Goal: Task Accomplishment & Management: Manage account settings

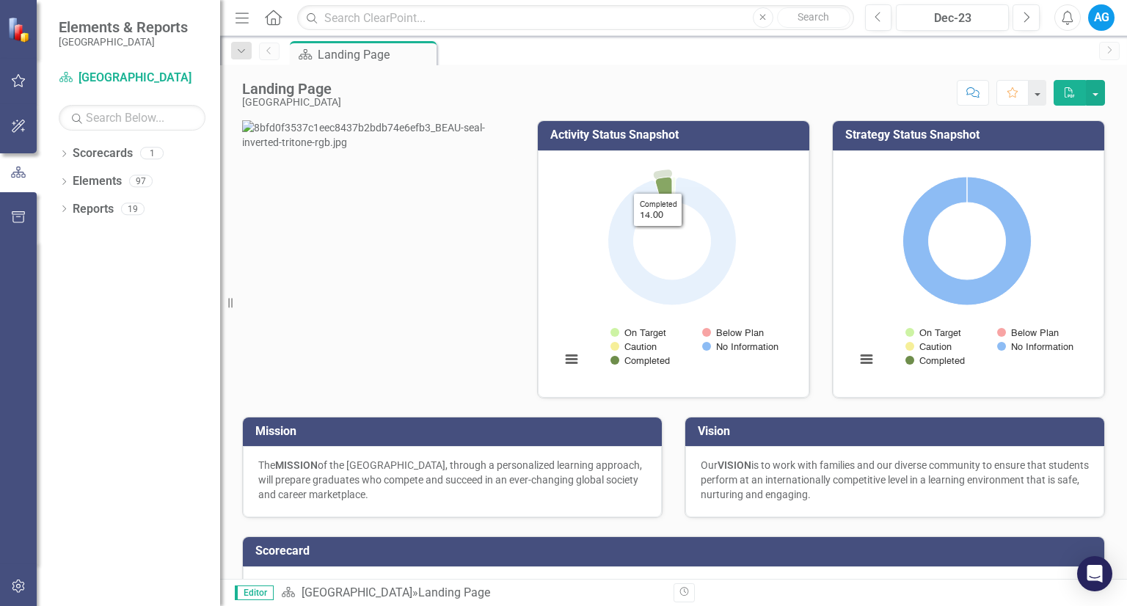
click at [655, 181] on icon "Completed, 14." at bounding box center [663, 190] width 17 height 26
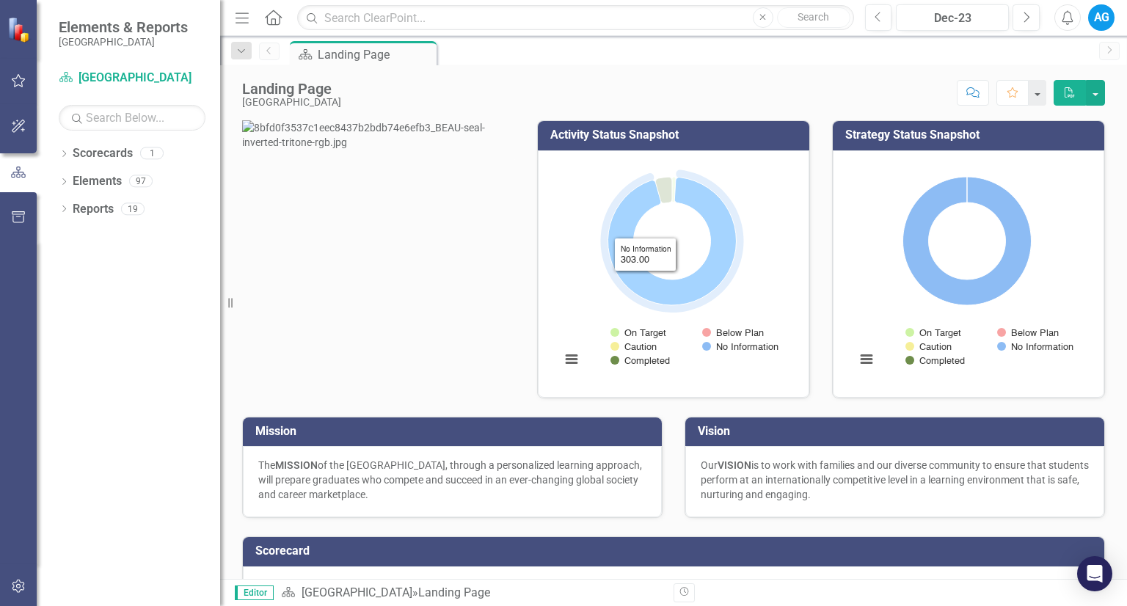
click at [635, 294] on icon "No Information, 303." at bounding box center [672, 241] width 128 height 128
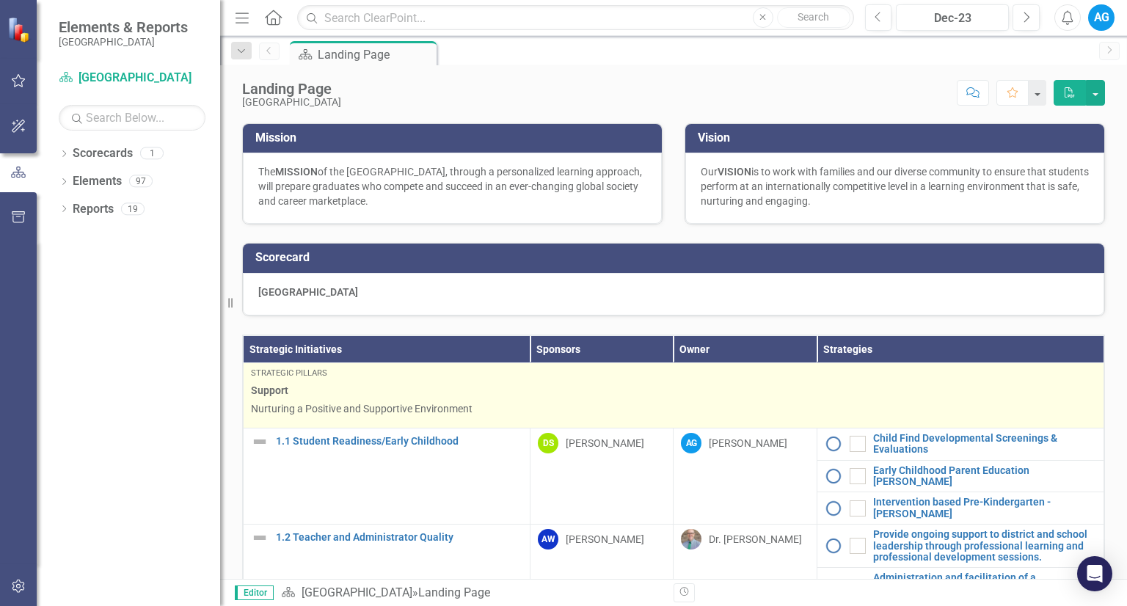
scroll to position [367, 0]
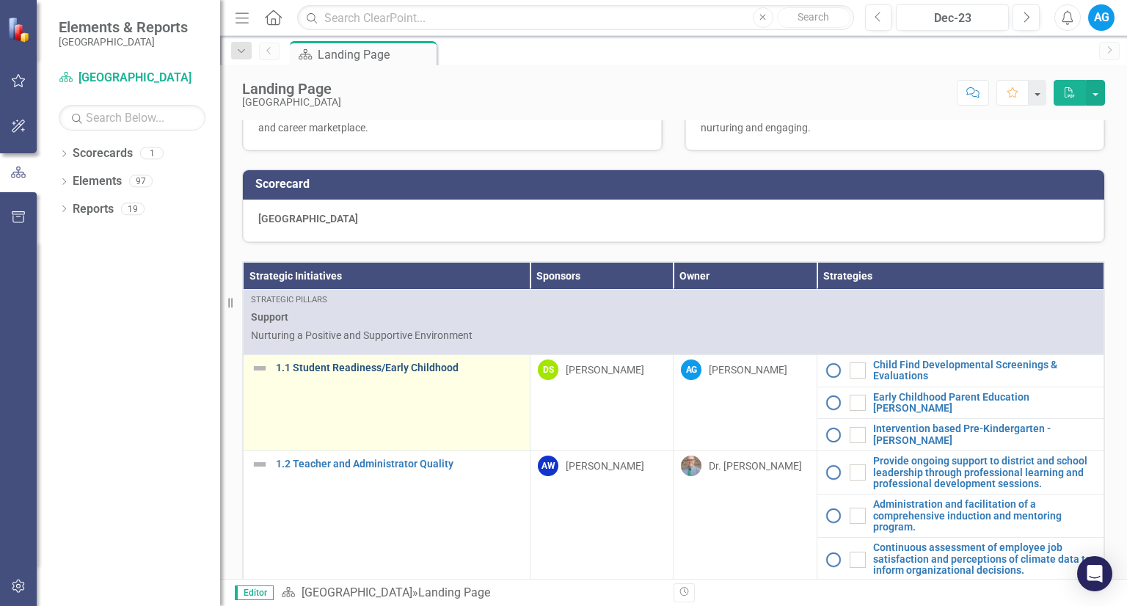
click at [384, 373] on link "1.1 Student Readiness/Early Childhood" at bounding box center [399, 367] width 246 height 11
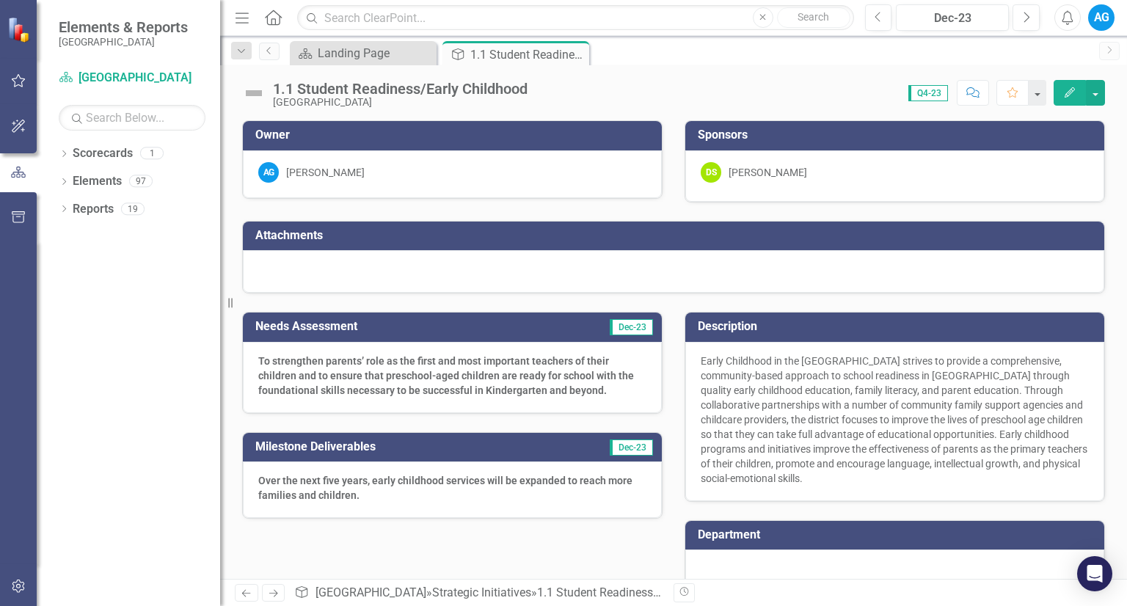
drag, startPoint x: 616, startPoint y: 391, endPoint x: 495, endPoint y: 374, distance: 122.2
click at [495, 374] on p "To strengthen parents’ role as the first and most important teachers of their c…" at bounding box center [452, 376] width 388 height 44
click at [474, 376] on strong "To strengthen parents’ role as the first and most important teachers of their c…" at bounding box center [446, 375] width 376 height 41
click at [454, 373] on strong "To strengthen parents’ role as the first and most important teachers of their c…" at bounding box center [446, 375] width 376 height 41
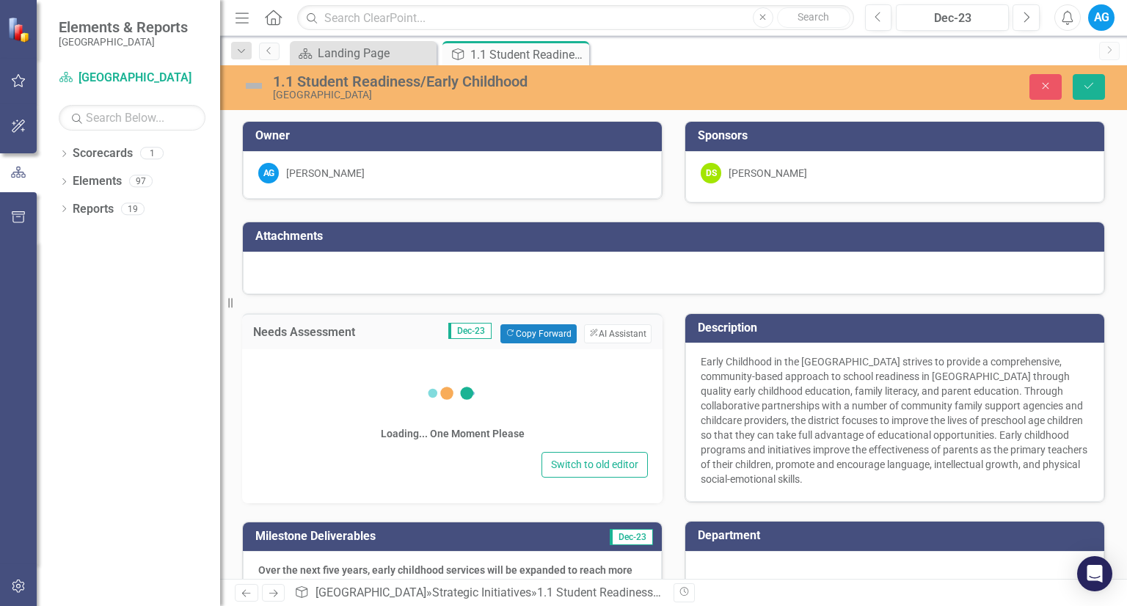
click at [454, 373] on icon at bounding box center [452, 393] width 59 height 59
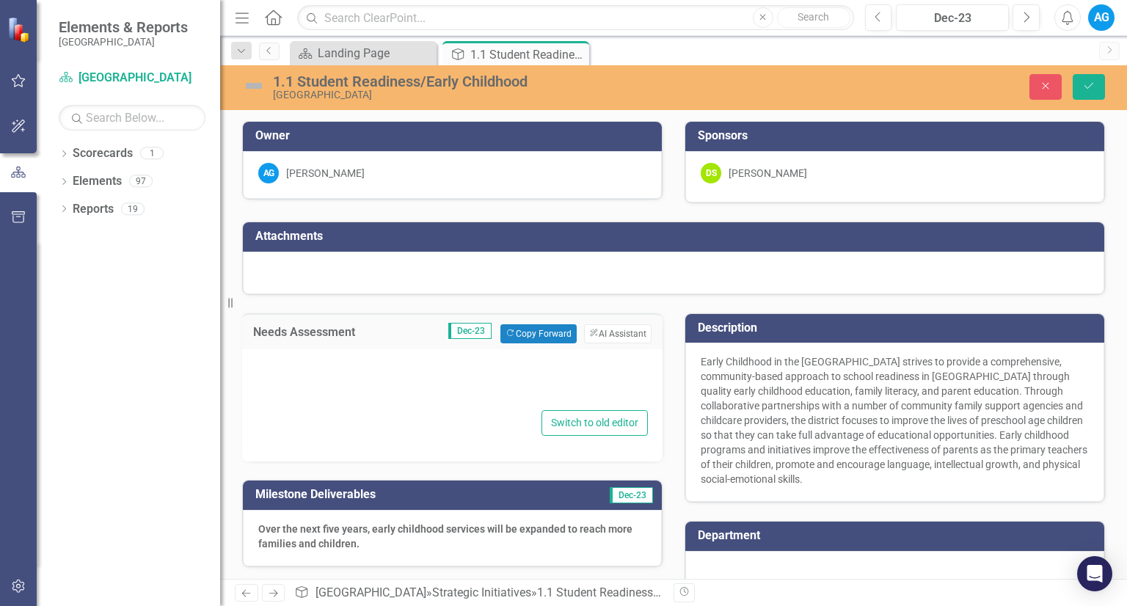
type textarea "<p><strong id="docs-internal-guid-8f2f57d1-7fff-170a-c9a1-5b1392c0fc77">To stre…"
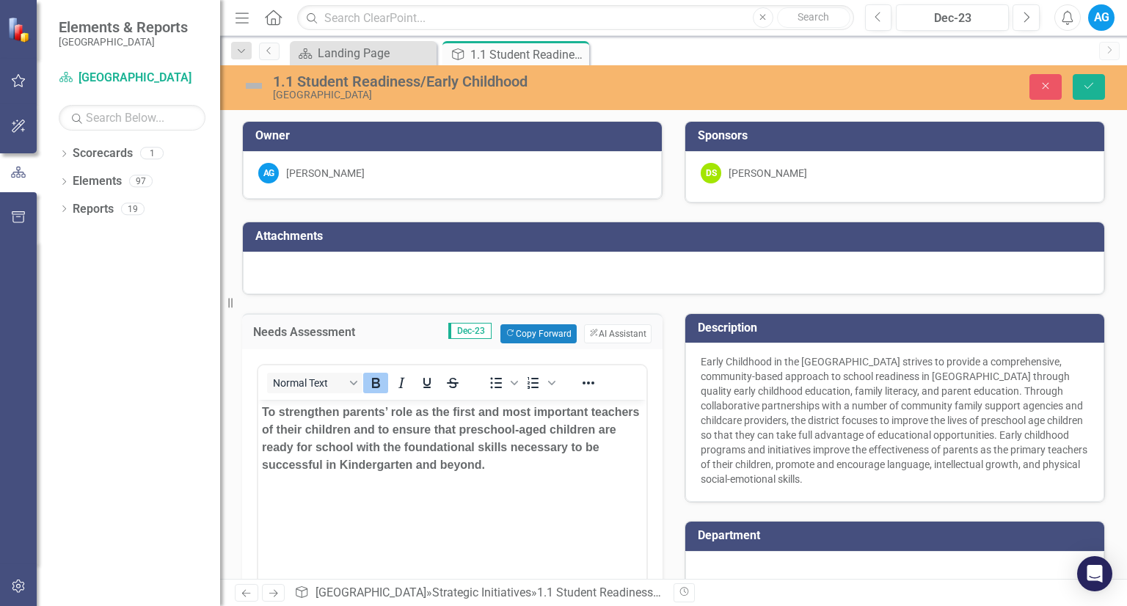
click at [138, 341] on div "Dropdown Scorecards 1 Beaufort County School District Dropdown Elements 97 Drop…" at bounding box center [128, 374] width 183 height 464
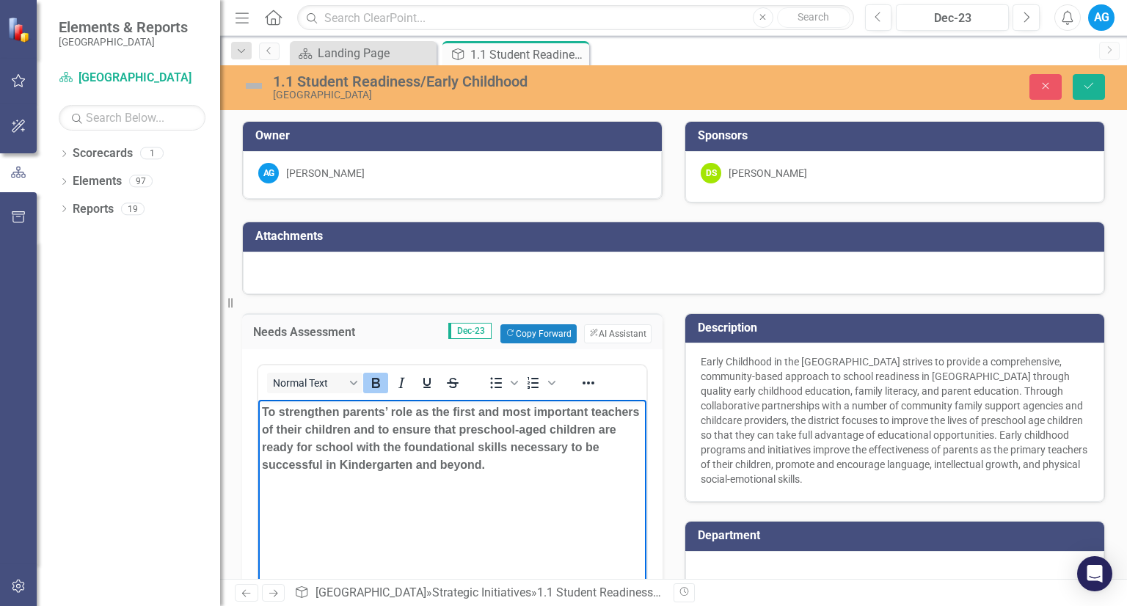
drag, startPoint x: 531, startPoint y: 469, endPoint x: 142, endPoint y: 398, distance: 395.2
click at [258, 399] on html "To strengthen parents’ role as the first and most important teachers of their c…" at bounding box center [452, 509] width 388 height 220
copy strong "To strengthen parents’ role as the first and most important teachers of their c…"
click at [563, 491] on body "To strengthen parents’ role as the first and most important teachers of their c…" at bounding box center [452, 509] width 388 height 220
drag, startPoint x: 535, startPoint y: 477, endPoint x: 436, endPoint y: 778, distance: 317.5
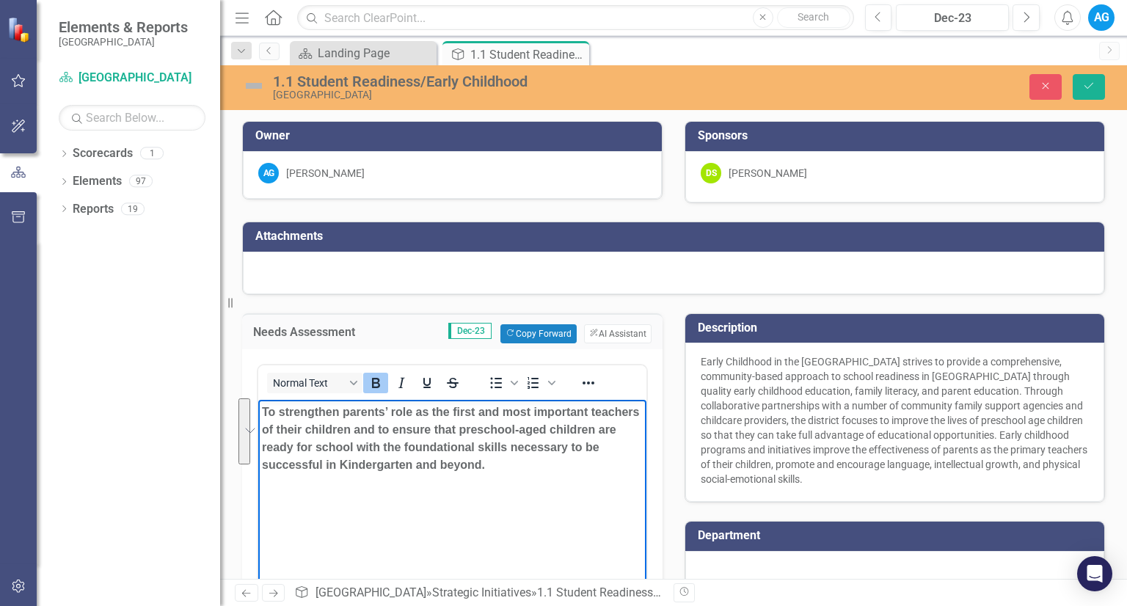
click at [258, 399] on html "To strengthen parents’ role as the first and most important teachers of their c…" at bounding box center [452, 509] width 388 height 220
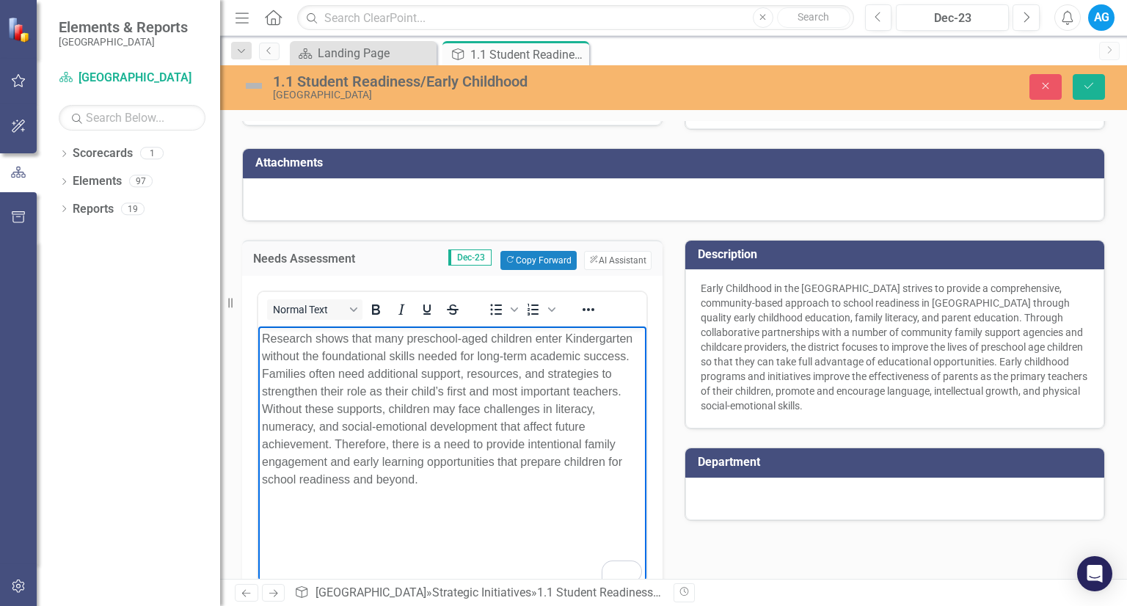
scroll to position [147, 0]
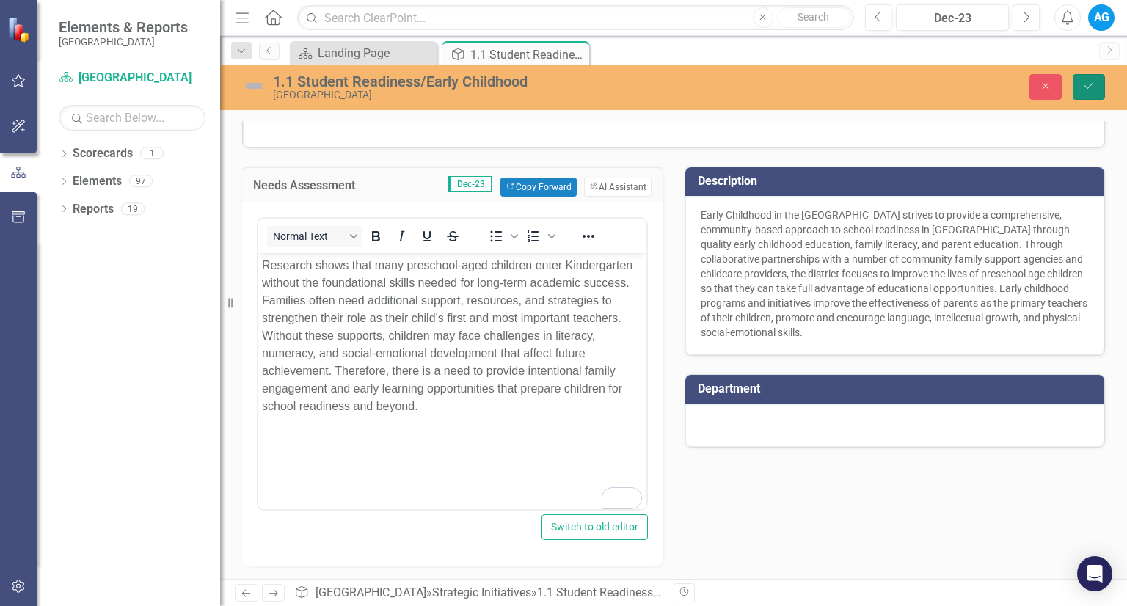
click at [1094, 84] on icon "Save" at bounding box center [1088, 86] width 13 height 10
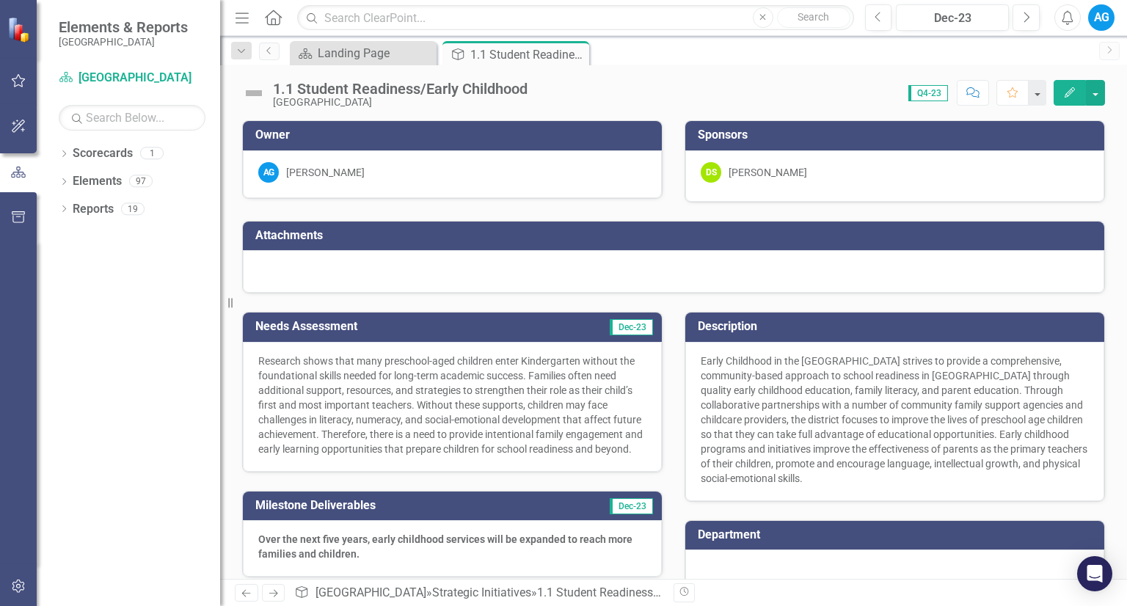
scroll to position [73, 0]
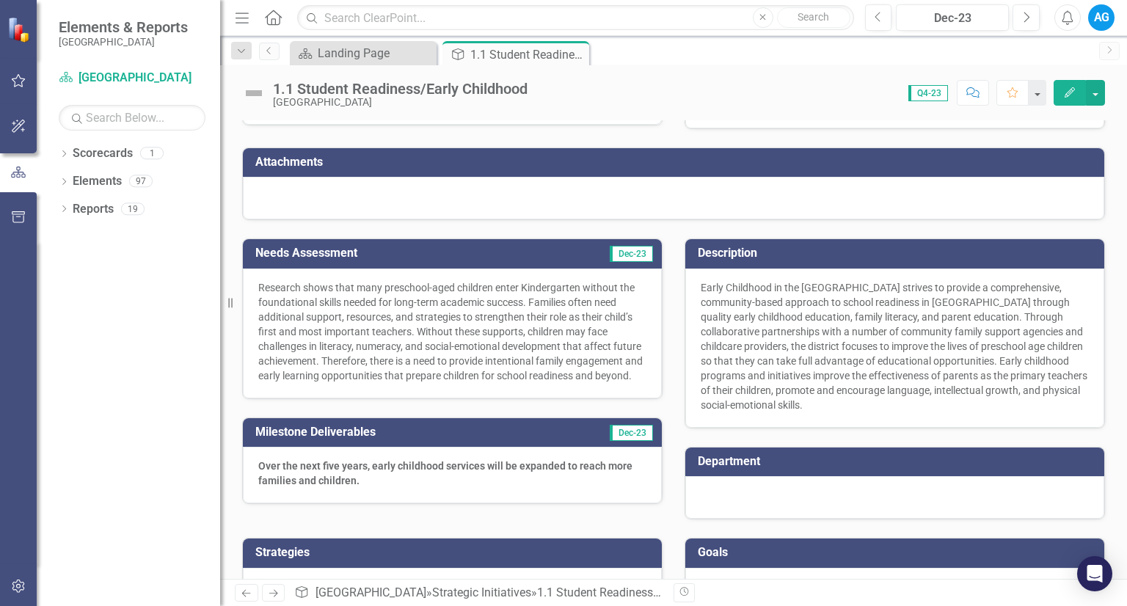
click at [343, 361] on p "Research shows that many preschool-aged children enter Kindergarten without the…" at bounding box center [452, 331] width 388 height 103
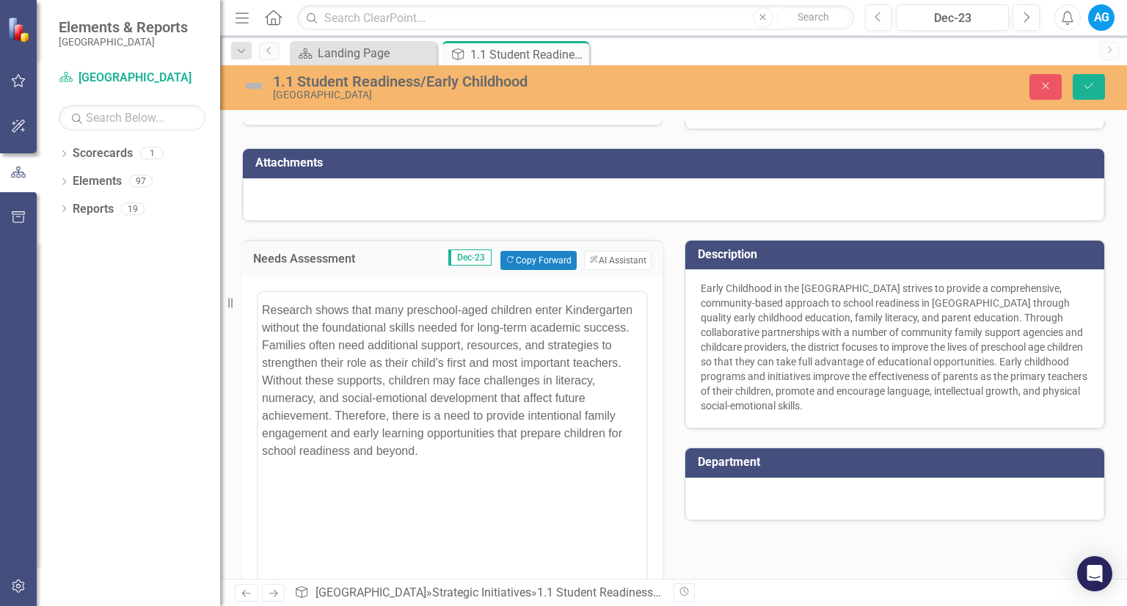
scroll to position [0, 0]
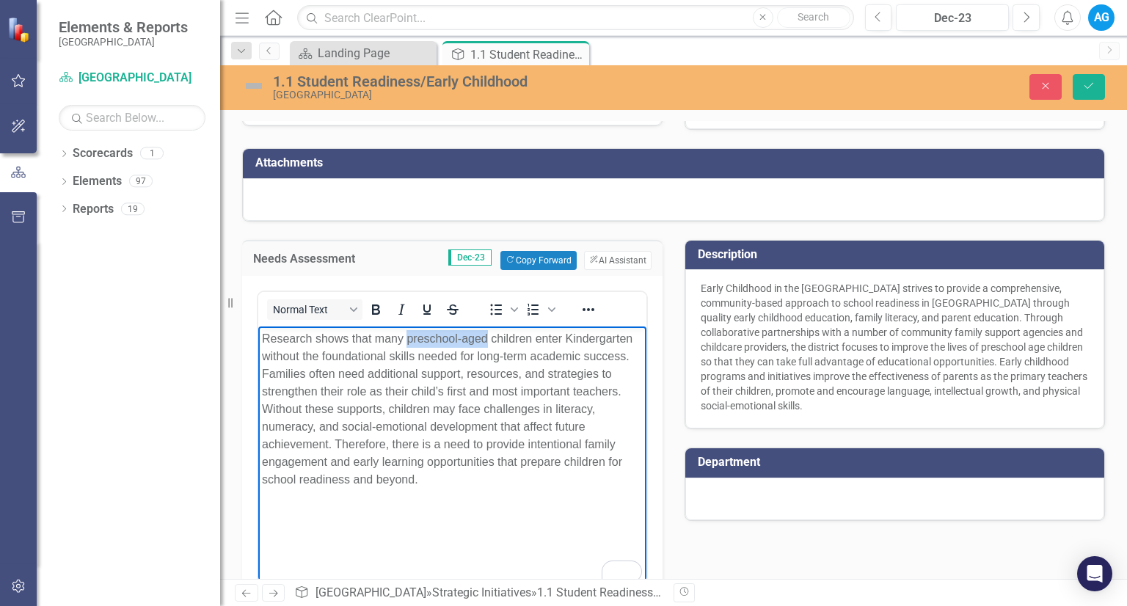
drag, startPoint x: 408, startPoint y: 337, endPoint x: 742, endPoint y: 649, distance: 457.7
click at [486, 326] on html "Research shows that many preschool-aged children enter Kindergarten without the…" at bounding box center [452, 436] width 388 height 220
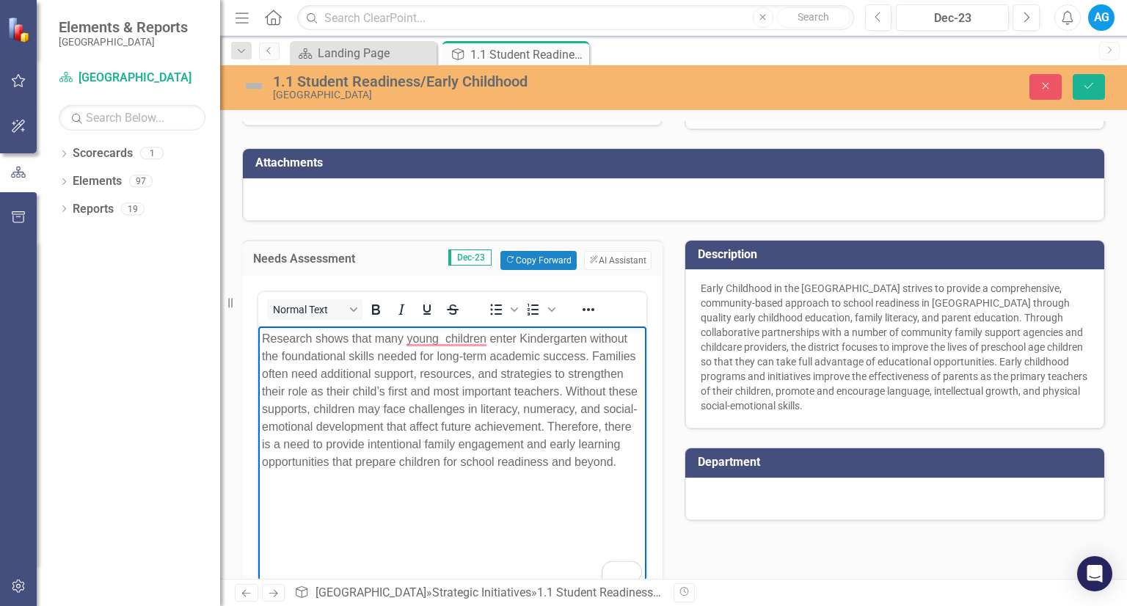
drag, startPoint x: 465, startPoint y: 400, endPoint x: 471, endPoint y: 327, distance: 73.6
click at [469, 389] on p "Research shows that many young children enter Kindergarten without the foundati…" at bounding box center [452, 399] width 381 height 141
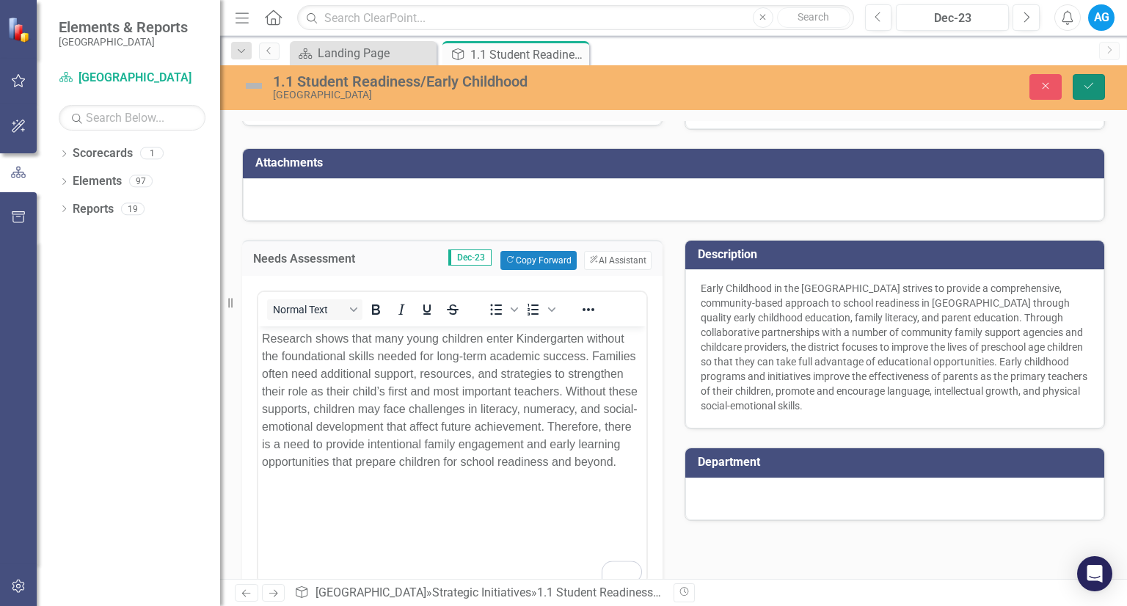
click at [1095, 82] on button "Save" at bounding box center [1088, 87] width 32 height 26
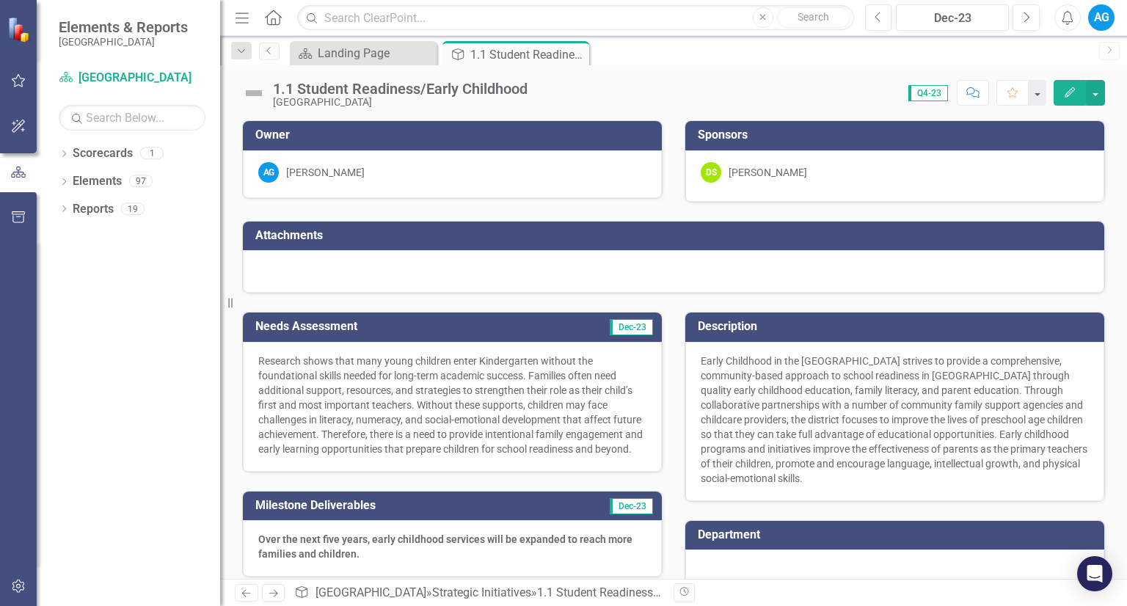
click at [392, 269] on div at bounding box center [673, 271] width 861 height 43
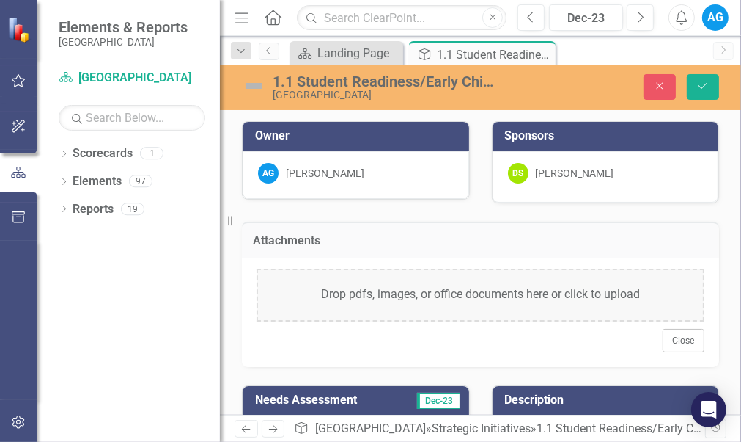
click at [409, 290] on div "Drop pdfs, images, or office documents here or click to upload" at bounding box center [481, 294] width 448 height 53
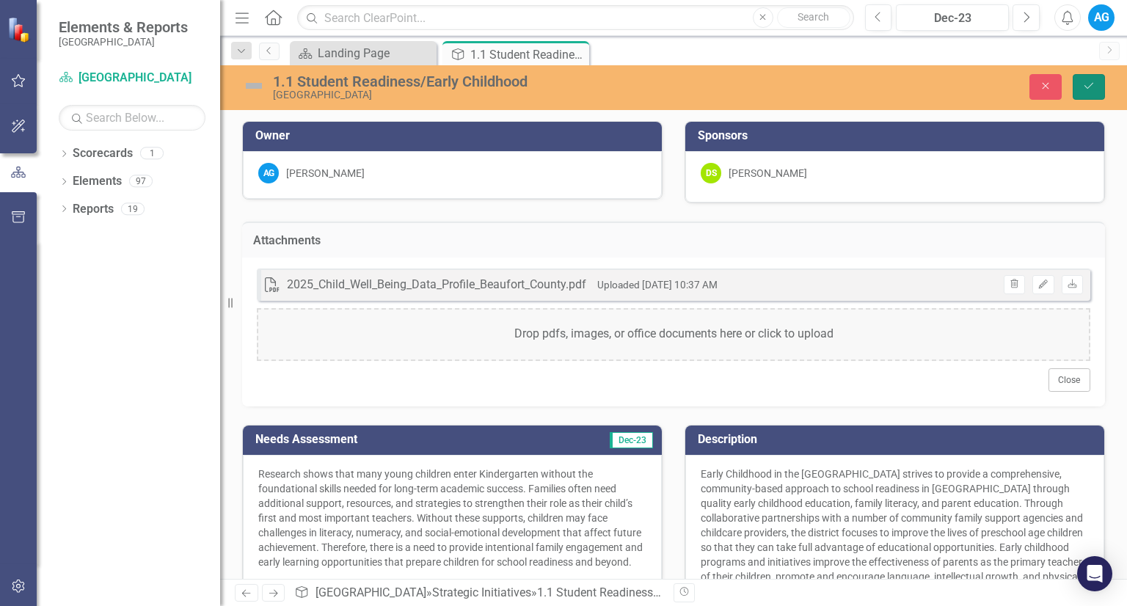
click at [1080, 84] on button "Save" at bounding box center [1088, 87] width 32 height 26
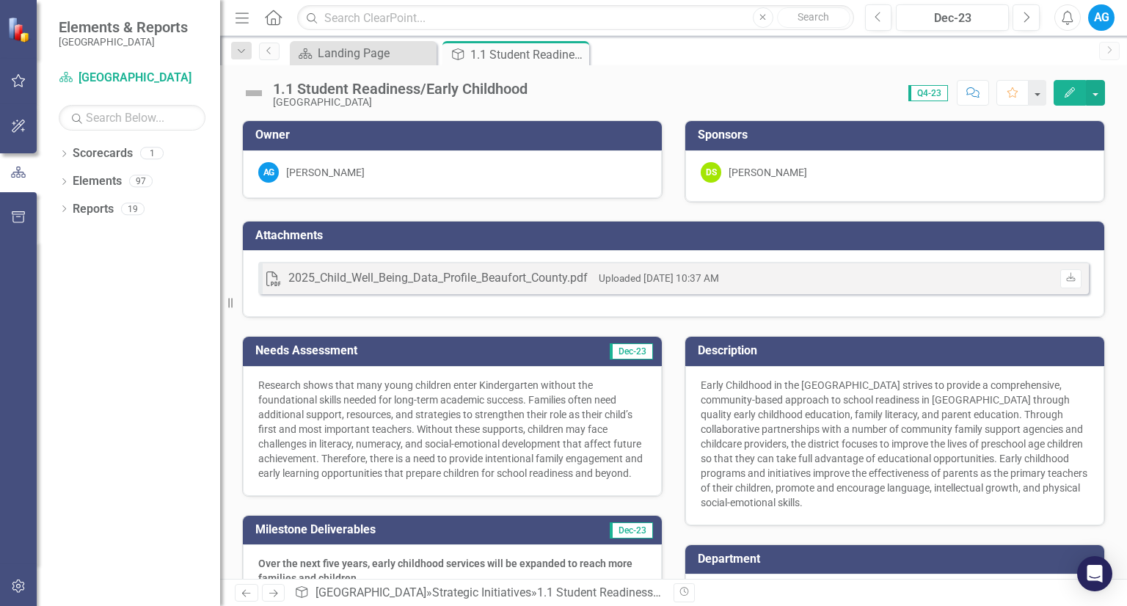
click at [433, 480] on p "Research shows that many young children enter Kindergarten without the foundati…" at bounding box center [452, 429] width 388 height 103
click at [487, 480] on p "Research shows that many young children enter Kindergarten without the foundati…" at bounding box center [452, 429] width 388 height 103
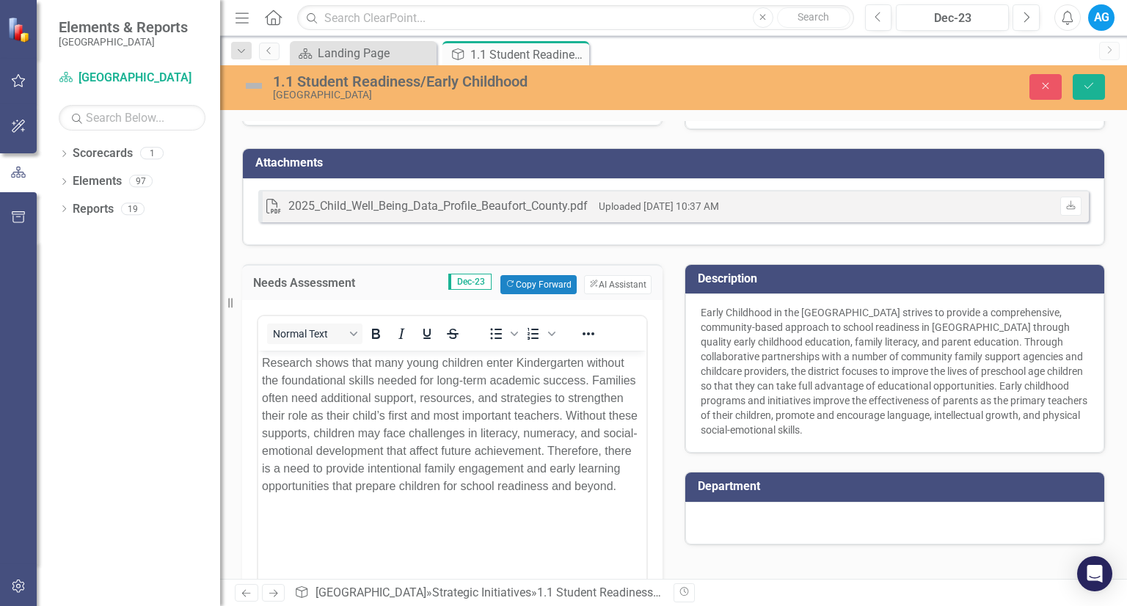
scroll to position [147, 0]
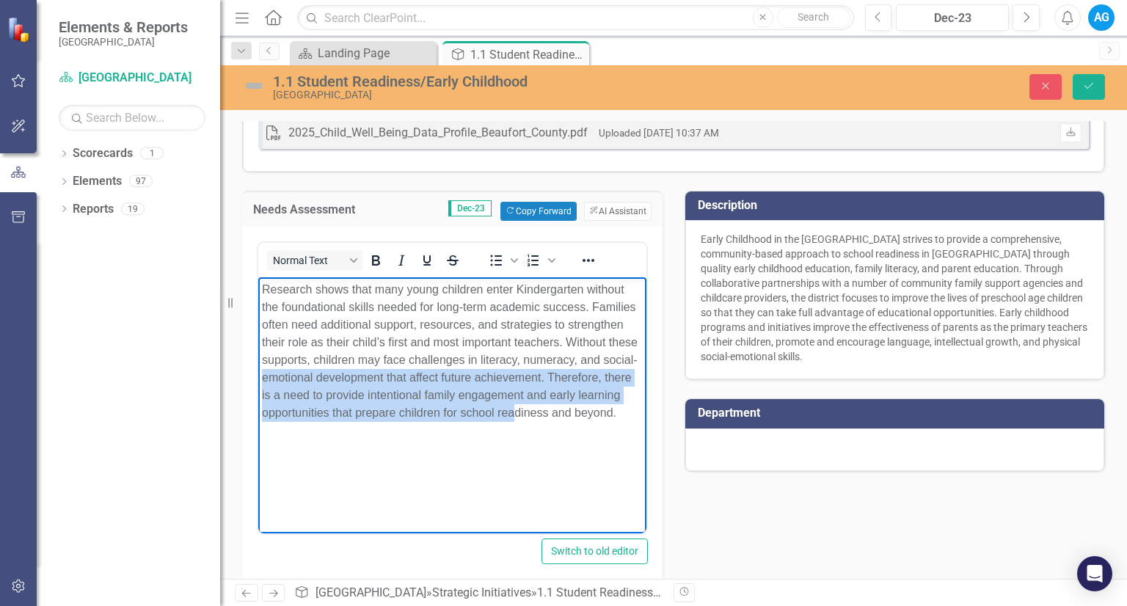
drag, startPoint x: 512, startPoint y: 450, endPoint x: 323, endPoint y: 411, distance: 192.5
click at [258, 371] on html "Research shows that many young children enter Kindergarten without the foundati…" at bounding box center [452, 386] width 388 height 220
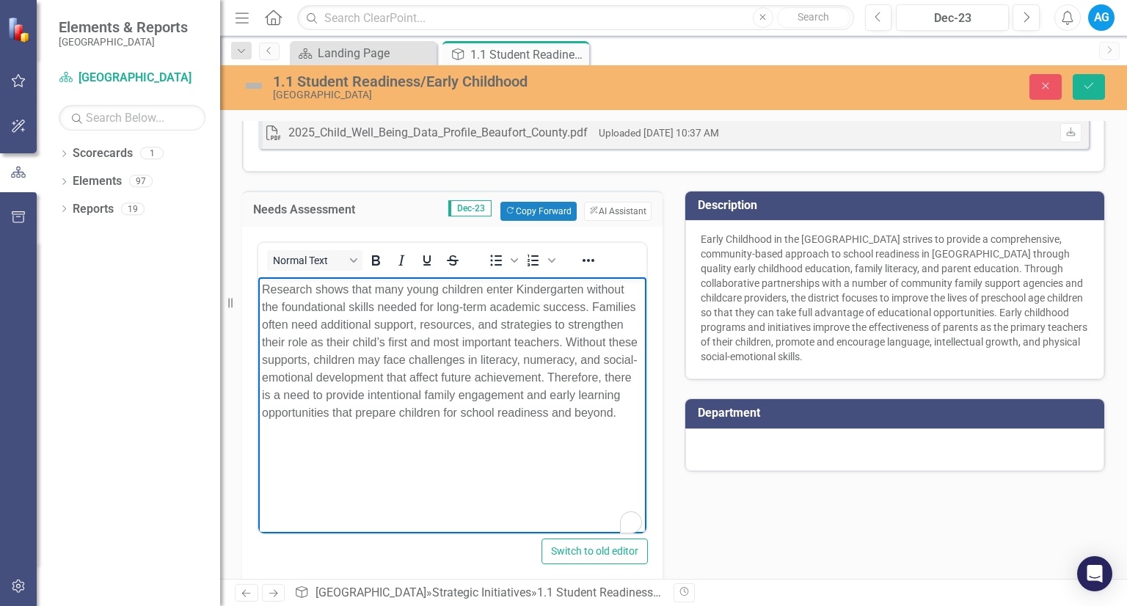
click at [595, 433] on body "Research shows that many young children enter Kindergarten without the foundati…" at bounding box center [452, 386] width 388 height 220
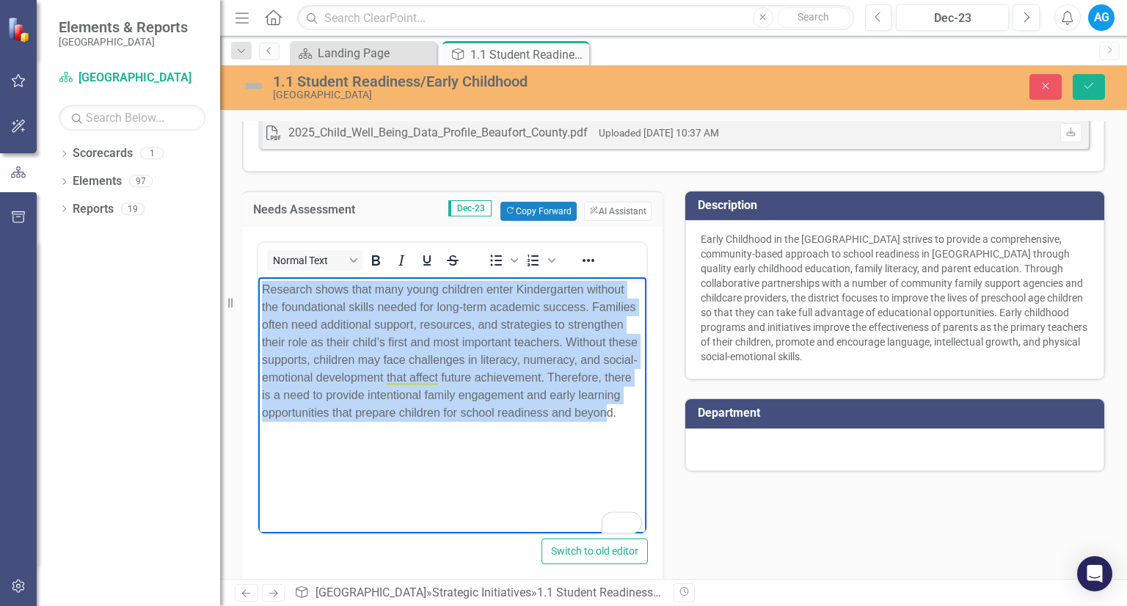
drag, startPoint x: 609, startPoint y: 434, endPoint x: 197, endPoint y: 219, distance: 464.5
click at [258, 276] on html "Research shows that many young children enter Kindergarten without the foundati…" at bounding box center [452, 386] width 388 height 220
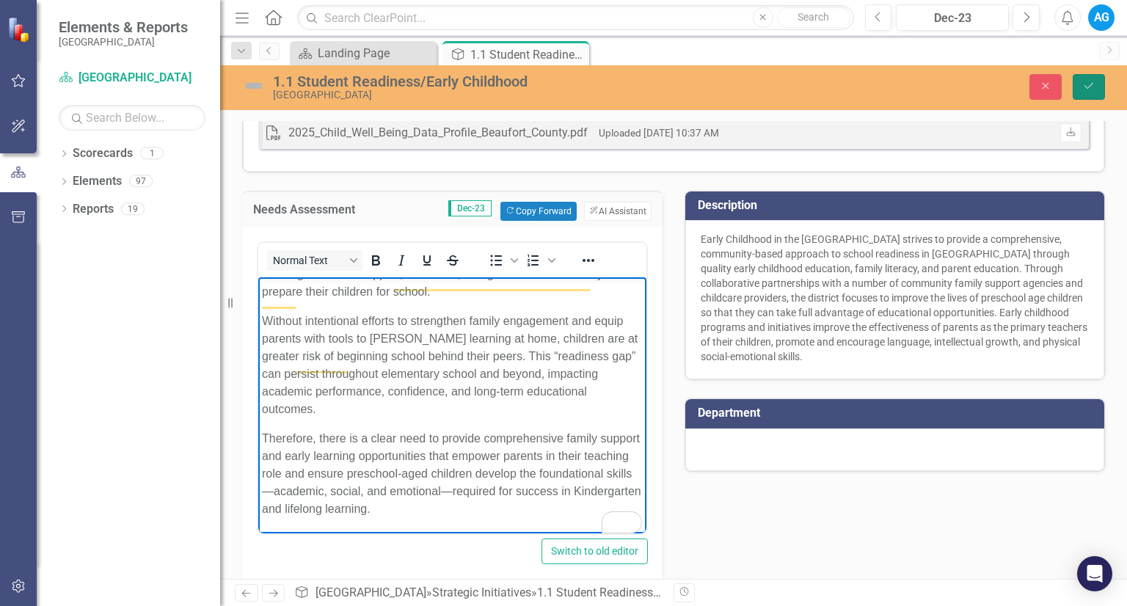
click at [1082, 94] on button "Save" at bounding box center [1088, 87] width 32 height 26
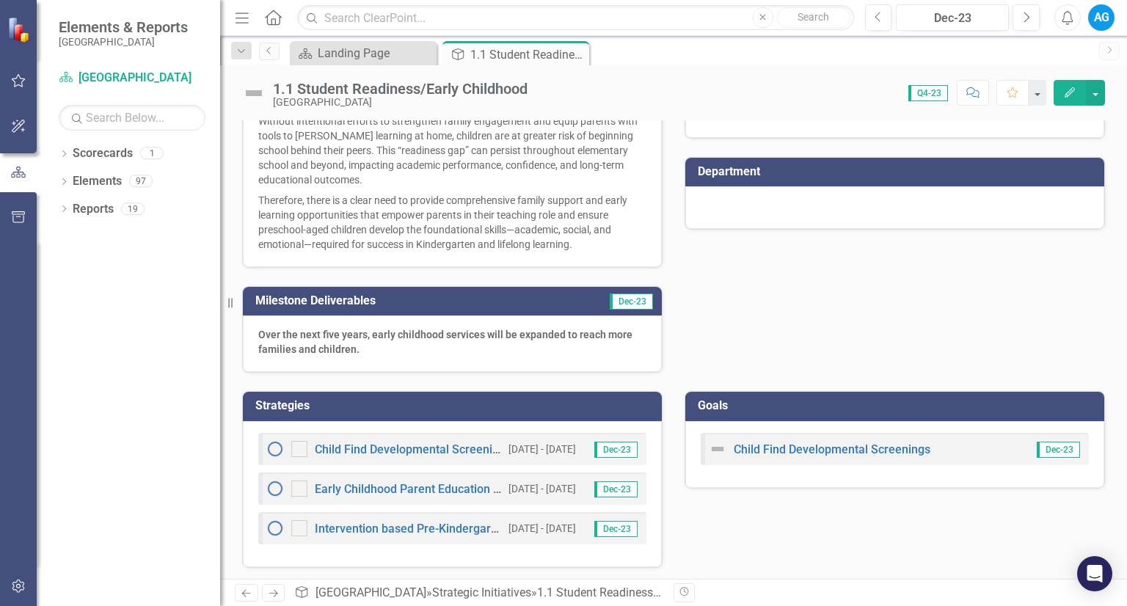
scroll to position [207, 0]
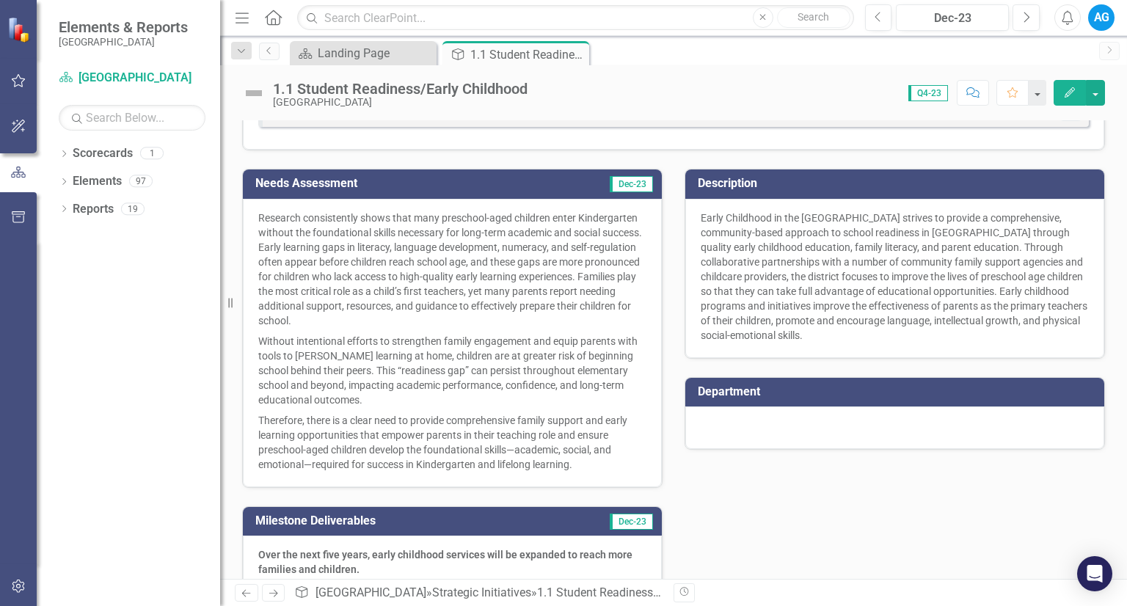
click at [249, 420] on div "Research consistently shows that many preschool-aged children enter Kindergarte…" at bounding box center [452, 343] width 419 height 288
click at [430, 265] on p "Research consistently shows that many preschool-aged children enter Kindergarte…" at bounding box center [452, 270] width 388 height 120
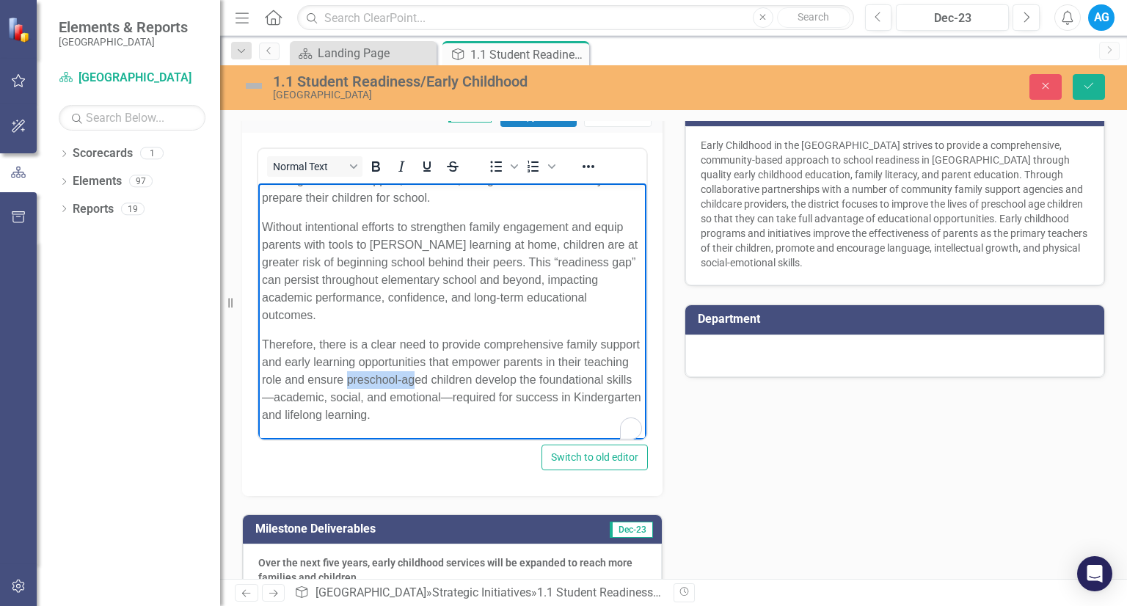
scroll to position [155, 0]
drag, startPoint x: 419, startPoint y: 376, endPoint x: 480, endPoint y: 380, distance: 61.0
click at [480, 380] on p "Therefore, there is a clear need to provide comprehensive family support and ea…" at bounding box center [452, 379] width 381 height 88
click at [469, 381] on p "Therefore, there is a clear need to provide comprehensive family support and ea…" at bounding box center [452, 379] width 381 height 88
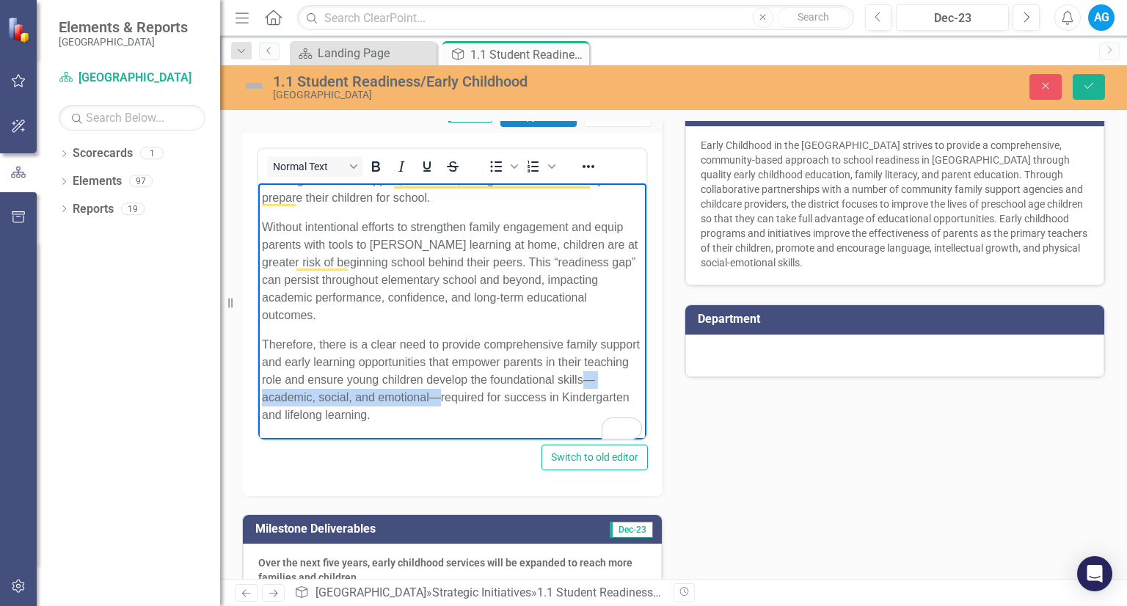
drag, startPoint x: 290, startPoint y: 396, endPoint x: 473, endPoint y: 395, distance: 183.4
click at [473, 395] on p "Therefore, there is a clear need to provide comprehensive family support and ea…" at bounding box center [452, 379] width 381 height 88
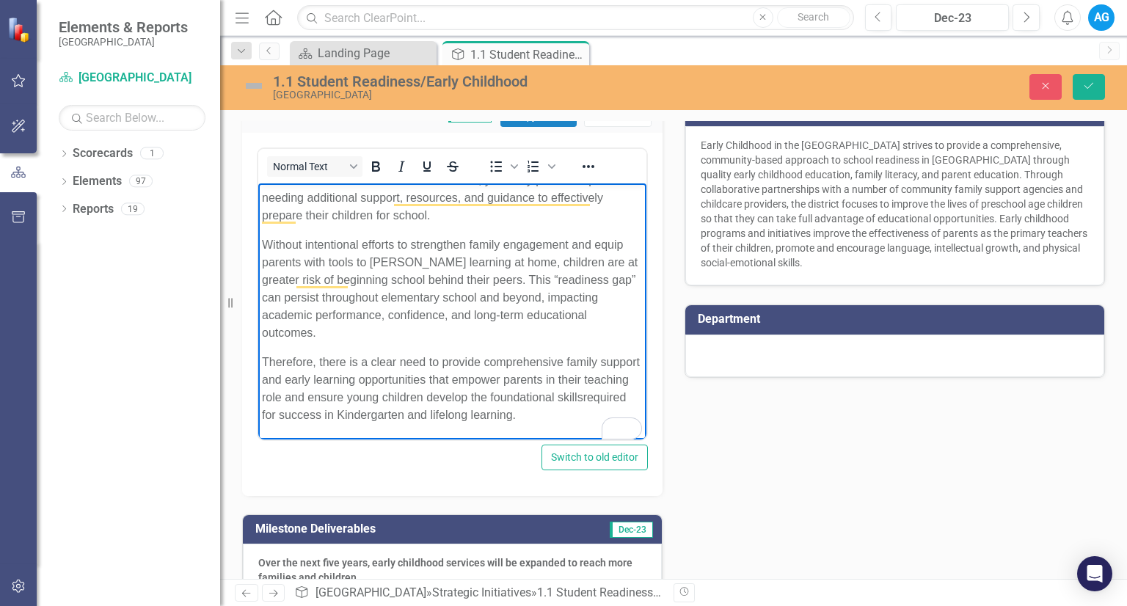
scroll to position [138, 0]
click at [352, 418] on p "Therefore, there is a clear need to provide comprehensive family support and ea…" at bounding box center [452, 388] width 381 height 70
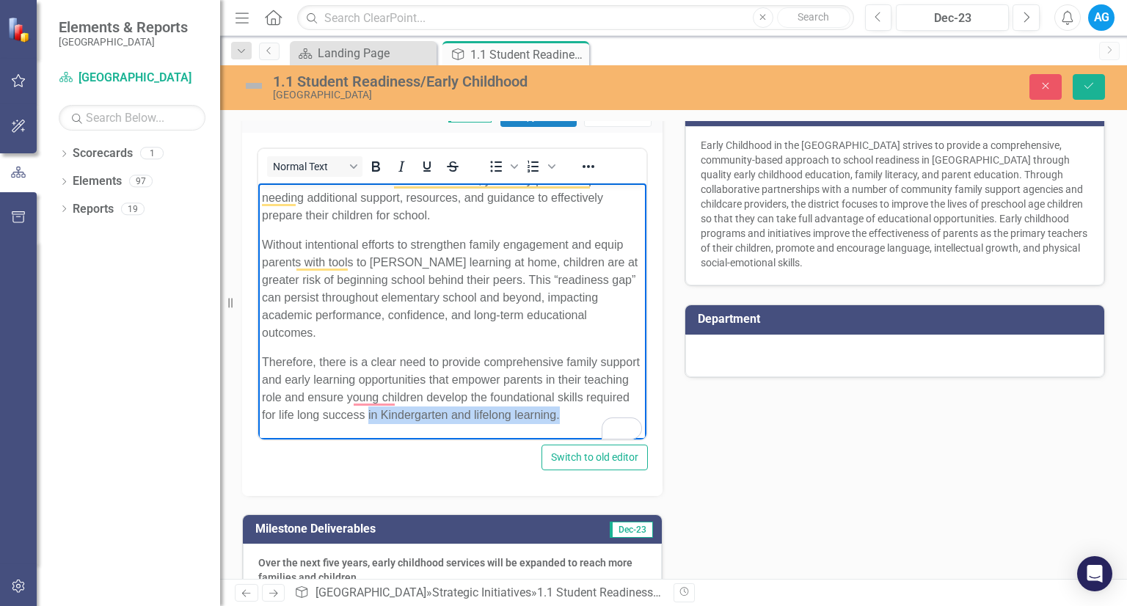
drag, startPoint x: 444, startPoint y: 395, endPoint x: 447, endPoint y: 415, distance: 20.9
click at [445, 411] on p "Therefore, there is a clear need to provide comprehensive family support and ea…" at bounding box center [452, 388] width 381 height 70
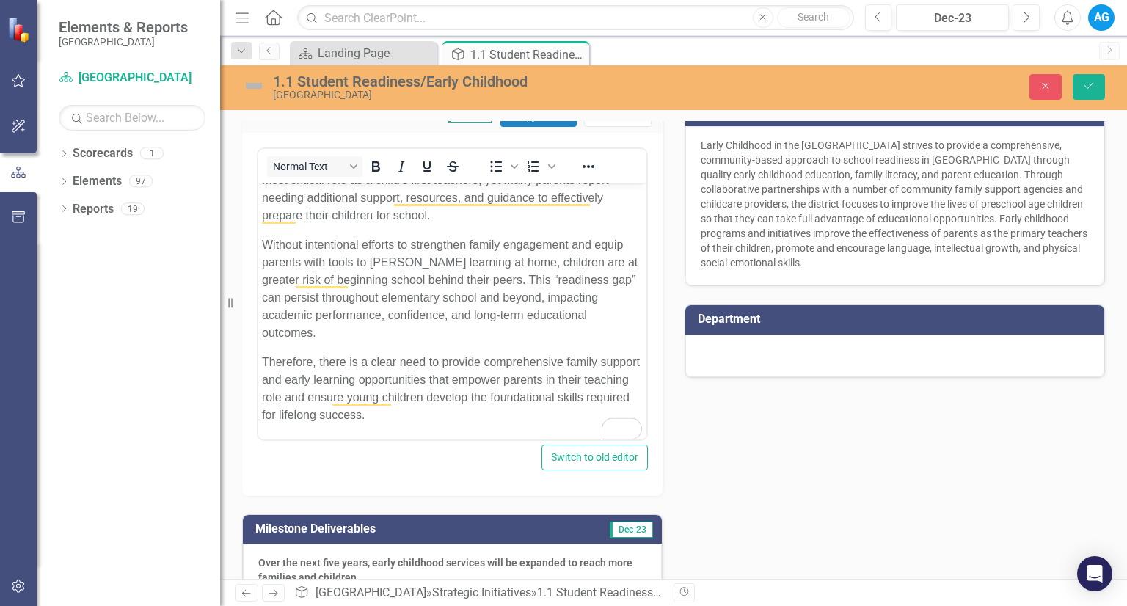
click at [451, 417] on p "Therefore, there is a clear need to provide comprehensive family support and ea…" at bounding box center [452, 388] width 381 height 70
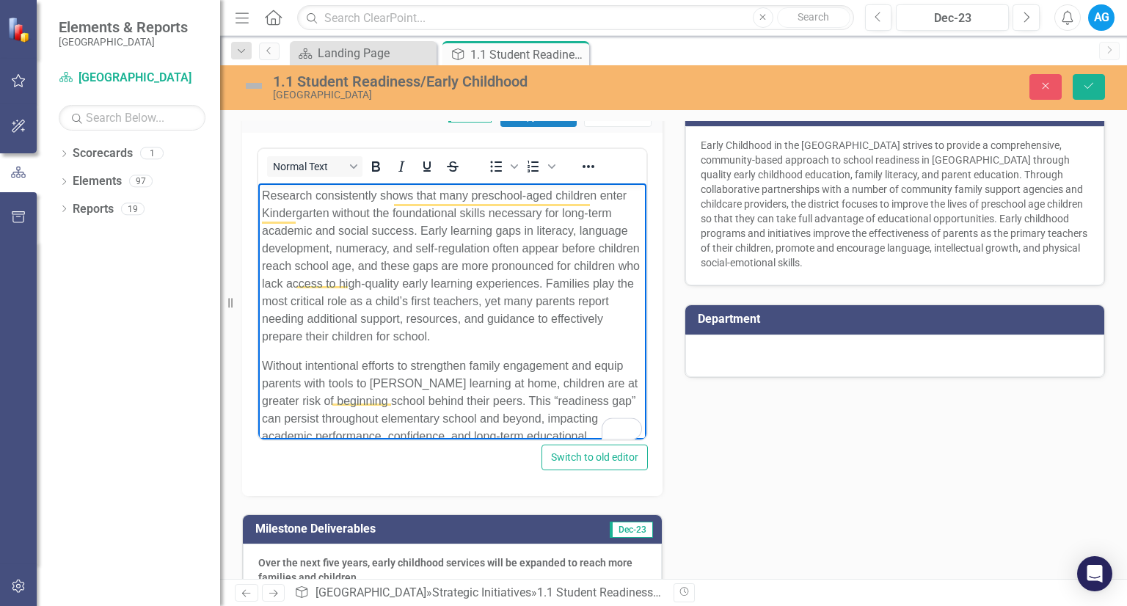
scroll to position [0, 0]
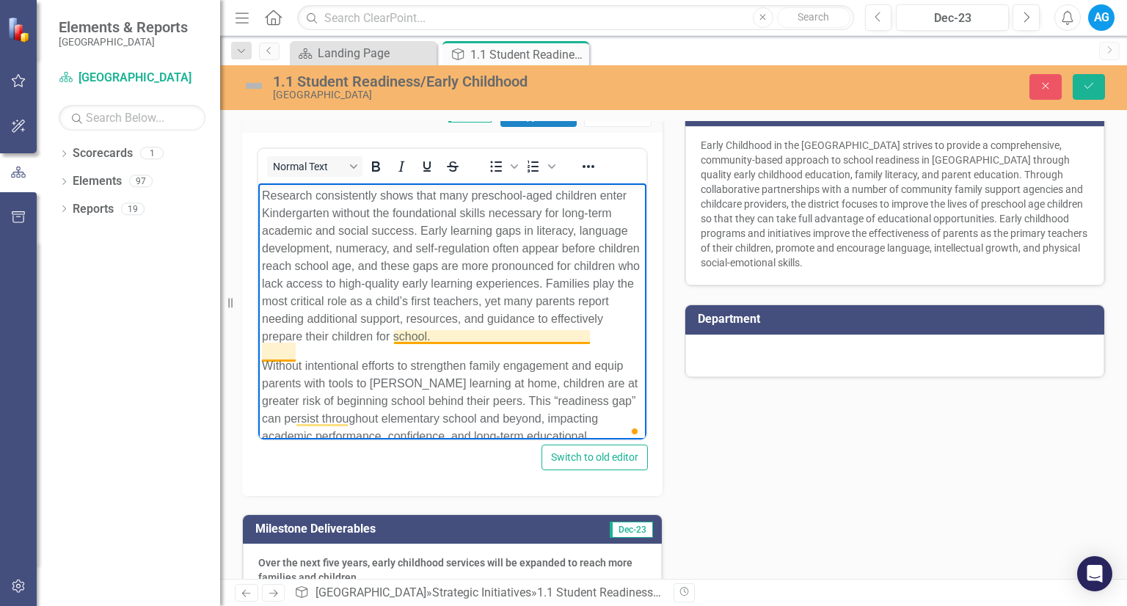
click at [463, 342] on p "Research consistently shows that many preschool-aged children enter Kindergarte…" at bounding box center [452, 265] width 381 height 158
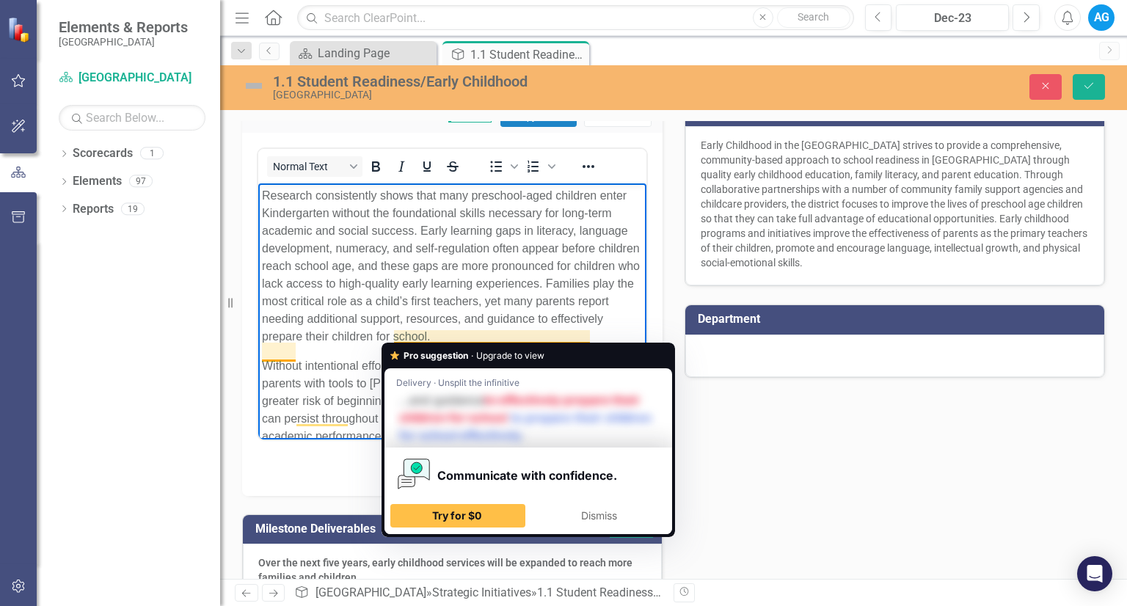
click at [329, 345] on p "Research consistently shows that many preschool-aged children enter Kindergarte…" at bounding box center [452, 265] width 381 height 158
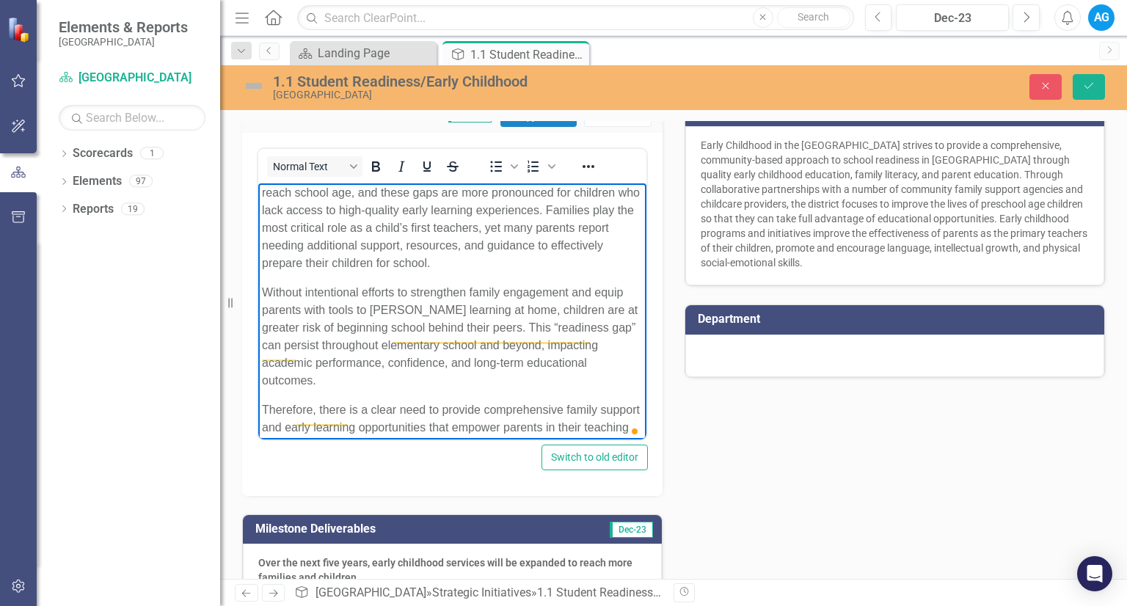
scroll to position [73, 0]
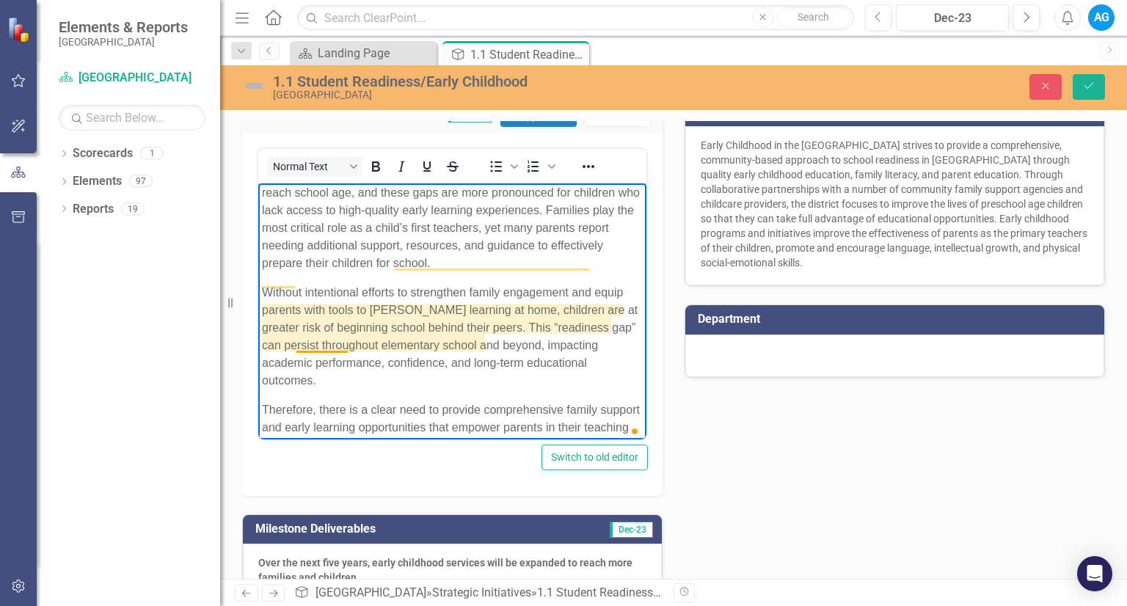
click at [329, 343] on p "Without intentional efforts to strengthen family engagement and equip parents w…" at bounding box center [452, 336] width 381 height 106
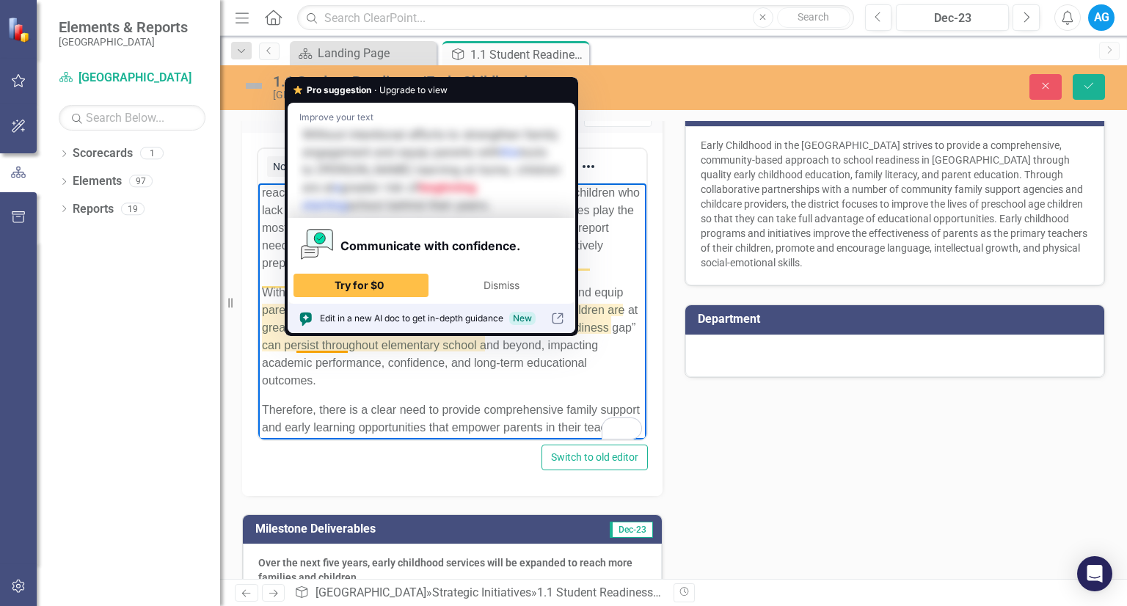
click at [333, 377] on p "Without intentional efforts to strengthen family engagement and equip parents w…" at bounding box center [452, 336] width 381 height 106
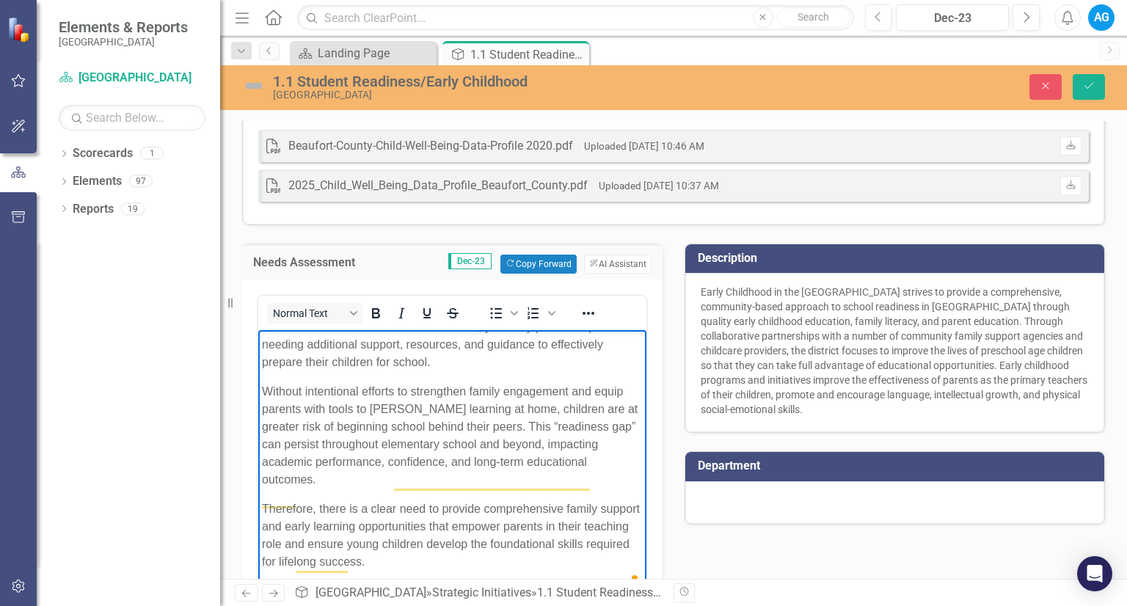
scroll to position [0, 0]
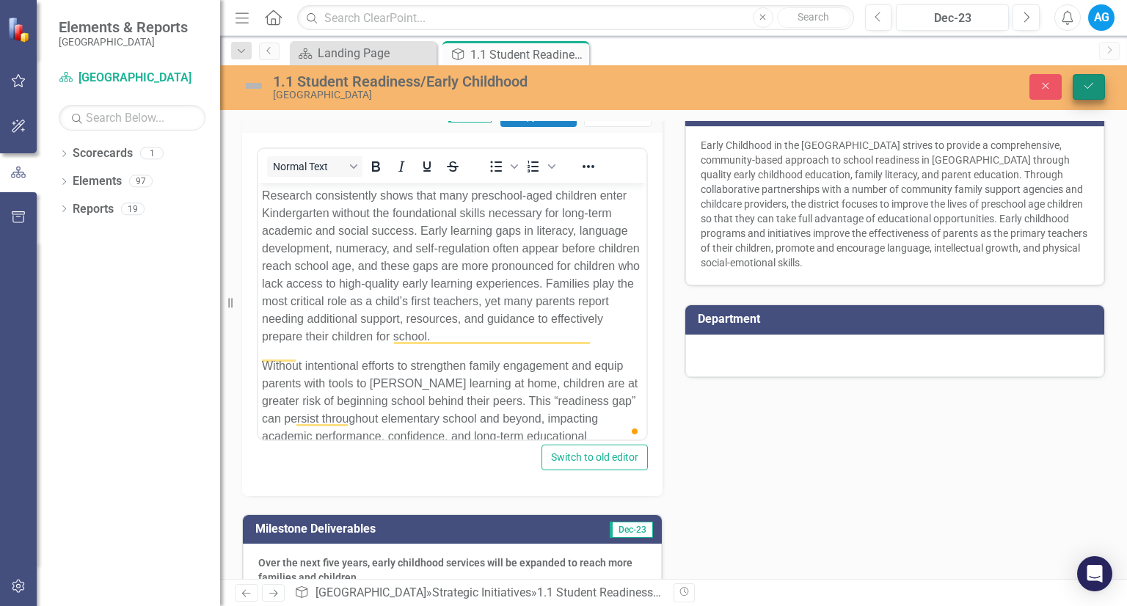
click at [1100, 76] on button "Save" at bounding box center [1088, 87] width 32 height 26
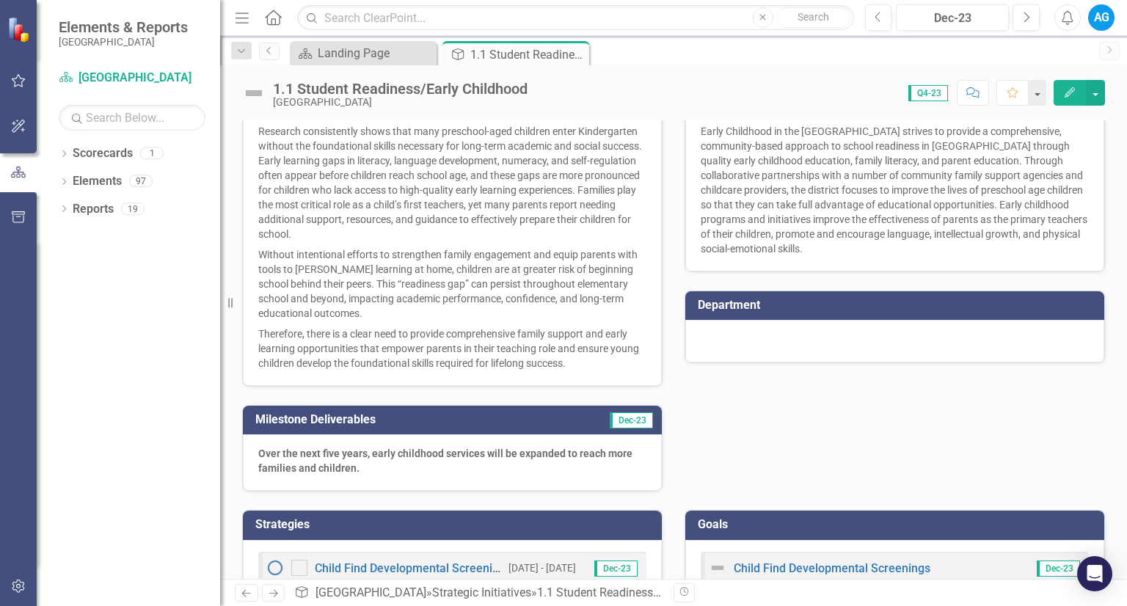
scroll to position [220, 0]
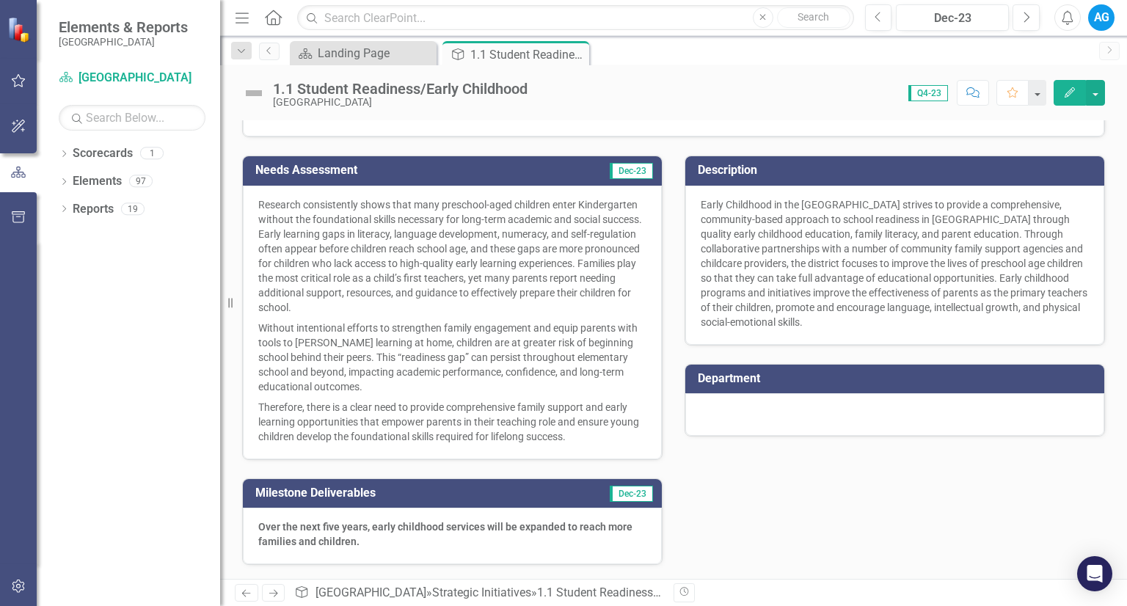
click at [975, 322] on div "Early Childhood in the [GEOGRAPHIC_DATA] strives to provide a comprehensive, co…" at bounding box center [894, 265] width 419 height 159
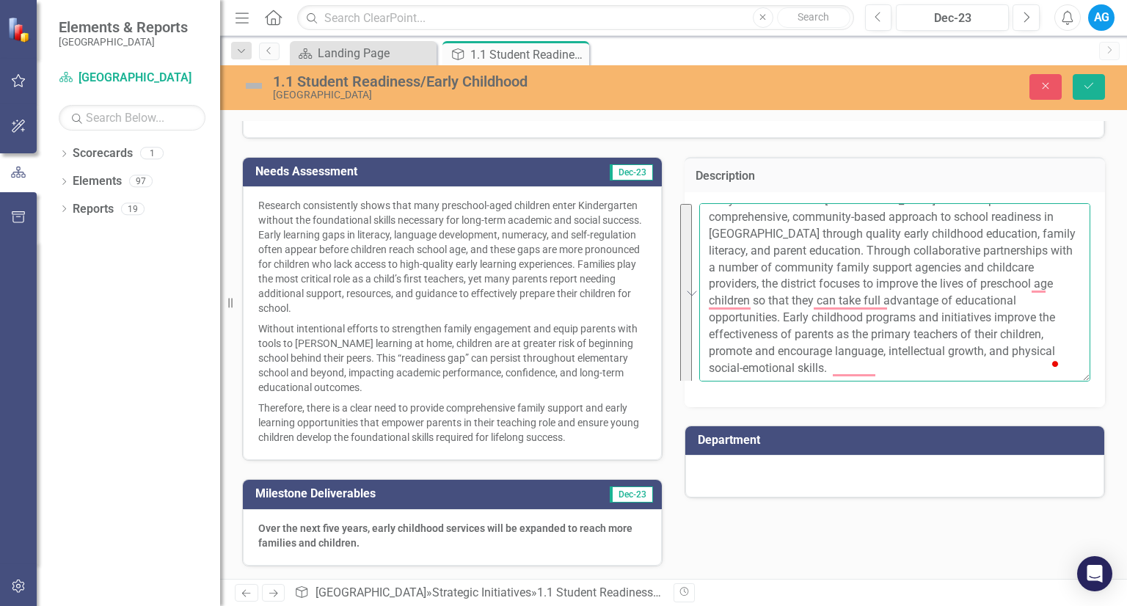
scroll to position [16, 0]
drag, startPoint x: 697, startPoint y: 213, endPoint x: 1080, endPoint y: 385, distance: 419.9
click at [1080, 385] on div "Early Childhood in the [GEOGRAPHIC_DATA] strives to provide a comprehensive, co…" at bounding box center [894, 299] width 420 height 214
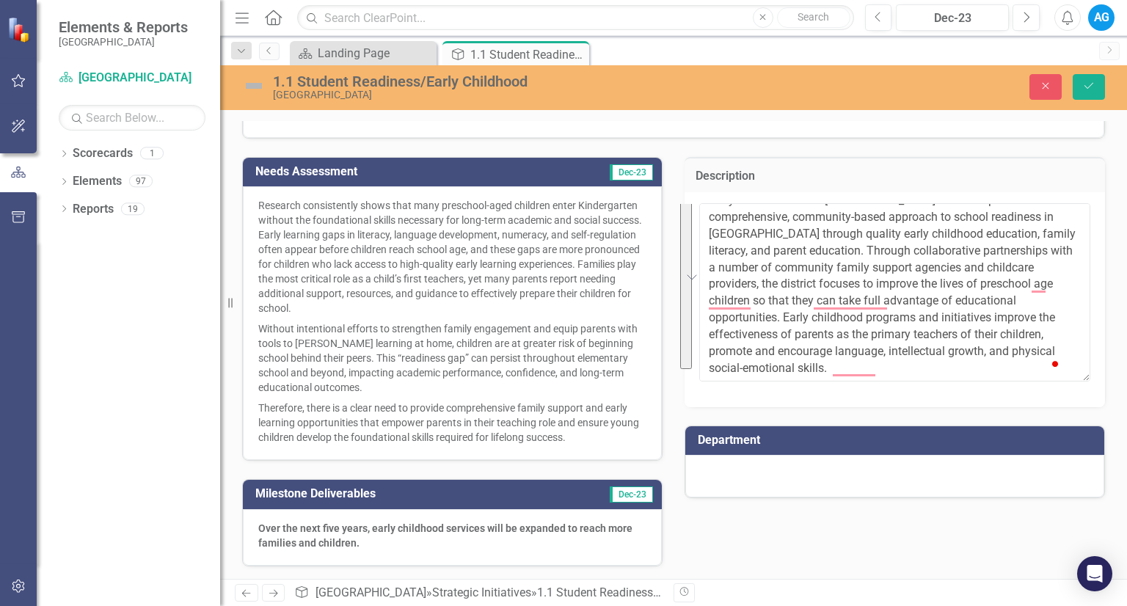
click at [770, 396] on div "Early Childhood in the [GEOGRAPHIC_DATA] strives to provide a comprehensive, co…" at bounding box center [894, 299] width 420 height 214
click at [1098, 74] on button "Save" at bounding box center [1088, 87] width 32 height 26
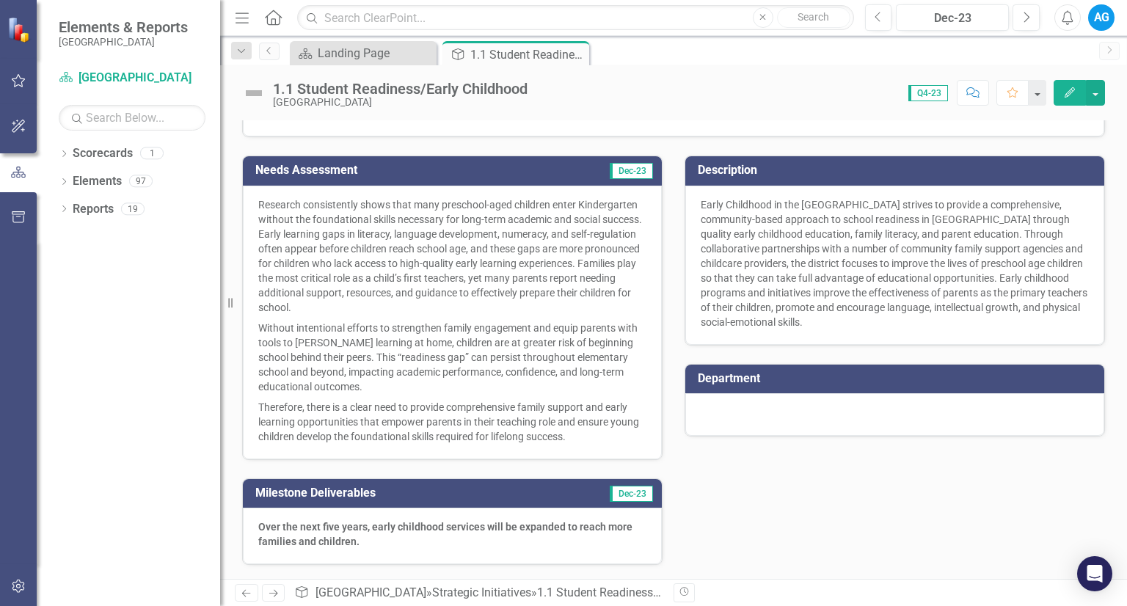
scroll to position [412, 0]
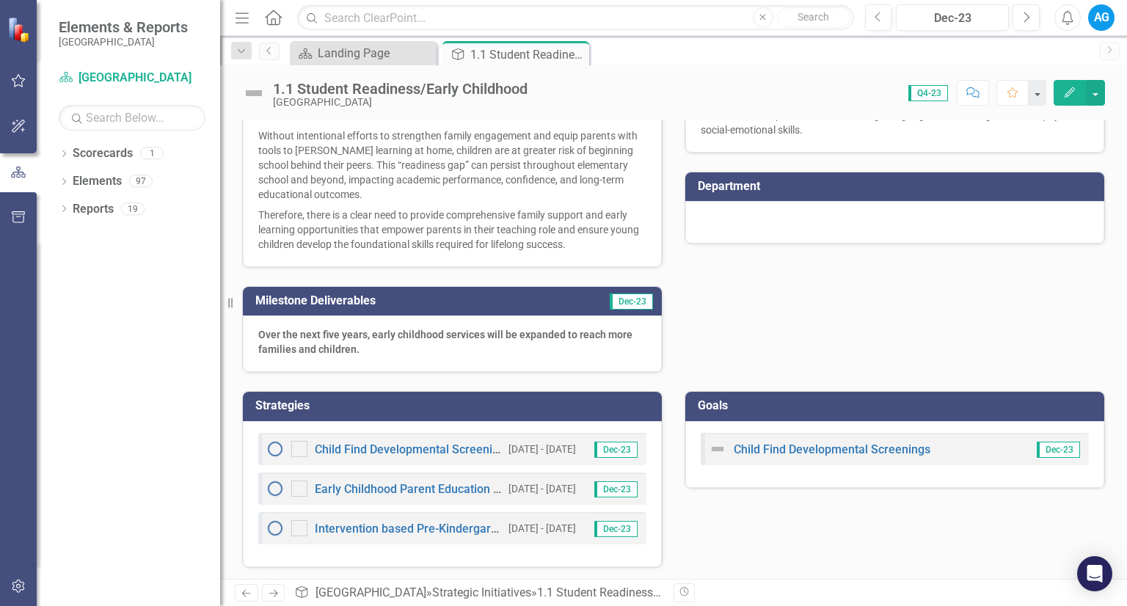
drag, startPoint x: 378, startPoint y: 353, endPoint x: 311, endPoint y: 356, distance: 67.6
click at [311, 356] on div "Over the next five years, early childhood services will be expanded to reach mo…" at bounding box center [452, 343] width 419 height 56
drag, startPoint x: 317, startPoint y: 297, endPoint x: 354, endPoint y: 293, distance: 36.9
click at [352, 294] on h3 "Milestone Deliverables" at bounding box center [400, 300] width 291 height 13
click at [415, 348] on p "Over the next five years, early childhood services will be expanded to reach mo…" at bounding box center [452, 341] width 388 height 29
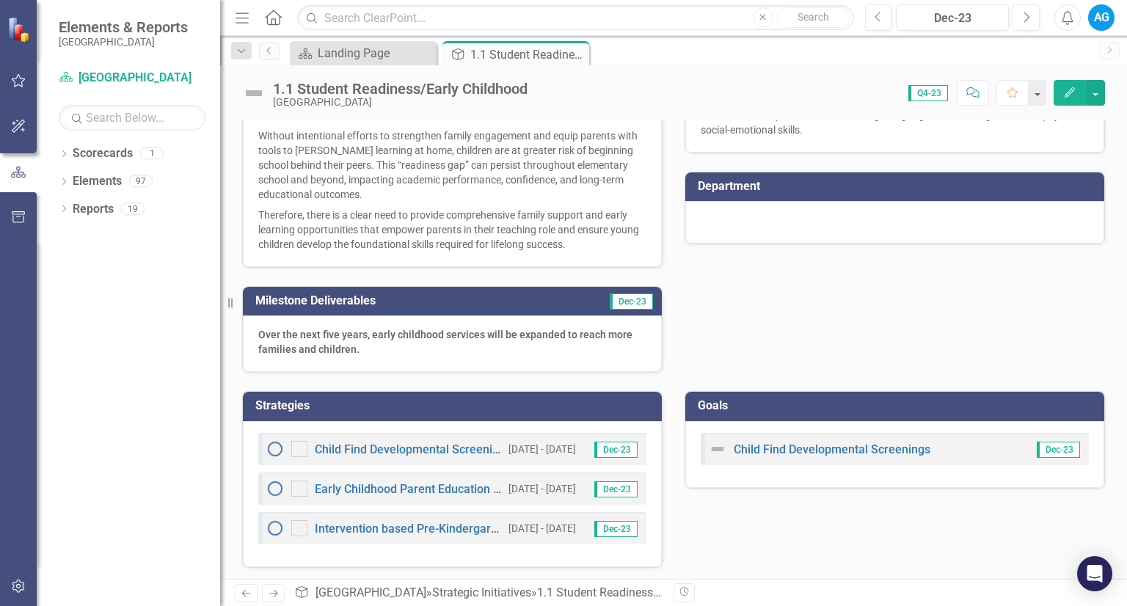
click at [415, 348] on p "Over the next five years, early childhood services will be expanded to reach mo…" at bounding box center [452, 341] width 388 height 29
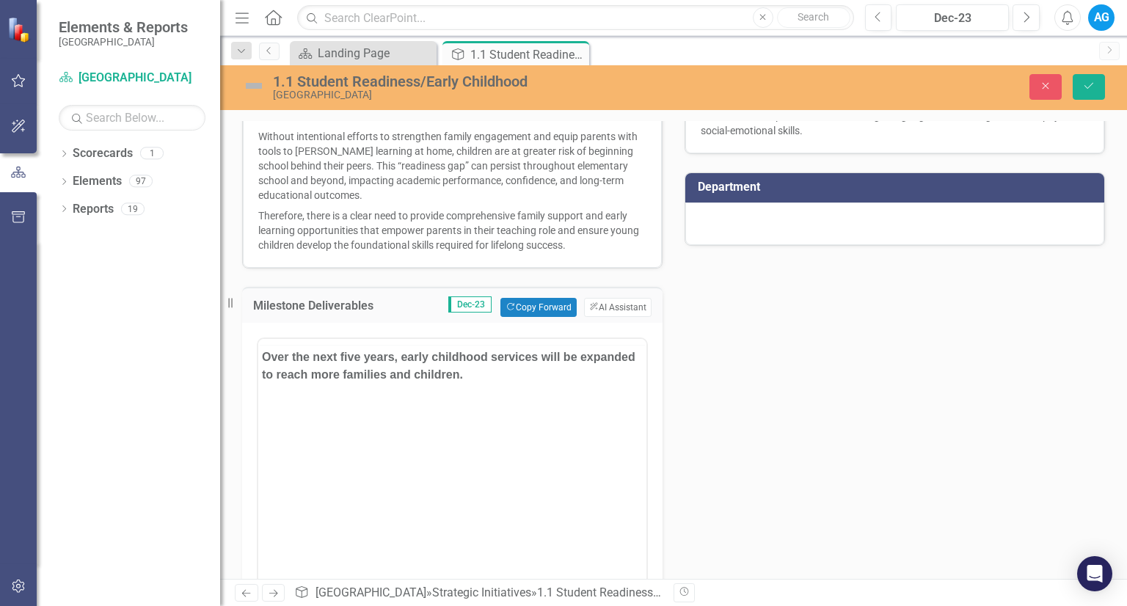
scroll to position [0, 0]
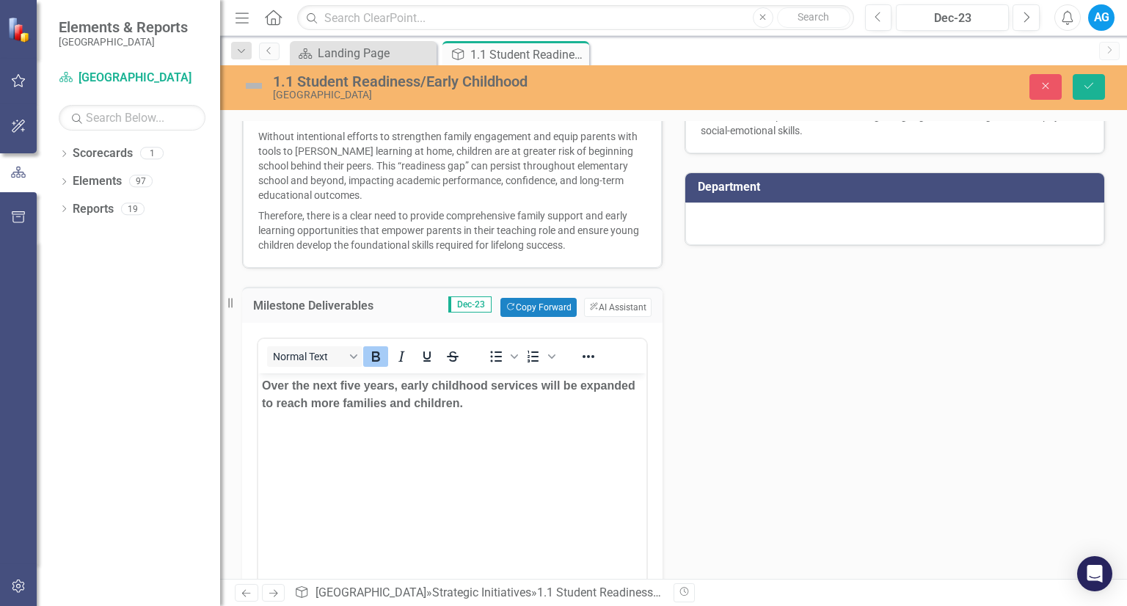
click at [499, 417] on body "Over the next five years, early childhood services will be expanded to reach mo…" at bounding box center [452, 483] width 388 height 220
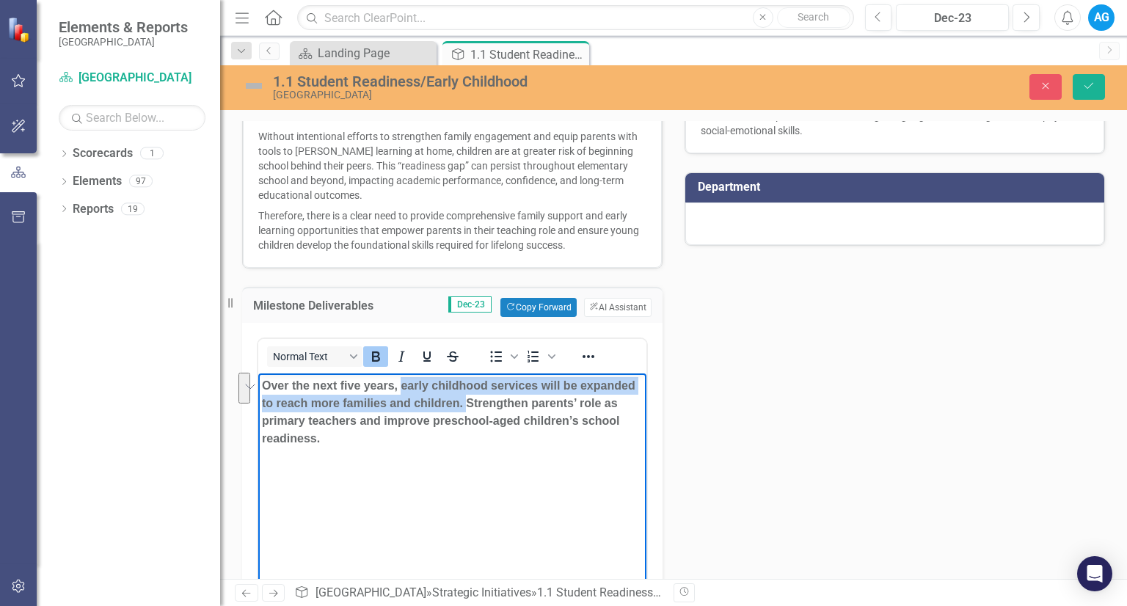
drag, startPoint x: 465, startPoint y: 400, endPoint x: 399, endPoint y: 386, distance: 67.5
click at [399, 386] on strong "Over the next five years, early childhood services will be expanded to reach mo…" at bounding box center [448, 411] width 373 height 65
copy strong "early childhood services will be expanded to reach more families and children."
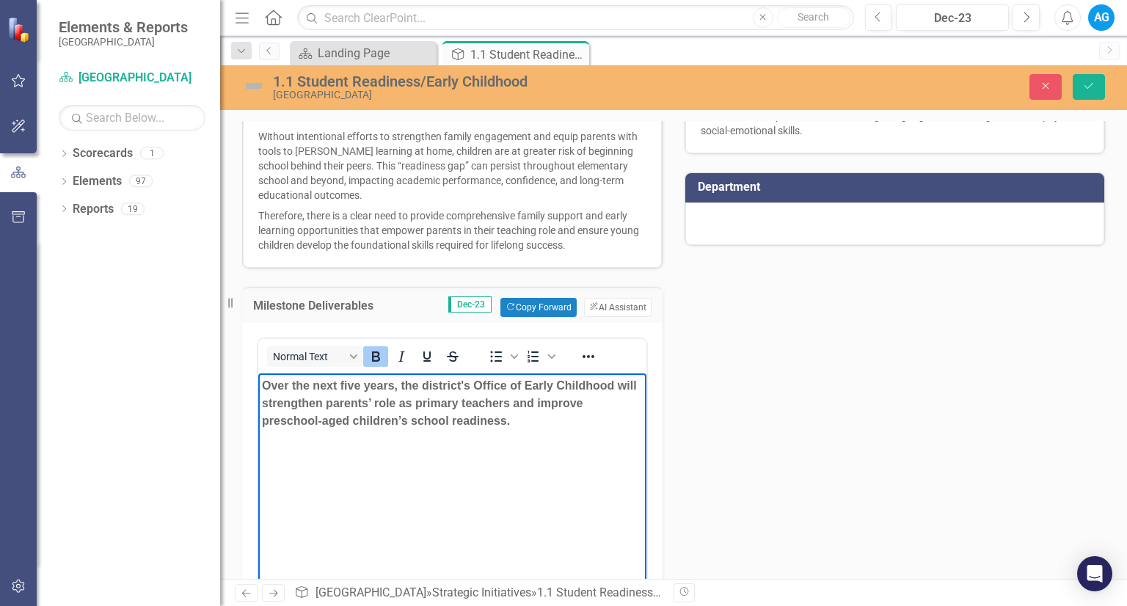
click at [348, 447] on body "Over the next five years, the district's Office of Early Childhood will strengt…" at bounding box center [452, 483] width 388 height 220
drag, startPoint x: 263, startPoint y: 422, endPoint x: 362, endPoint y: 427, distance: 99.8
click at [355, 428] on p "Over the next five years, the district's Office of Early Childhood will strengt…" at bounding box center [452, 403] width 381 height 53
drag, startPoint x: 315, startPoint y: 421, endPoint x: 256, endPoint y: 424, distance: 59.5
click at [258, 424] on html "Over the next five years, the district's Office of Early Childhood will strengt…" at bounding box center [452, 483] width 388 height 220
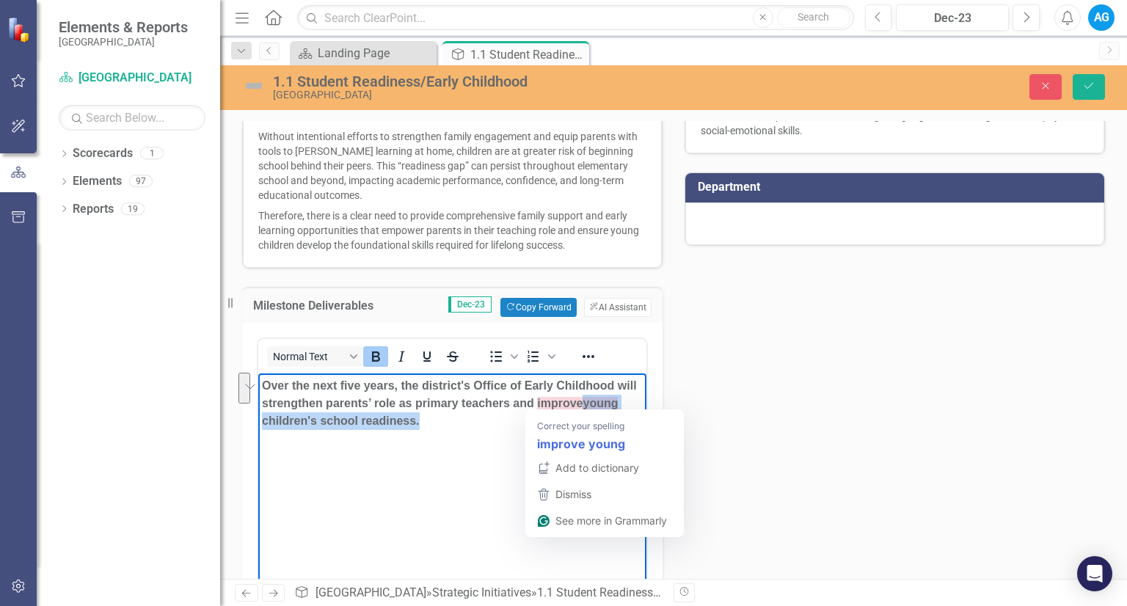
drag, startPoint x: 516, startPoint y: 426, endPoint x: 585, endPoint y: 408, distance: 71.3
click at [585, 408] on p "Over the next five years, the district's Office of Early Childhood will strengt…" at bounding box center [452, 403] width 381 height 53
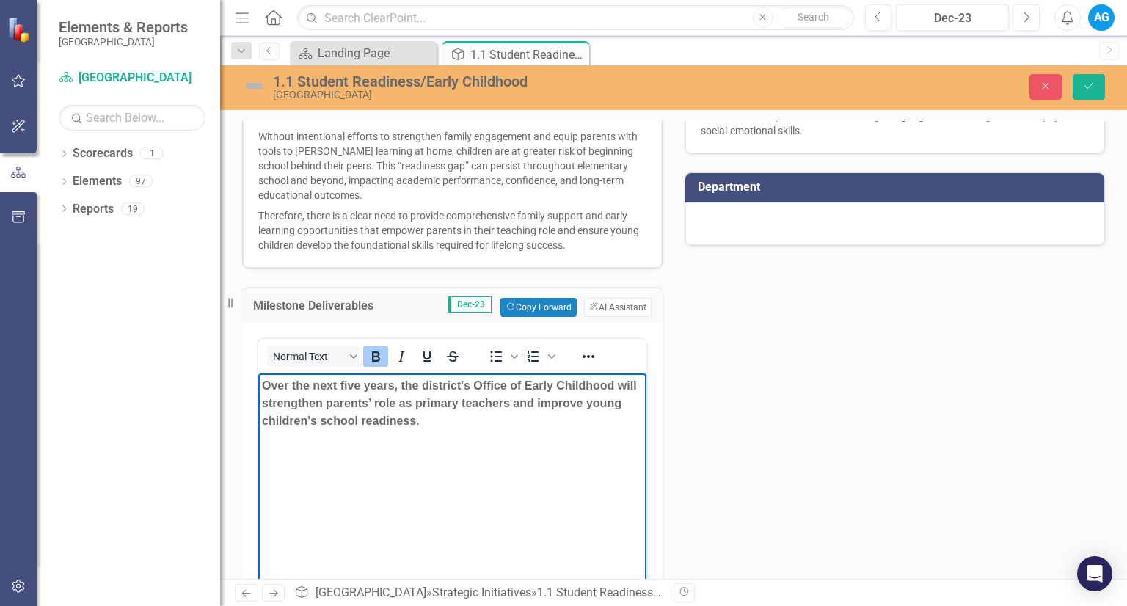
click at [495, 429] on p "Over the next five years, the district's Office of Early Childhood will strengt…" at bounding box center [452, 403] width 381 height 53
click at [442, 422] on p "Over the next five years, the district's Office of Early Childhood will strengt…" at bounding box center [452, 403] width 381 height 53
click at [494, 432] on body "Over the next five years, the district's Office of Early Childhood will strengt…" at bounding box center [452, 483] width 388 height 220
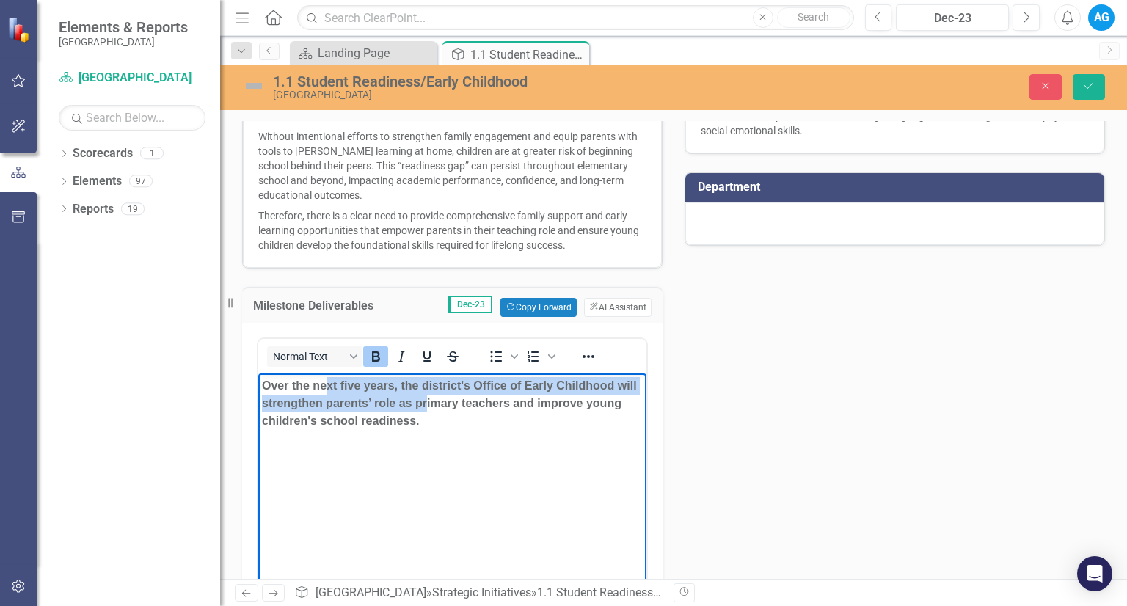
drag, startPoint x: 415, startPoint y: 411, endPoint x: 323, endPoint y: 393, distance: 93.4
click at [323, 393] on p "Over the next five years, the district's Office of Early Childhood will strengt…" at bounding box center [452, 403] width 381 height 53
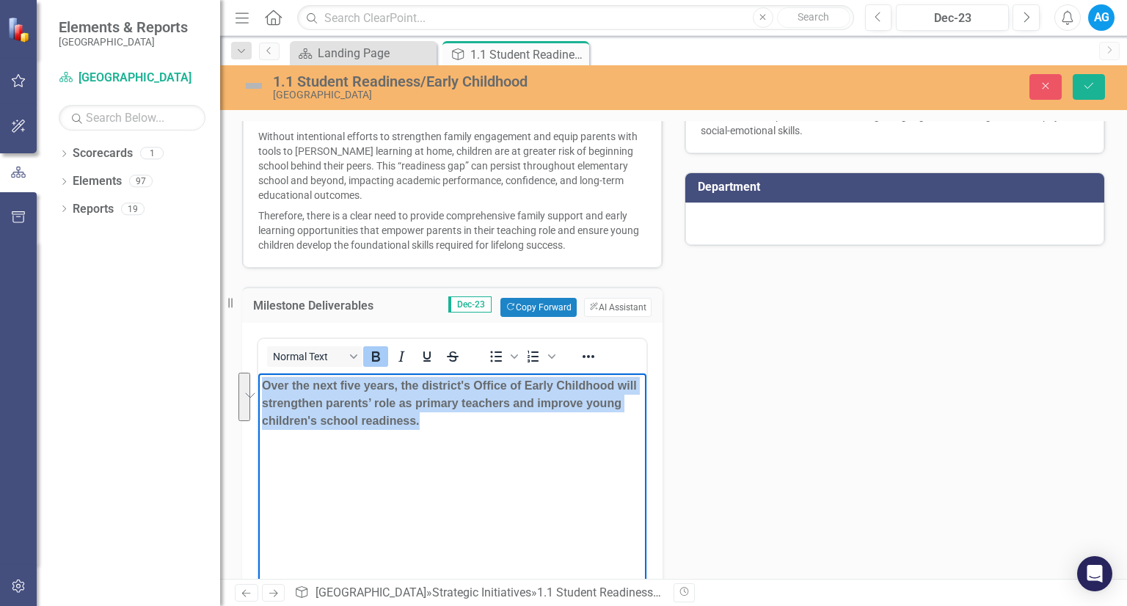
drag, startPoint x: 469, startPoint y: 431, endPoint x: 200, endPoint y: 376, distance: 274.2
click at [258, 376] on html "Over the next five years, the district's Office of Early Childhood will strengt…" at bounding box center [452, 483] width 388 height 220
click at [386, 354] on button "Bold" at bounding box center [375, 356] width 25 height 21
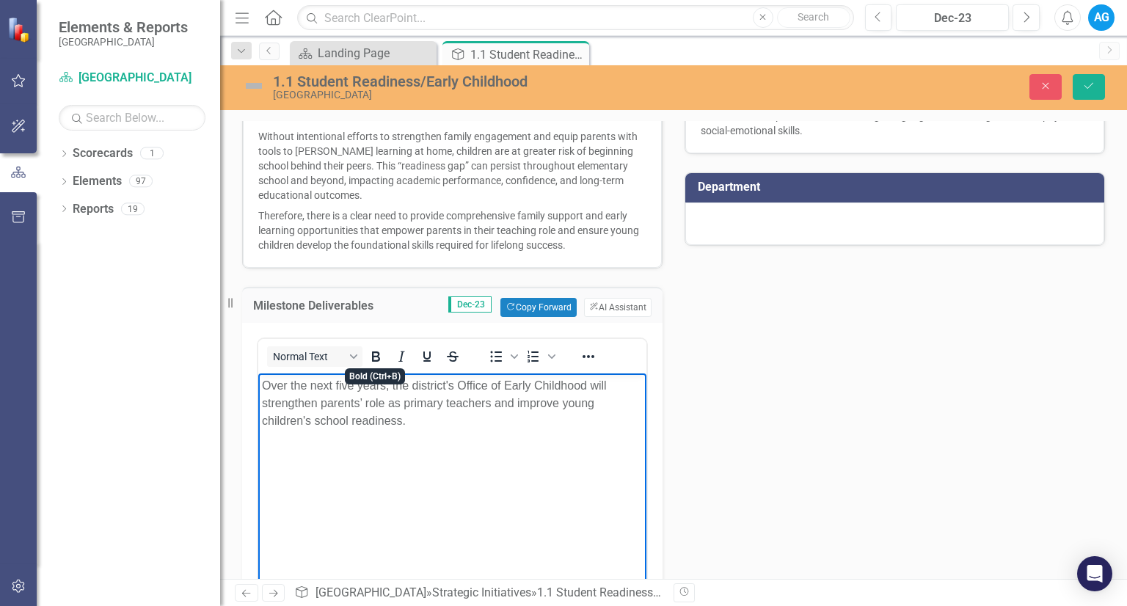
click at [424, 516] on body "Over the next five years, the district's Office of Early Childhood will strengt…" at bounding box center [452, 483] width 388 height 220
click at [949, 454] on div "Needs Assessment Dec-23 Research consistently shows that many preschool-aged ch…" at bounding box center [673, 316] width 884 height 740
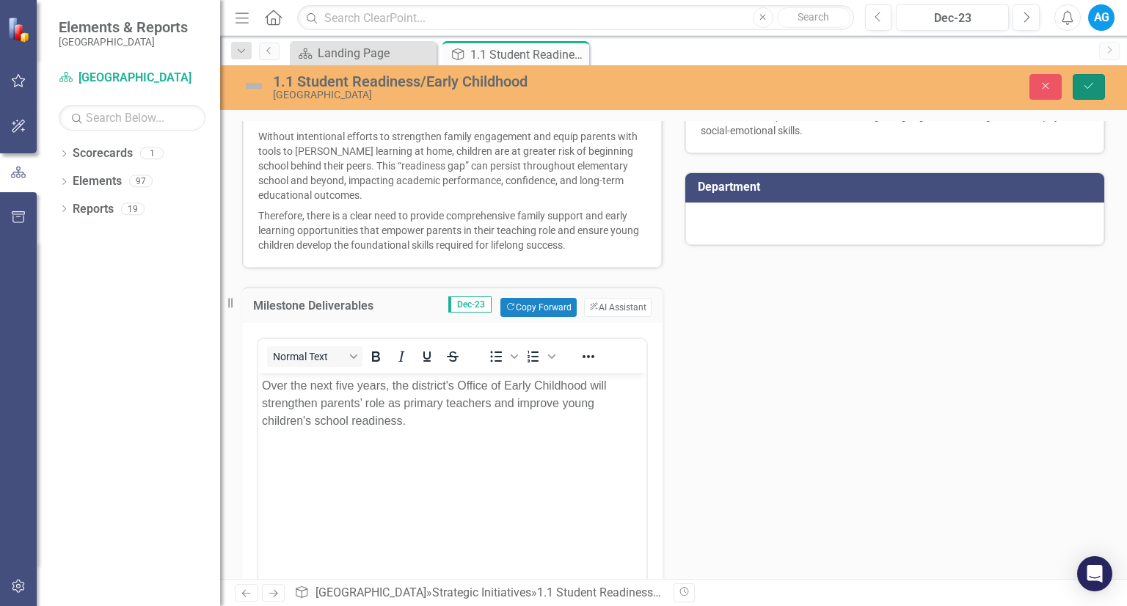
click at [1097, 87] on button "Save" at bounding box center [1088, 87] width 32 height 26
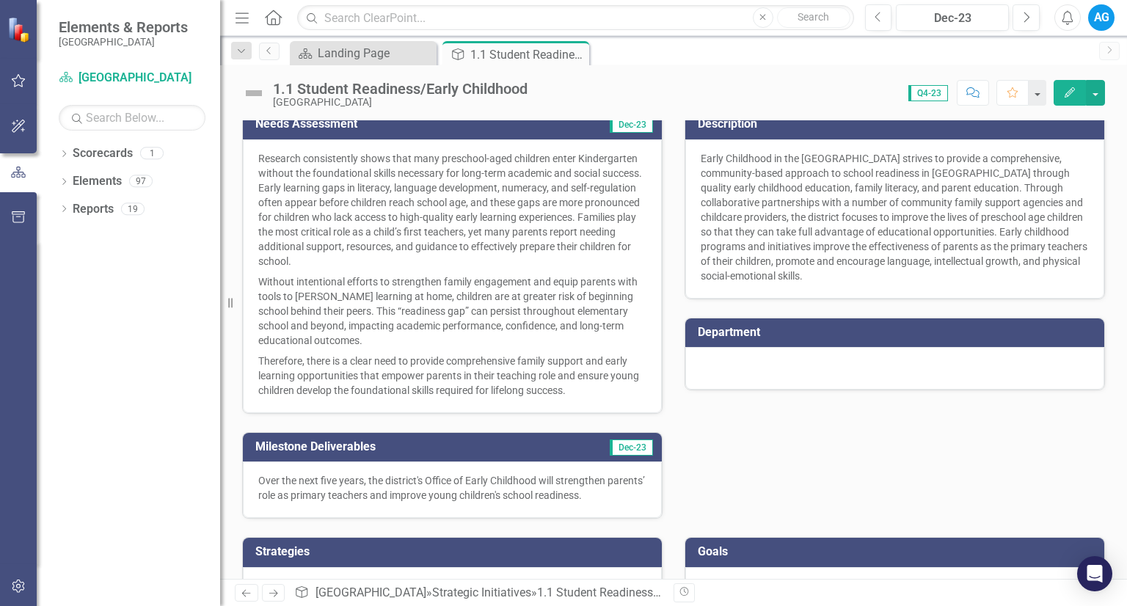
scroll to position [412, 0]
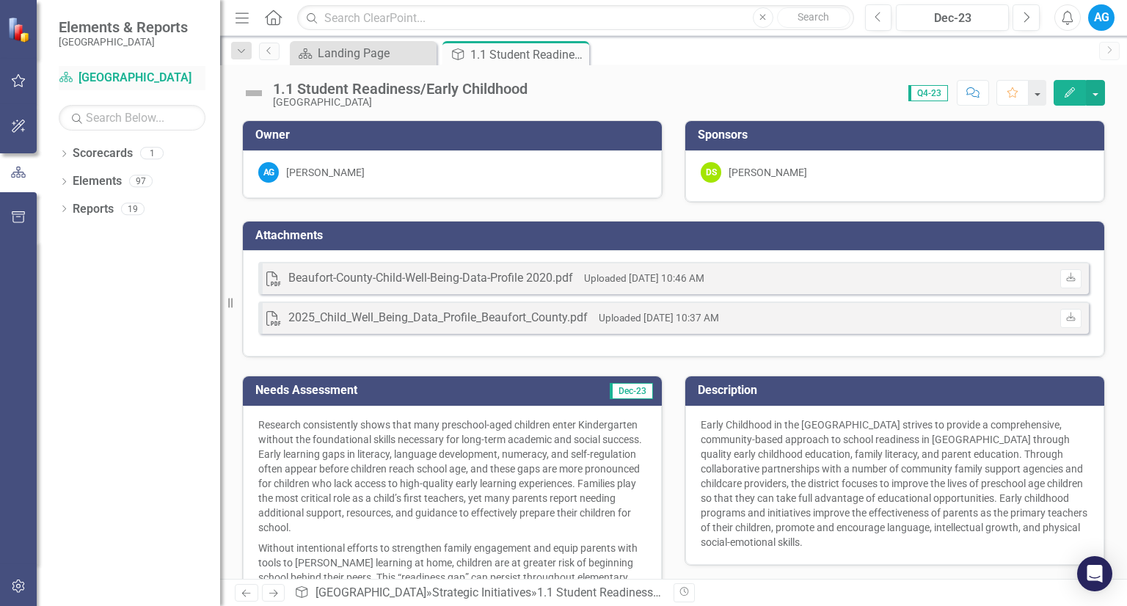
click at [111, 73] on link "Scorecard Beaufort County School District" at bounding box center [132, 78] width 147 height 17
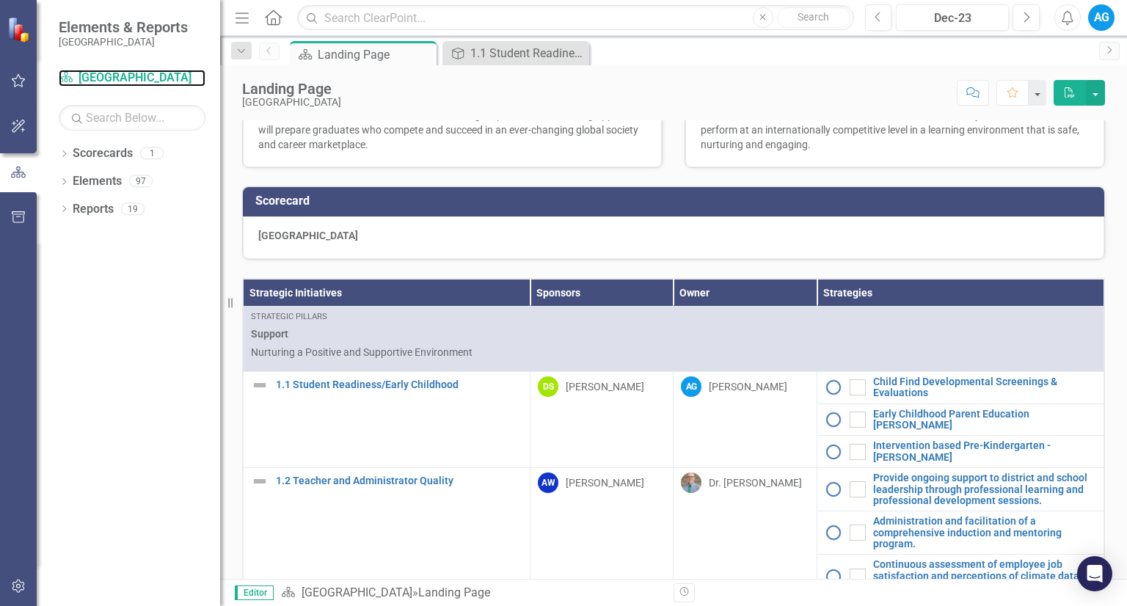
scroll to position [130, 0]
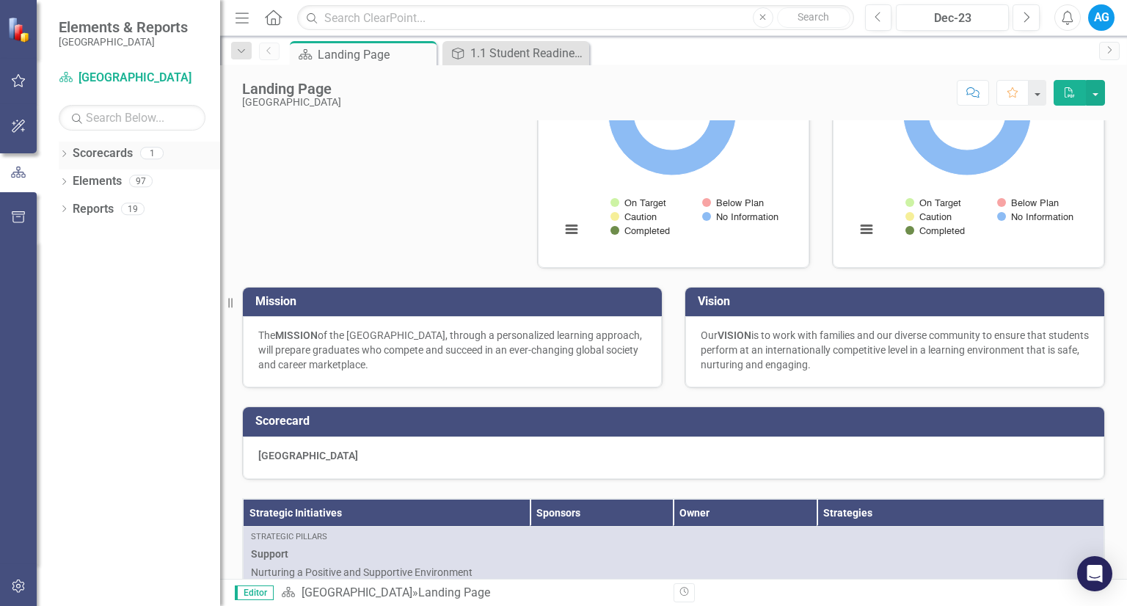
click at [94, 155] on link "Scorecards" at bounding box center [103, 153] width 60 height 17
click at [581, 53] on icon "Close" at bounding box center [575, 54] width 15 height 12
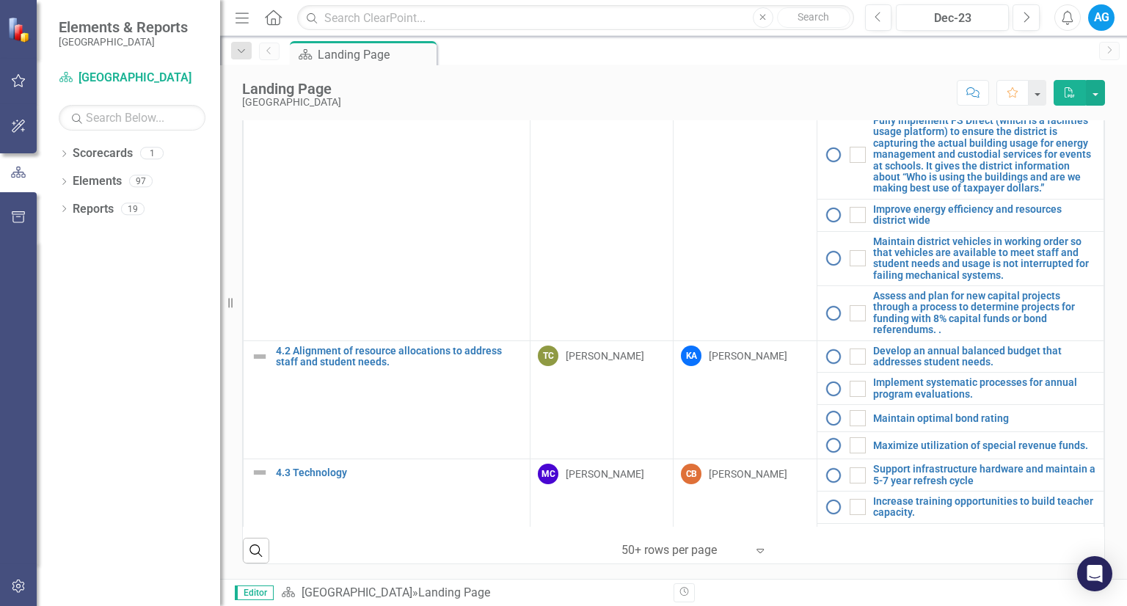
scroll to position [1671, 0]
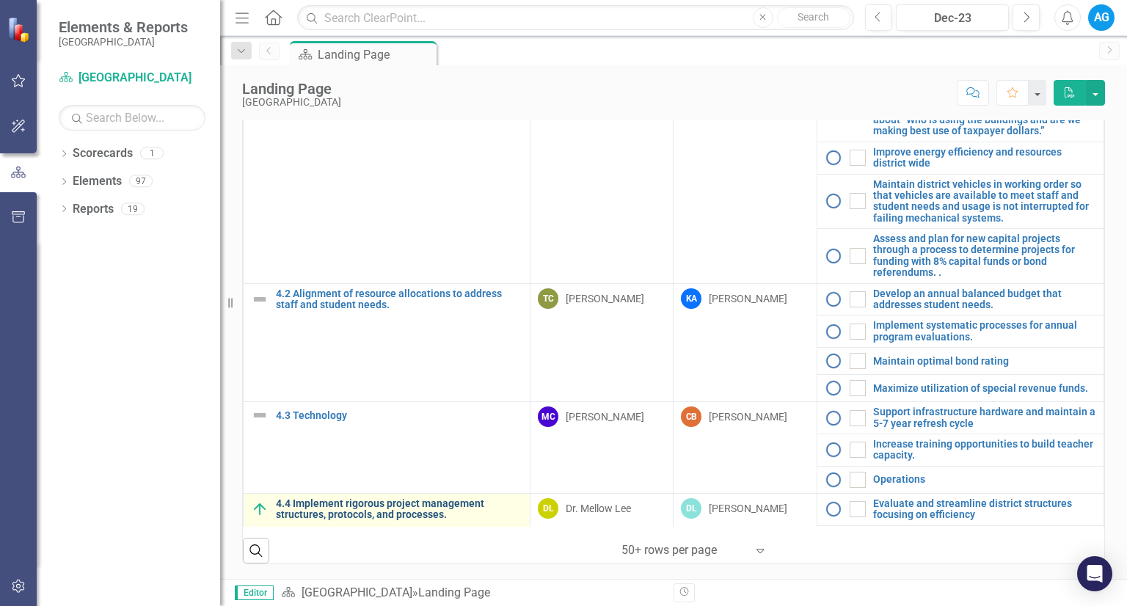
click at [370, 498] on link "4.4 Implement rigorous project management structures, protocols, and processes." at bounding box center [399, 509] width 246 height 23
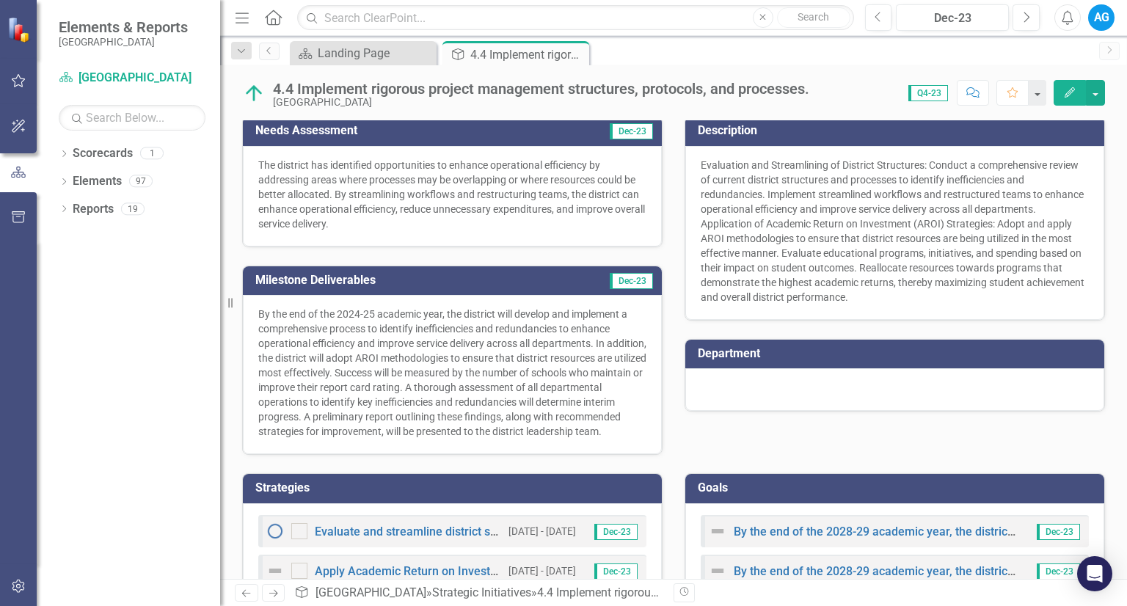
scroll to position [277, 0]
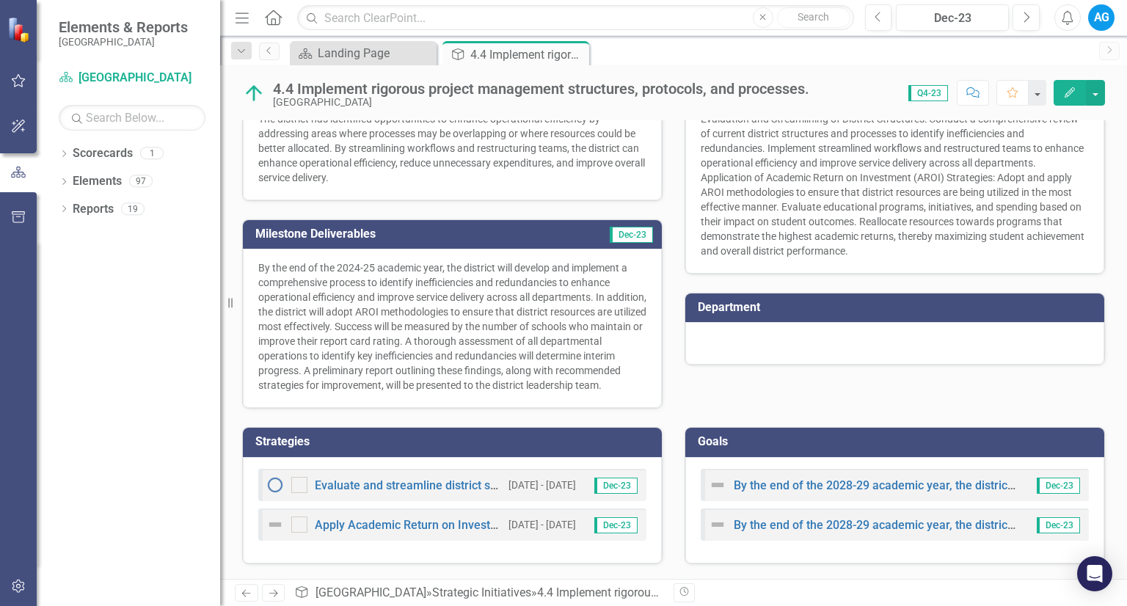
click at [351, 479] on div "Evaluate and streamline district structures focusing on efficiency" at bounding box center [383, 485] width 235 height 18
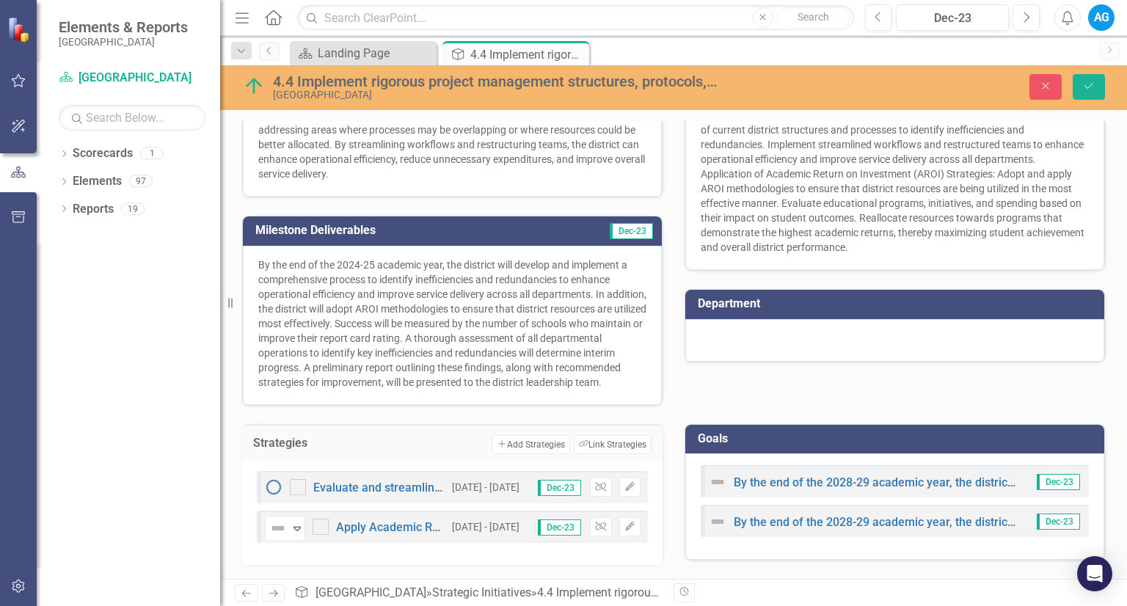
click at [351, 480] on div "Evaluate and streamline district structures focusing on efficiency 3/1/25 - 6/3…" at bounding box center [452, 487] width 391 height 32
click at [351, 488] on link "Evaluate and streamline district structures focusing on efficiency" at bounding box center [483, 487] width 341 height 14
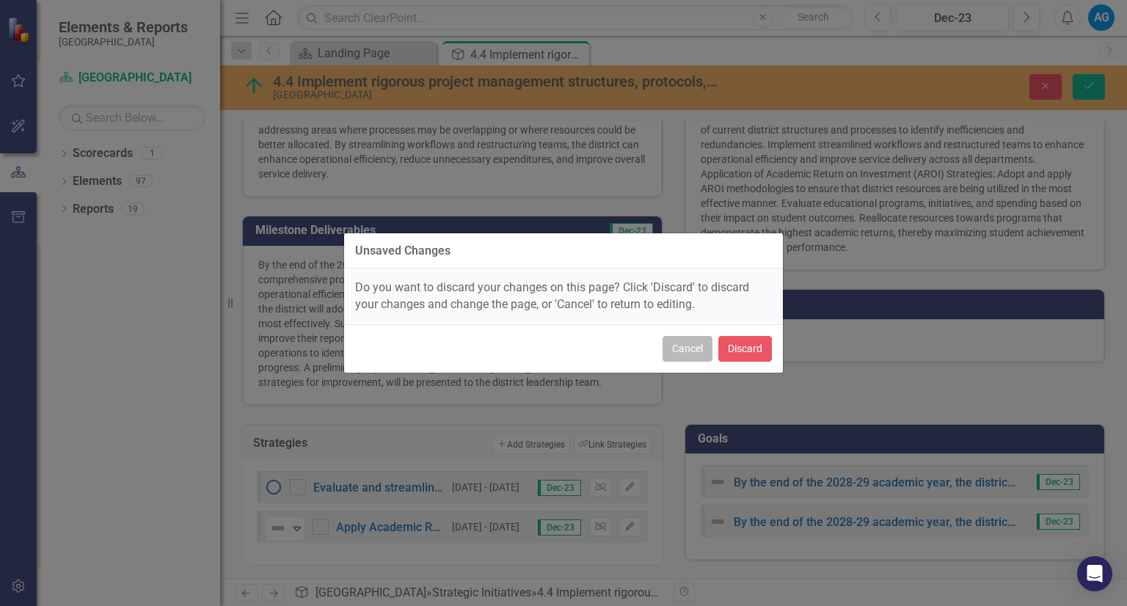
click at [673, 345] on button "Cancel" at bounding box center [687, 349] width 50 height 26
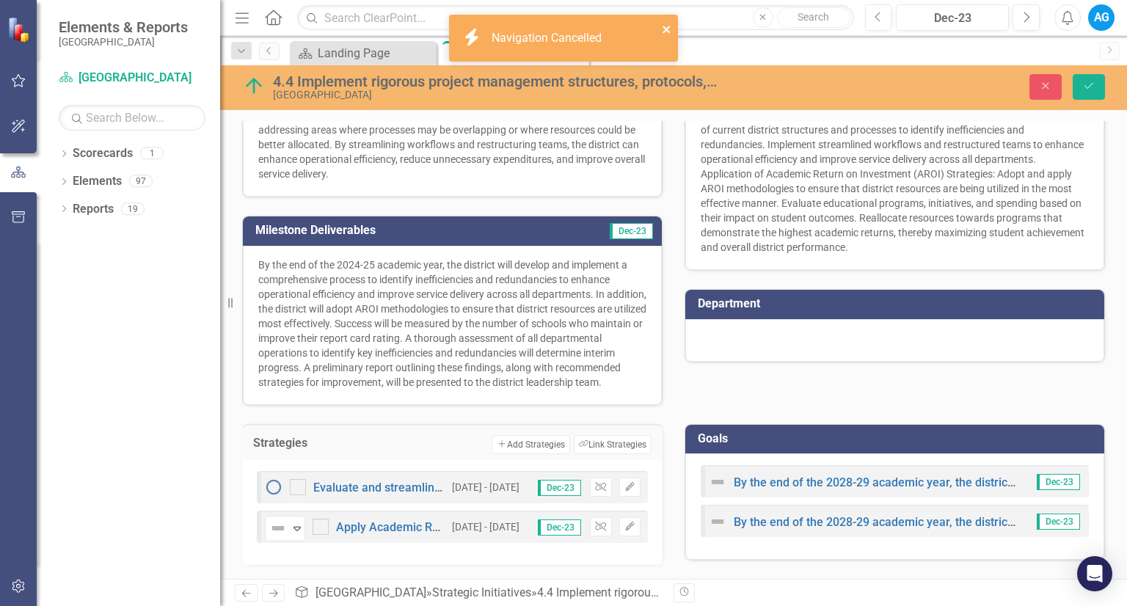
click at [667, 30] on icon "close" at bounding box center [667, 29] width 10 height 12
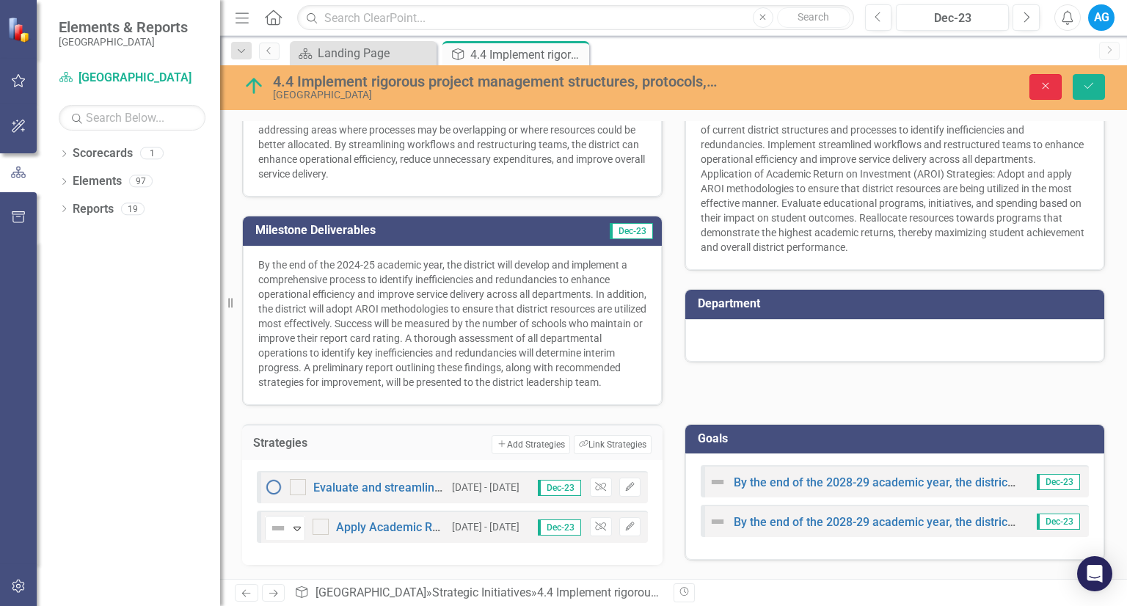
click at [1036, 89] on button "Close" at bounding box center [1045, 87] width 32 height 26
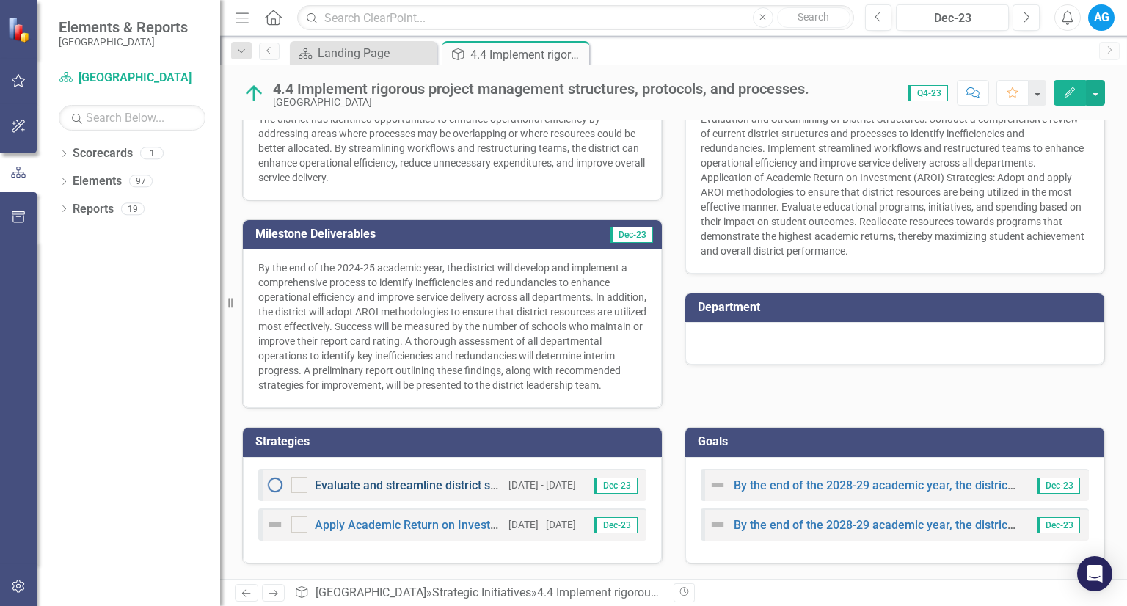
click at [458, 491] on link "Evaluate and streamline district structures focusing on efficiency" at bounding box center [485, 485] width 341 height 14
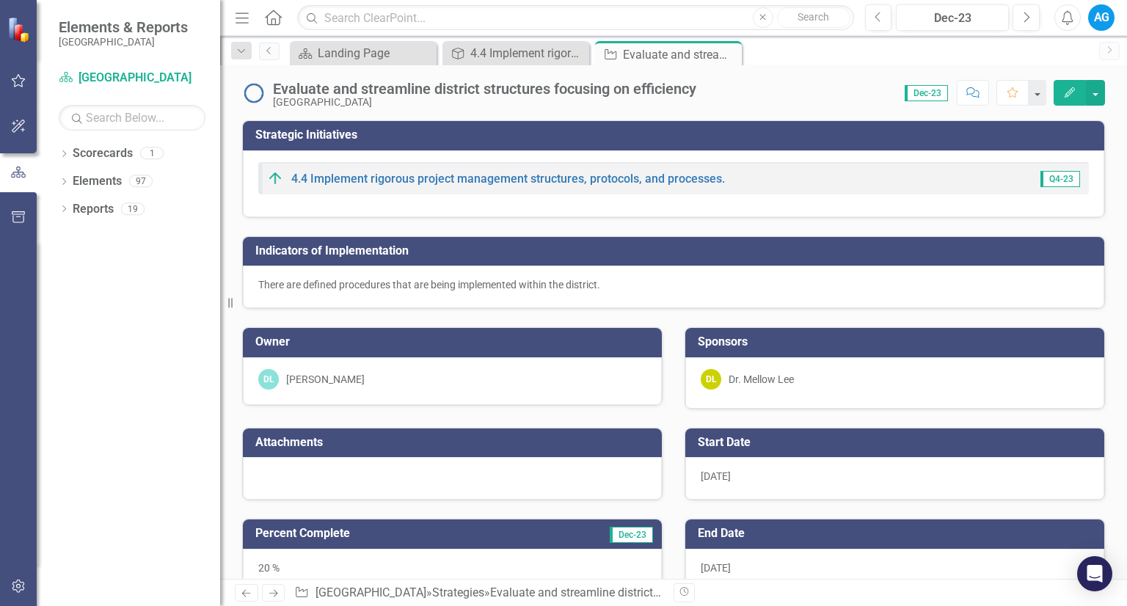
checkbox input "true"
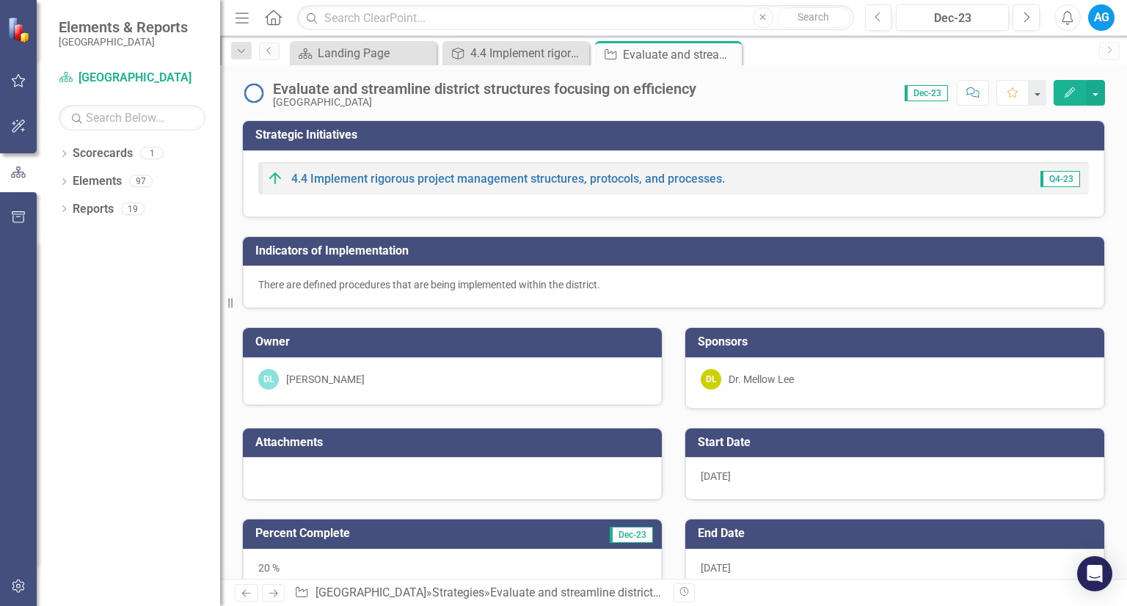
checkbox input "true"
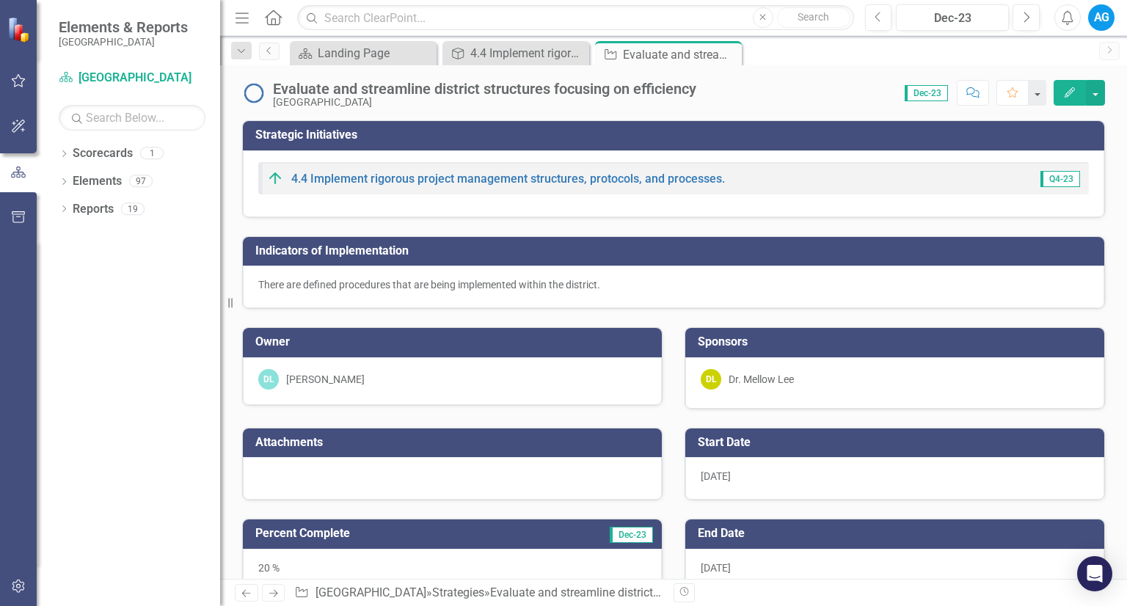
checkbox input "true"
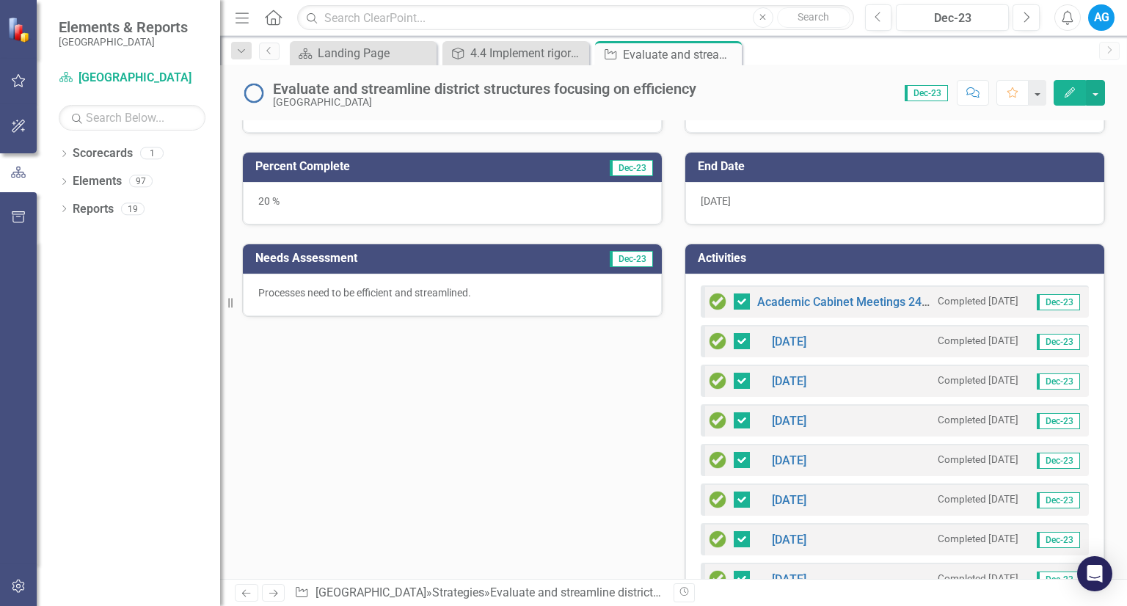
scroll to position [293, 0]
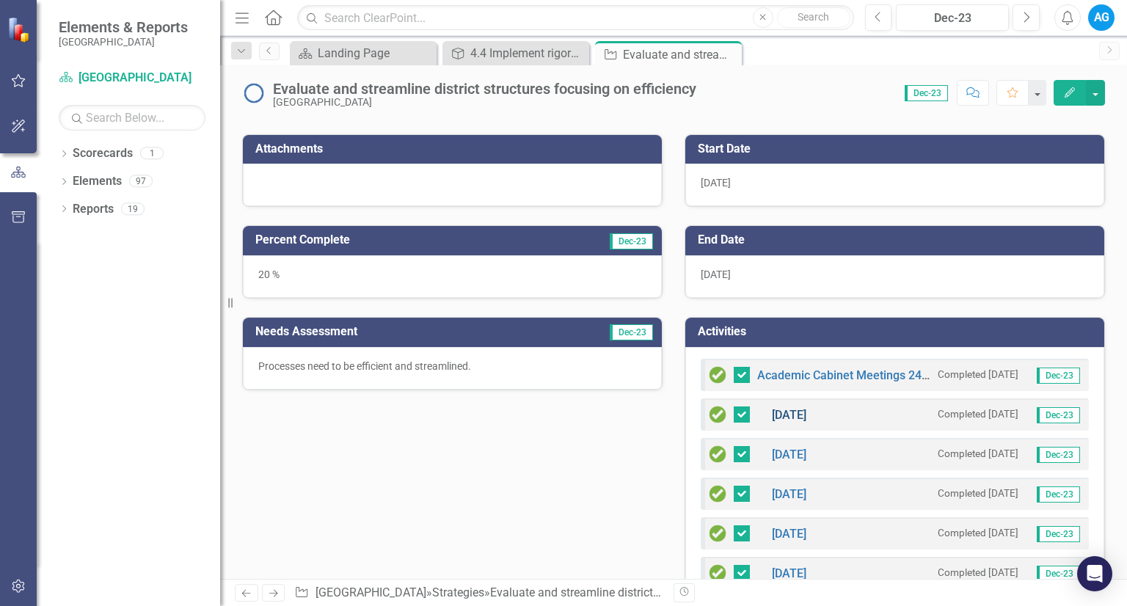
click at [786, 417] on link "August 2024" at bounding box center [789, 415] width 34 height 14
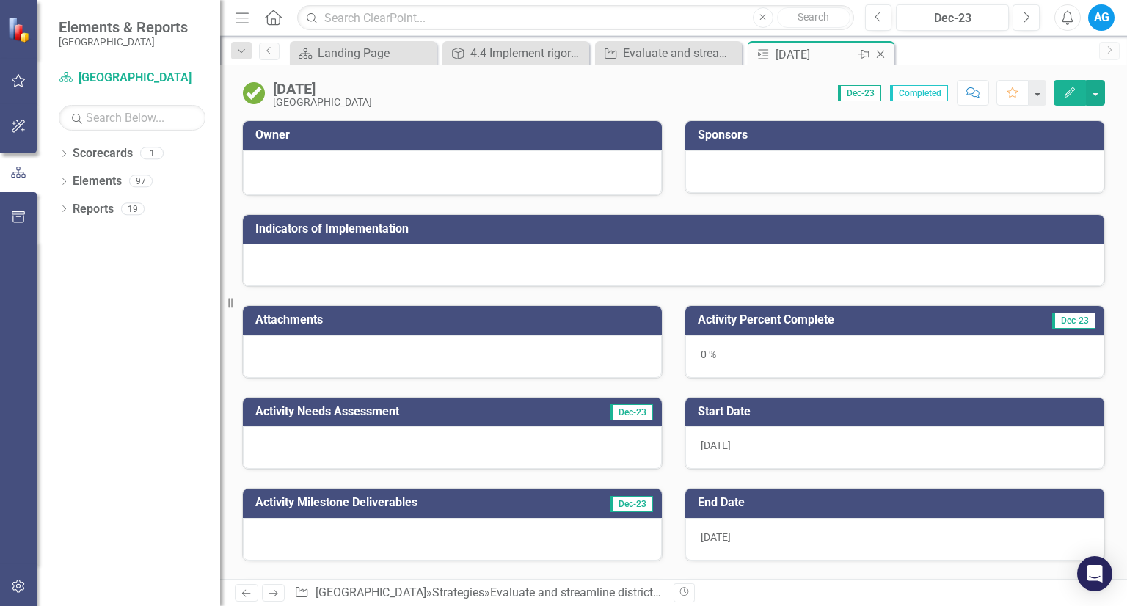
click at [883, 53] on icon "Close" at bounding box center [880, 54] width 15 height 12
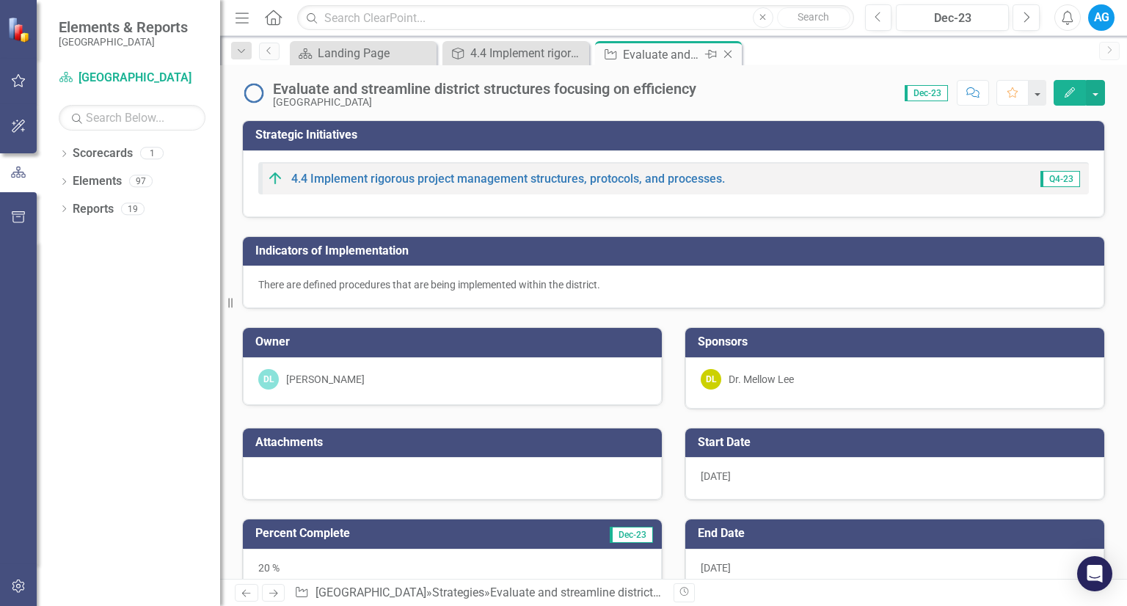
click at [732, 54] on icon "Close" at bounding box center [727, 54] width 15 height 12
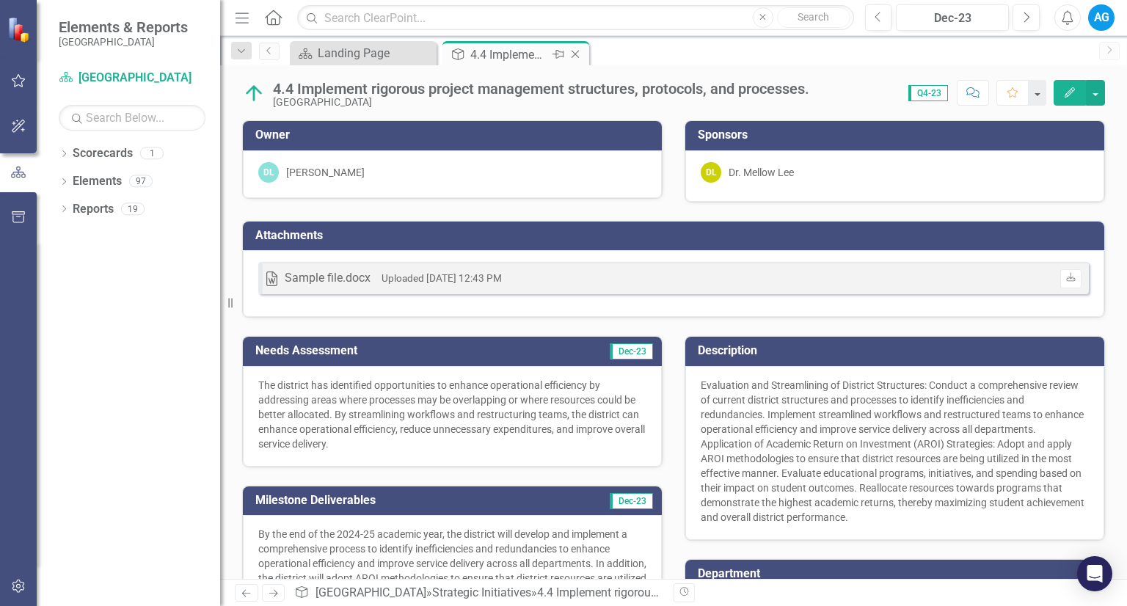
click at [574, 54] on icon at bounding box center [575, 55] width 8 height 8
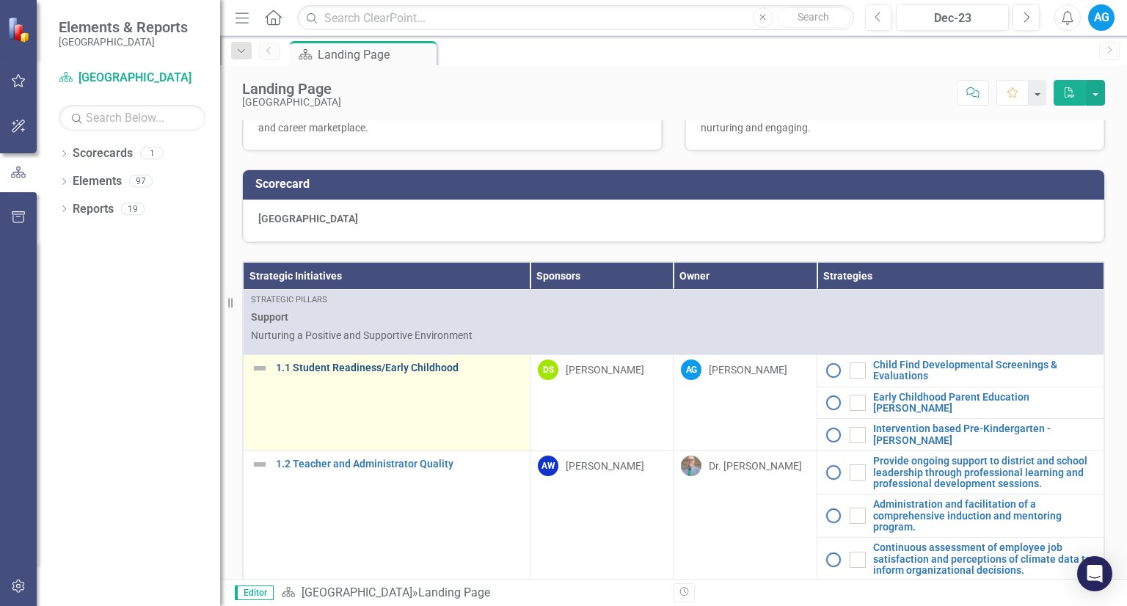
click at [399, 373] on link "1.1 Student Readiness/Early Childhood" at bounding box center [399, 367] width 246 height 11
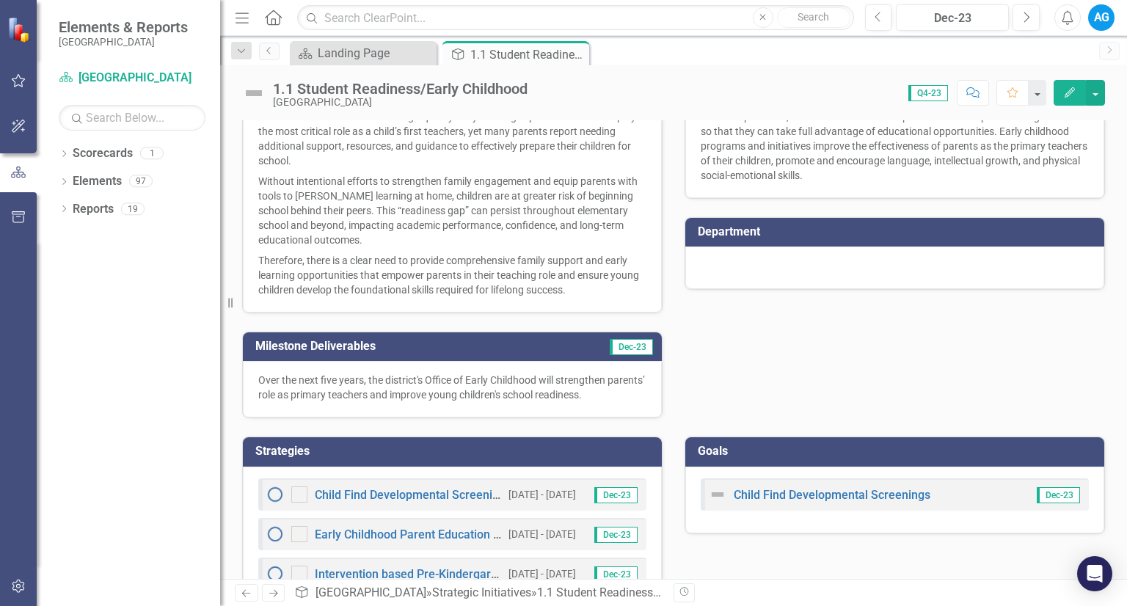
scroll to position [412, 0]
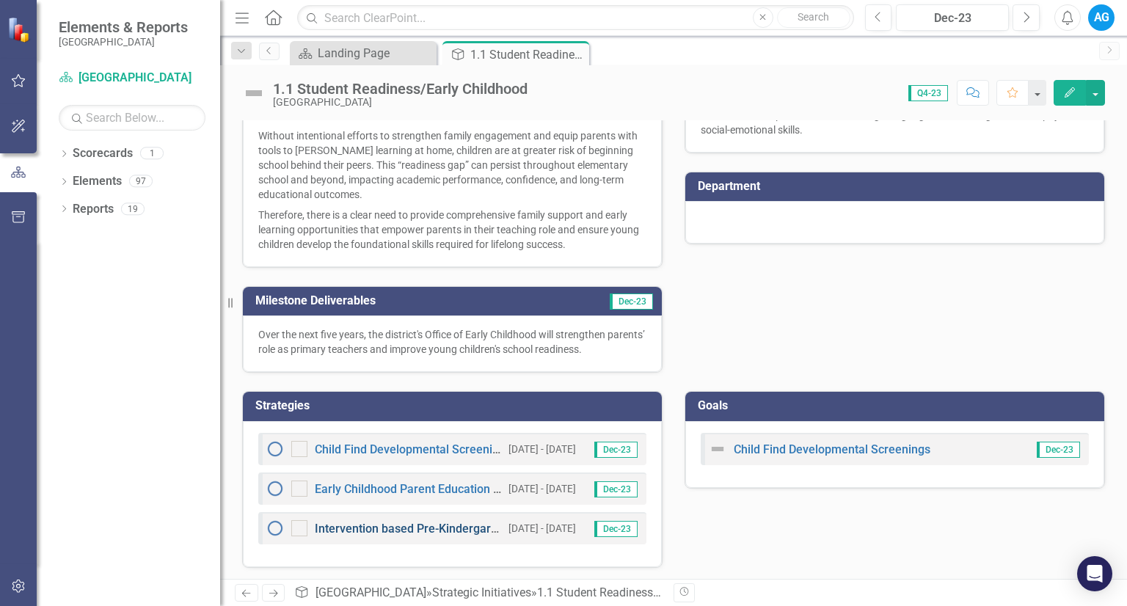
click at [462, 527] on link "Intervention based Pre-Kindergarten - ASHLEY" at bounding box center [460, 528] width 291 height 14
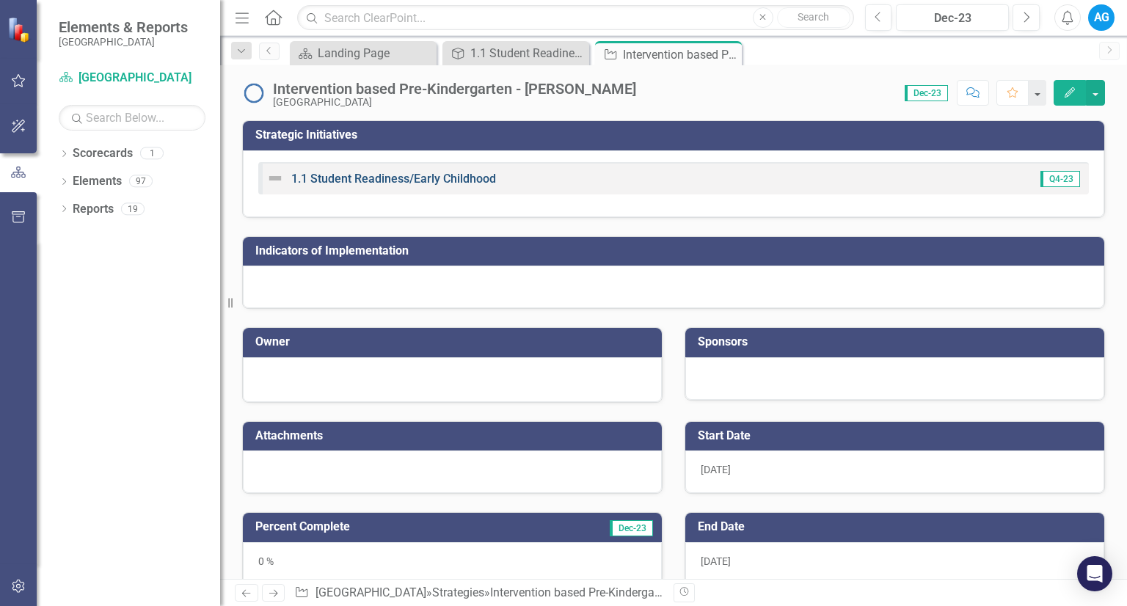
click at [465, 174] on link "1.1 Student Readiness/Early Childhood" at bounding box center [393, 179] width 205 height 14
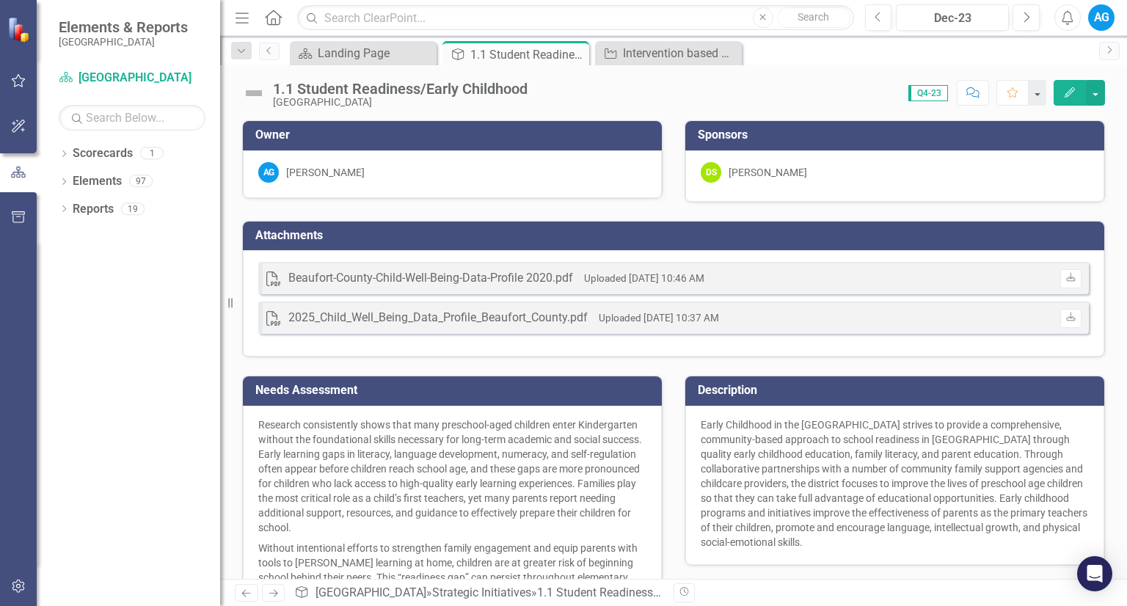
click at [465, 174] on div "AG Ashley Gould" at bounding box center [452, 172] width 388 height 21
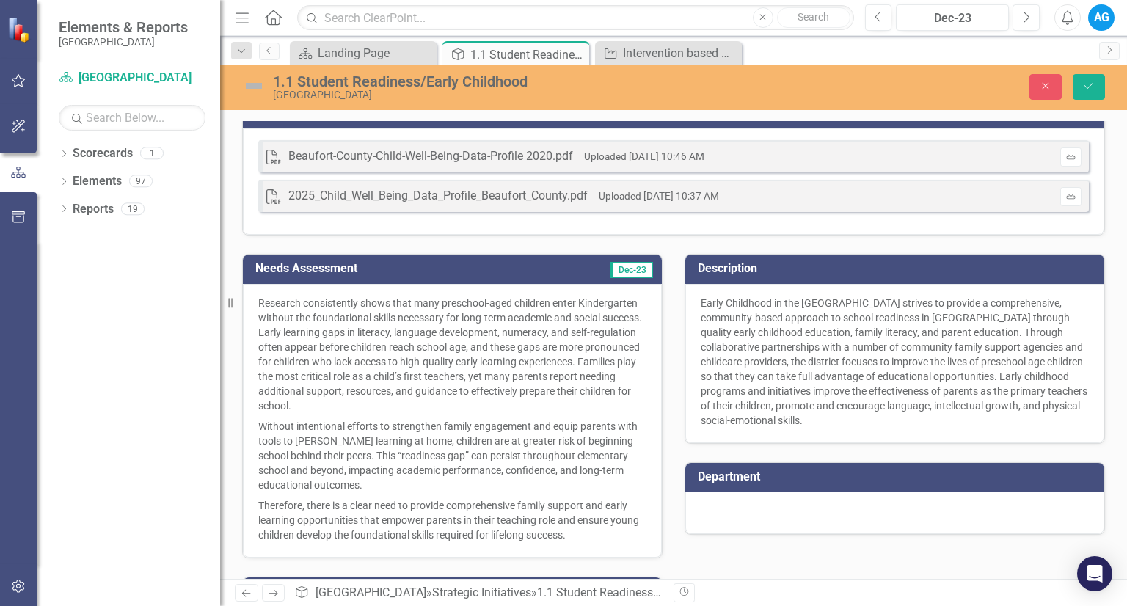
scroll to position [418, 0]
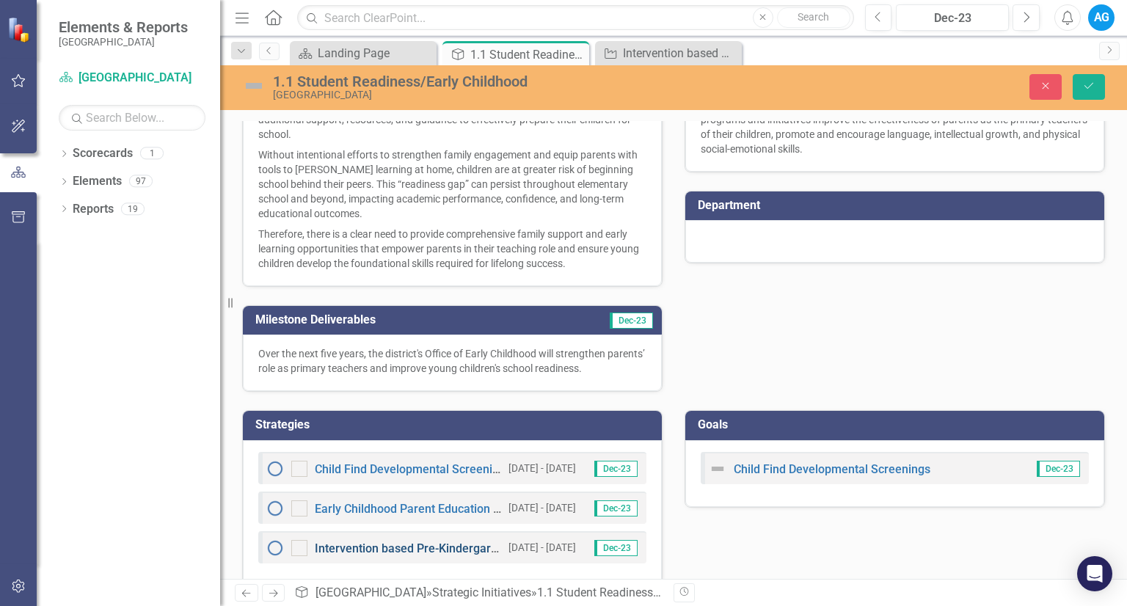
click at [447, 541] on link "Intervention based Pre-Kindergarten - ASHLEY" at bounding box center [460, 548] width 291 height 14
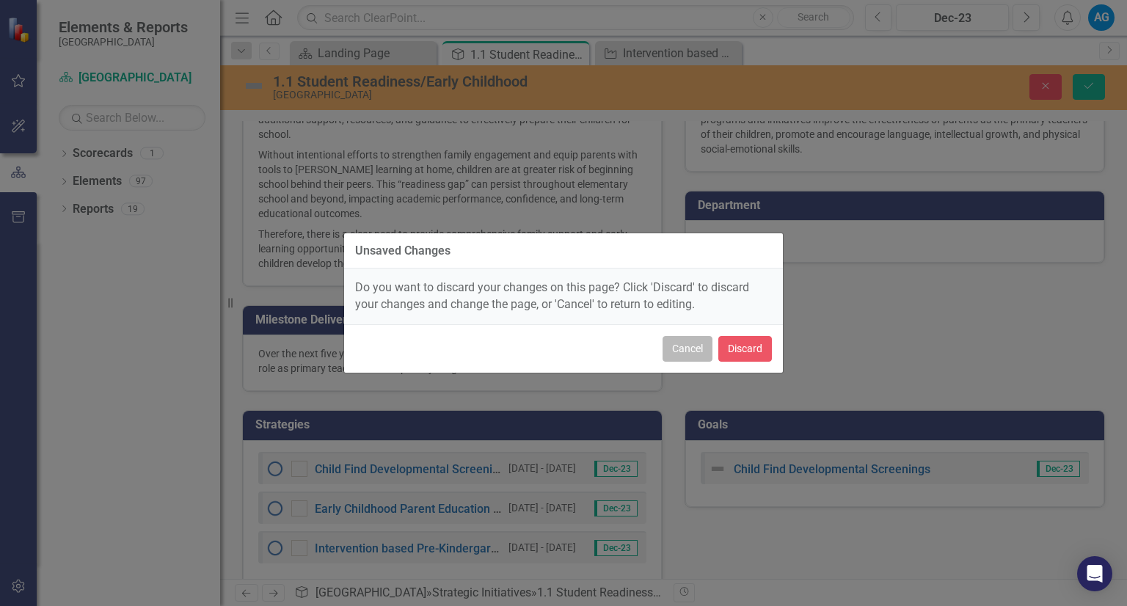
click at [694, 339] on button "Cancel" at bounding box center [687, 349] width 50 height 26
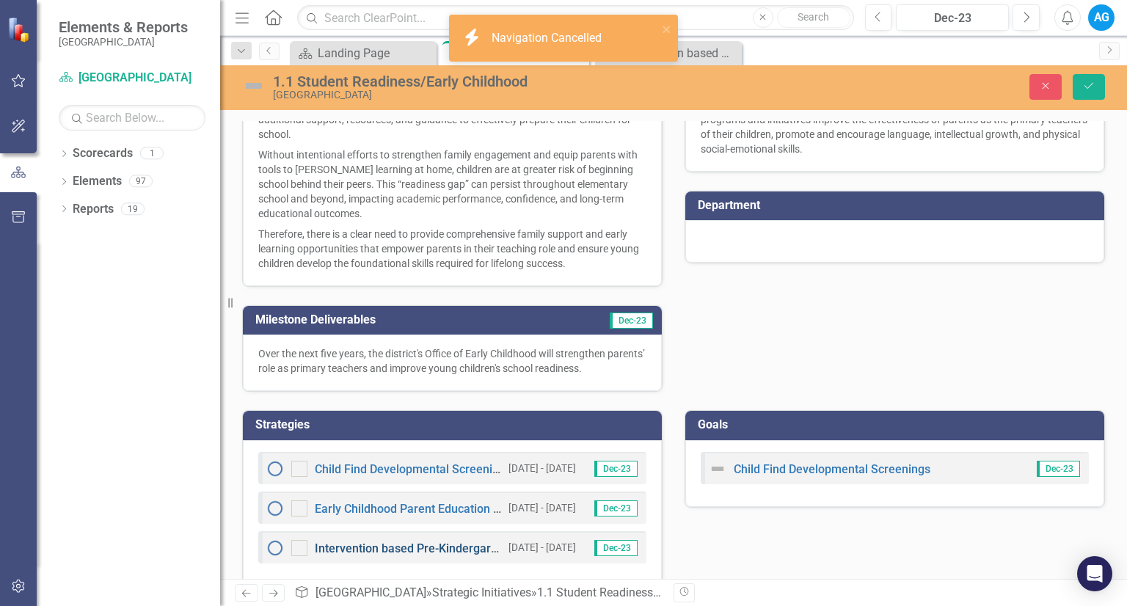
click at [430, 541] on link "Intervention based Pre-Kindergarten - ASHLEY" at bounding box center [460, 548] width 291 height 14
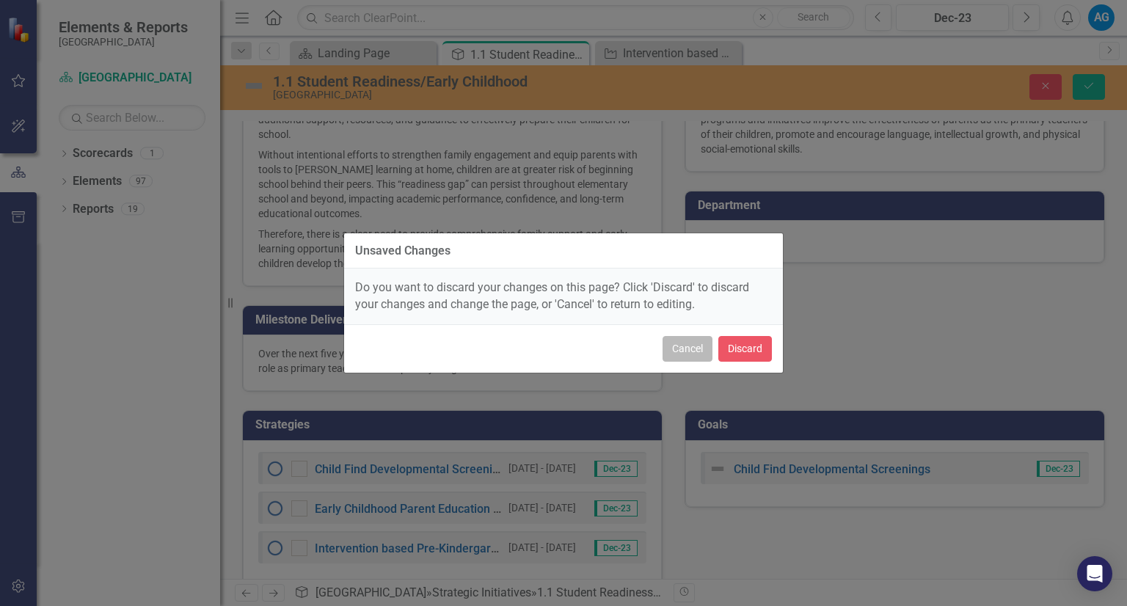
click at [691, 346] on button "Cancel" at bounding box center [687, 349] width 50 height 26
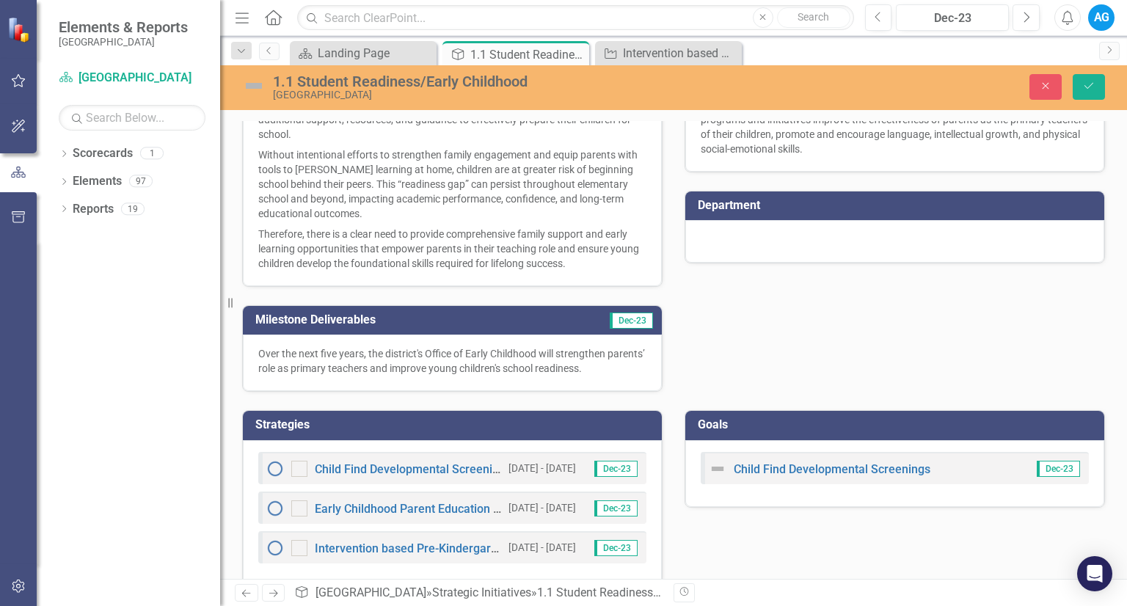
click at [274, 460] on img at bounding box center [275, 469] width 18 height 18
click at [301, 461] on div at bounding box center [299, 469] width 16 height 16
click at [301, 461] on input "checkbox" at bounding box center [296, 466] width 10 height 10
checkbox input "true"
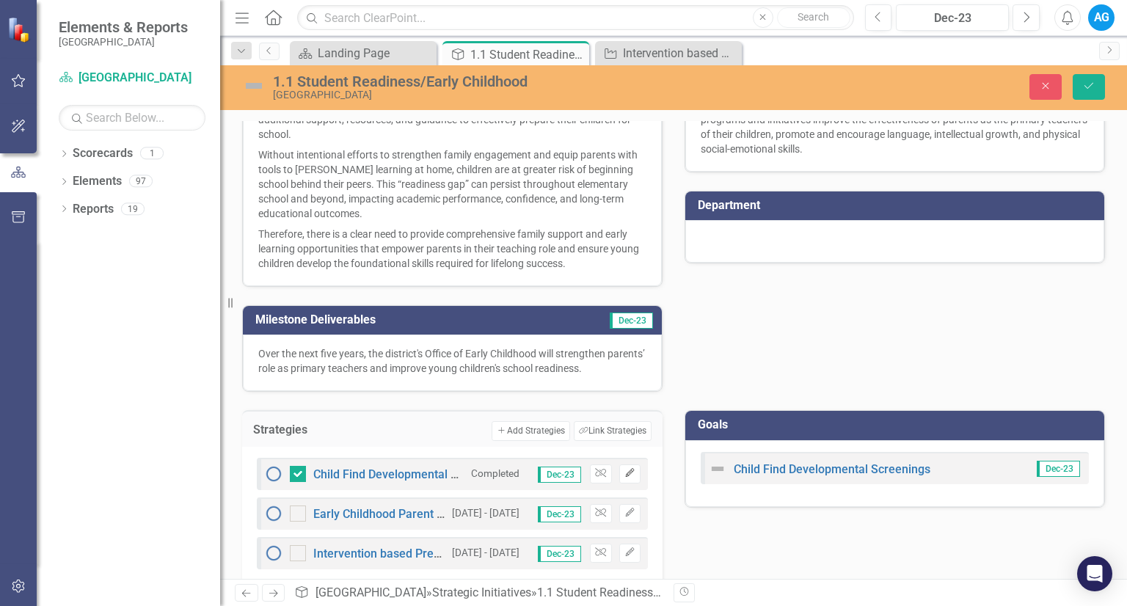
click at [619, 464] on button "Edit" at bounding box center [629, 473] width 21 height 19
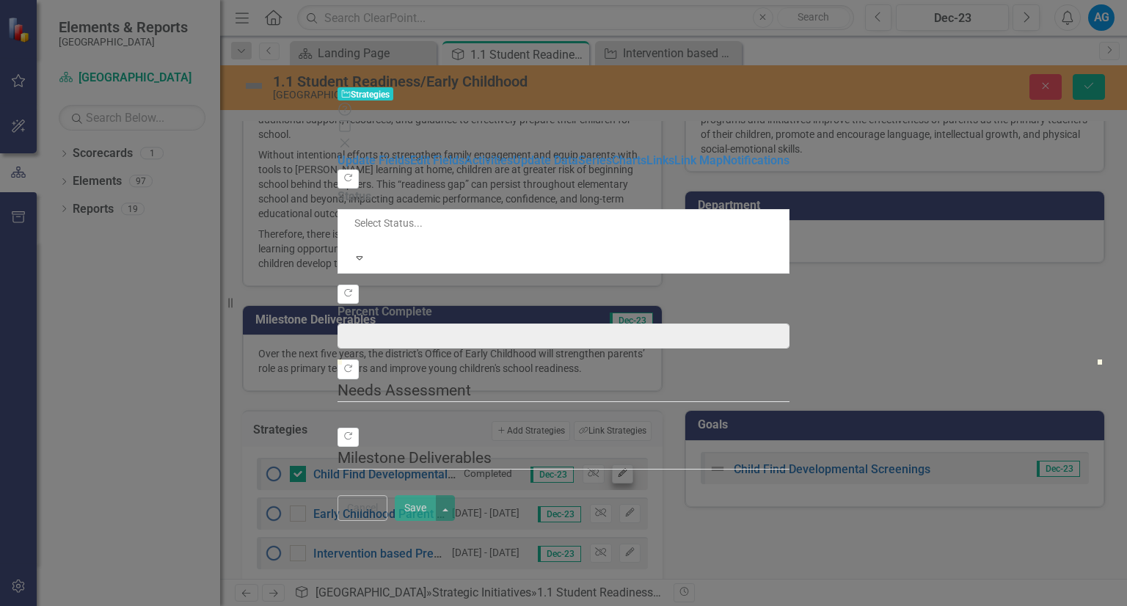
type input "0"
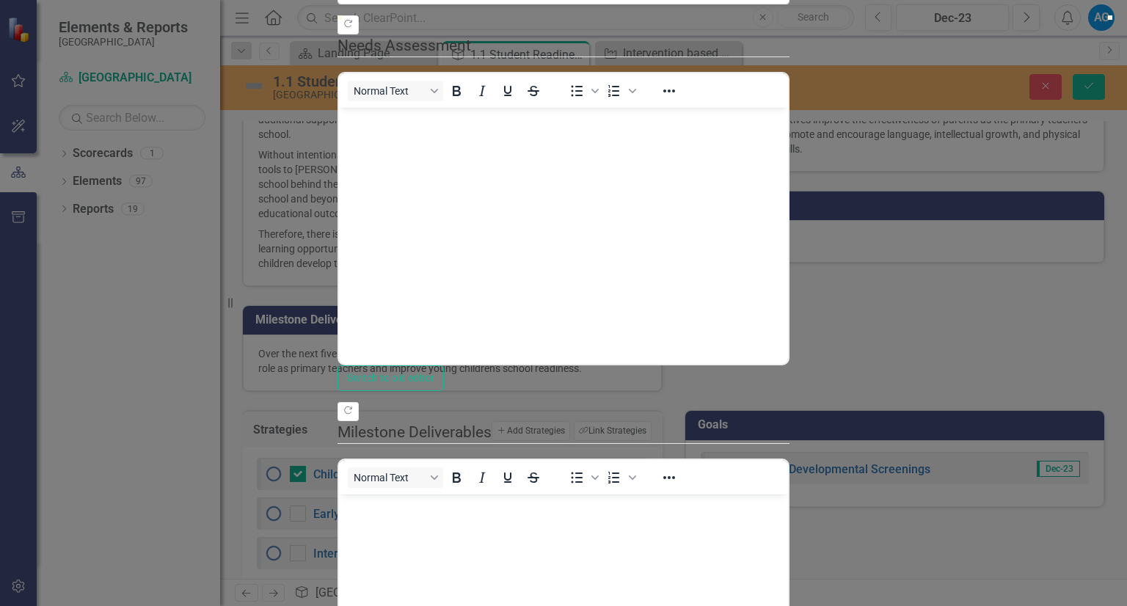
scroll to position [0, 0]
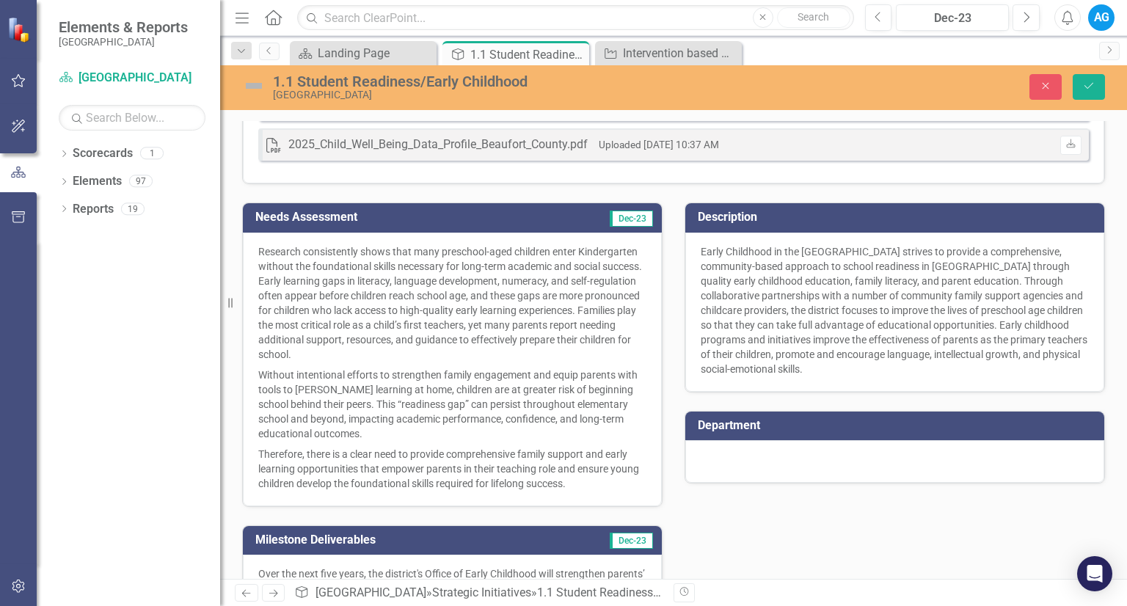
scroll to position [422, 0]
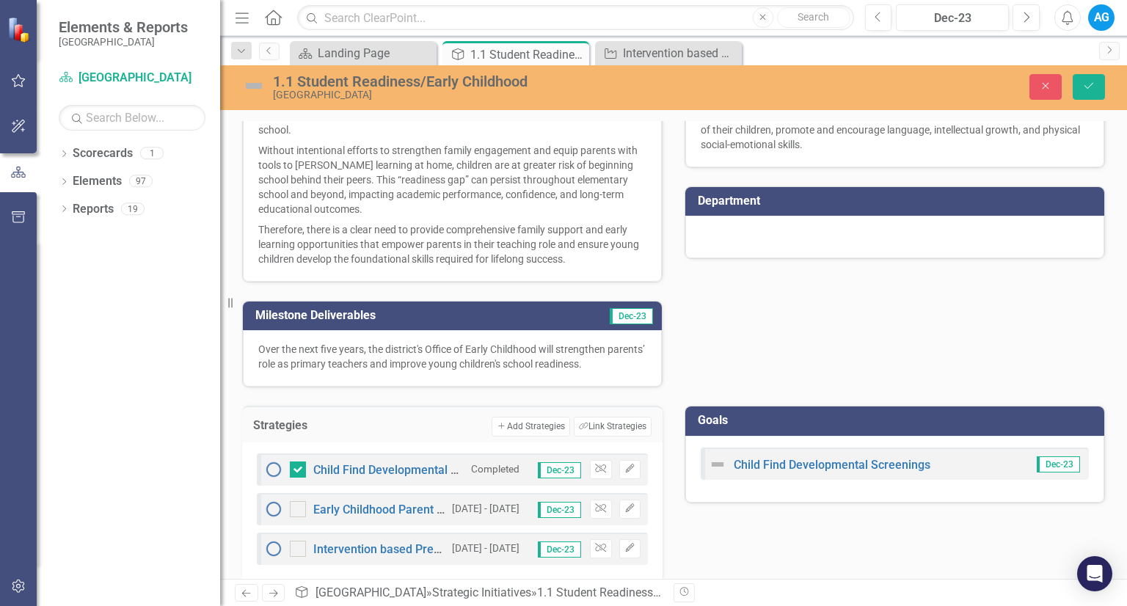
click at [411, 461] on div "Child Find Developmental Screenings & Evaluations" at bounding box center [364, 470] width 199 height 18
click at [408, 457] on div "Child Find Developmental Screenings & Evaluations Completed Dec-23 Unlink Edit" at bounding box center [452, 469] width 391 height 32
click at [408, 463] on link "Child Find Developmental Screenings & Evaluations" at bounding box center [448, 470] width 271 height 14
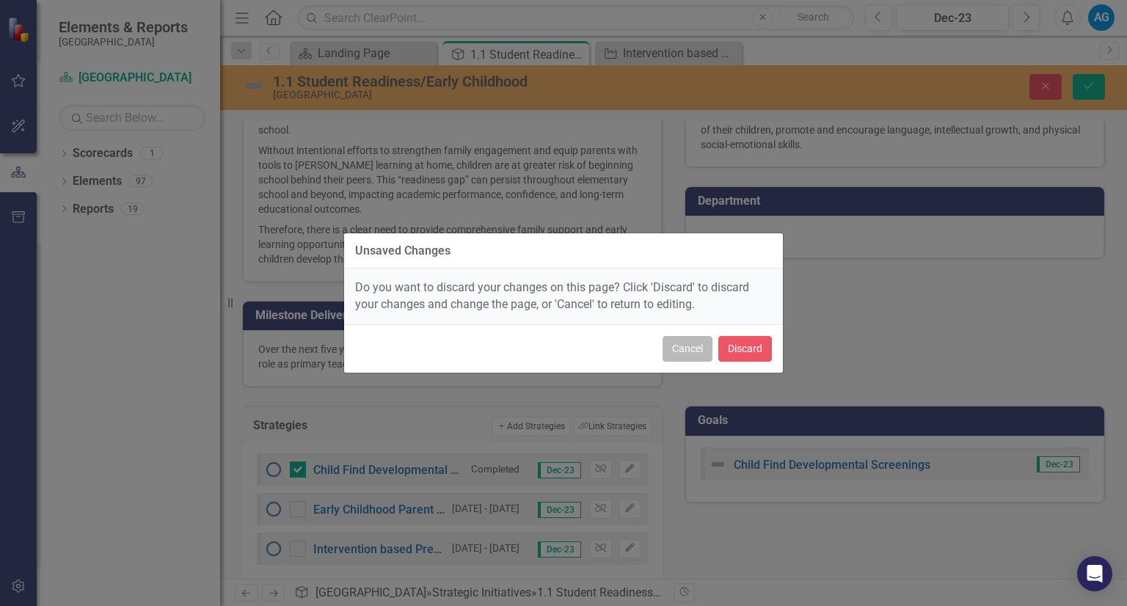
click at [672, 350] on button "Cancel" at bounding box center [687, 349] width 50 height 26
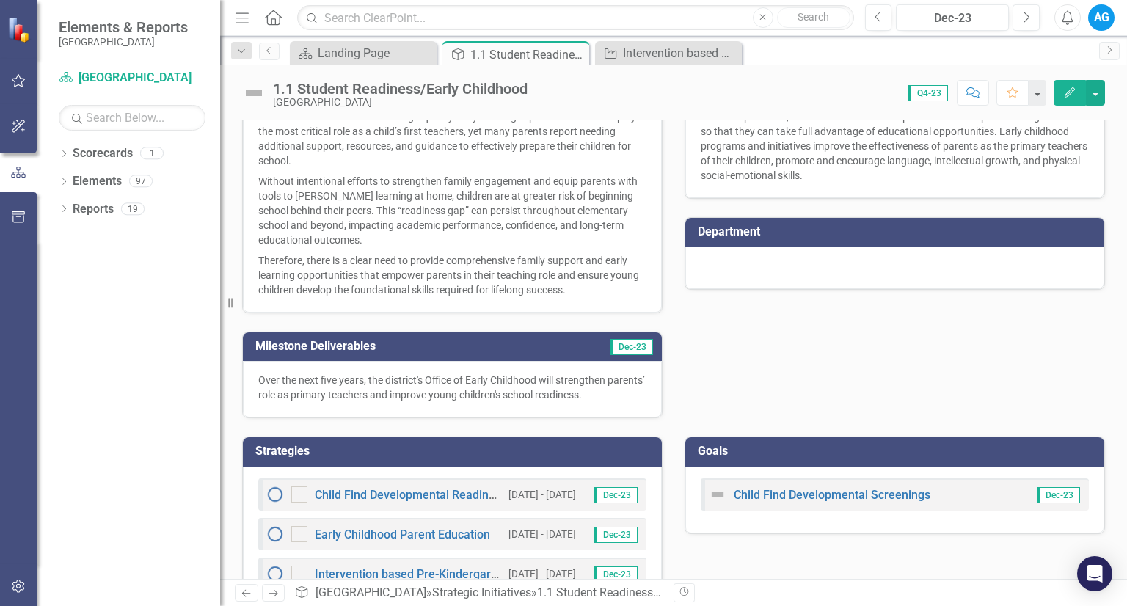
scroll to position [412, 0]
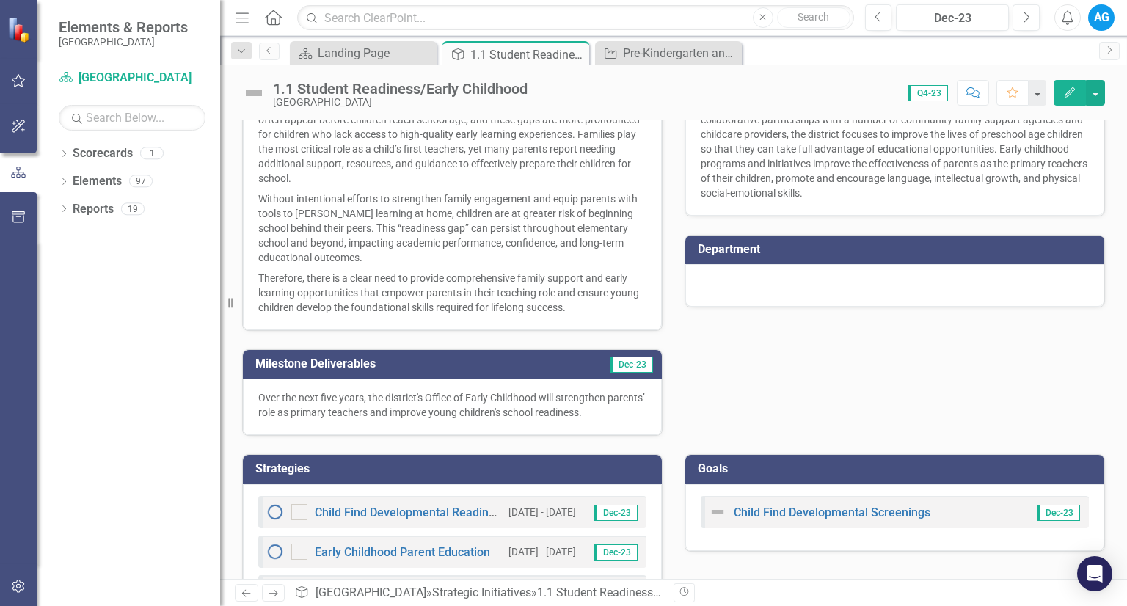
scroll to position [412, 0]
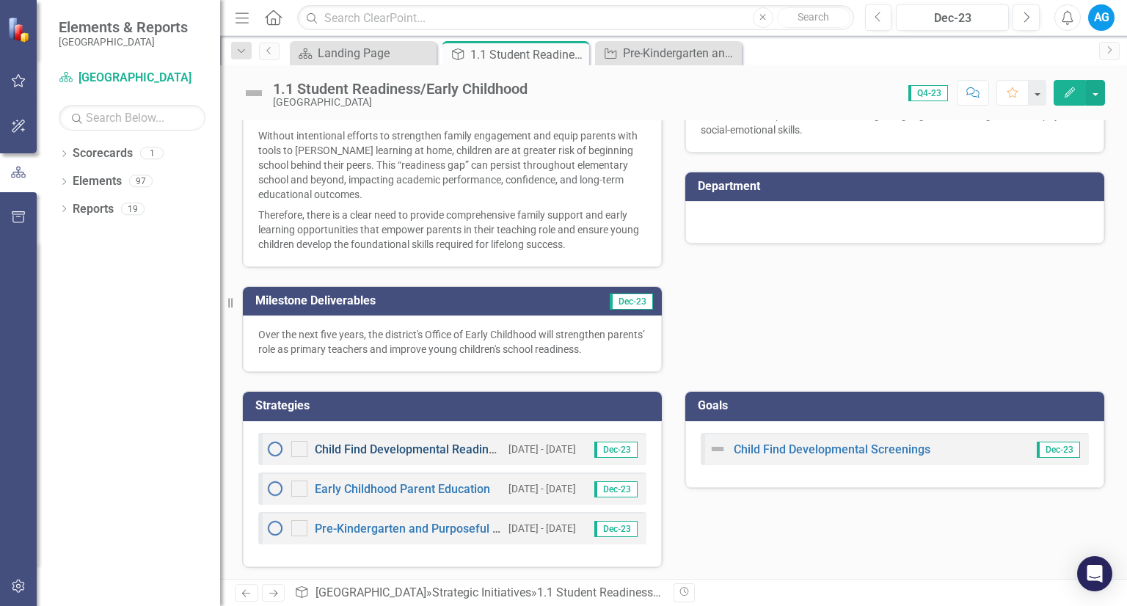
click at [366, 444] on link "Child Find Developmental Readiness" at bounding box center [411, 449] width 192 height 14
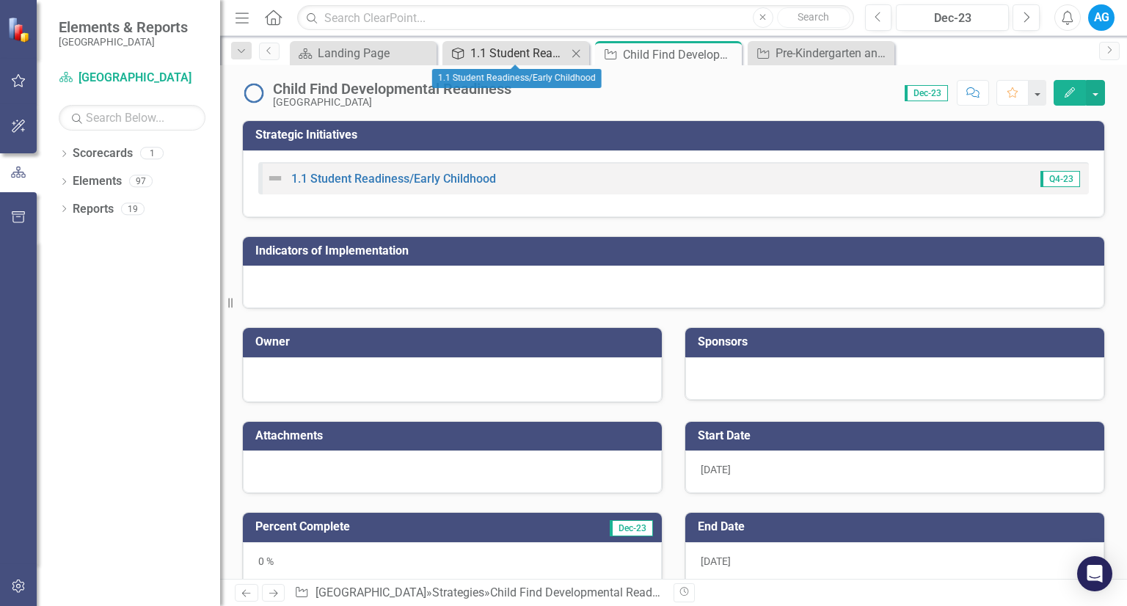
click at [534, 50] on div "1.1 Student Readiness/Early Childhood" at bounding box center [518, 53] width 97 height 18
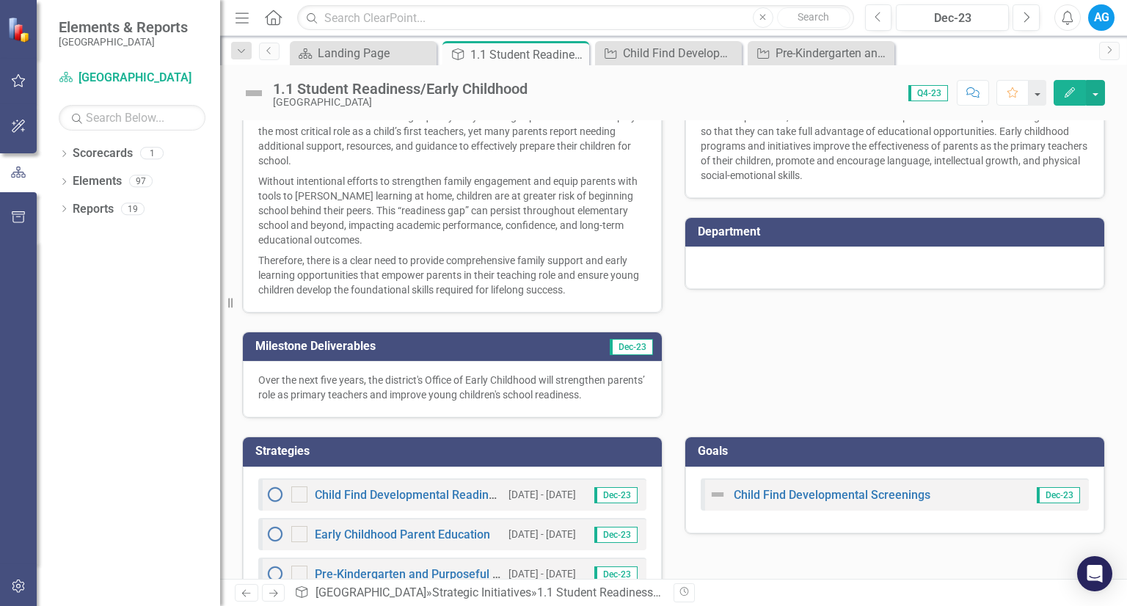
scroll to position [412, 0]
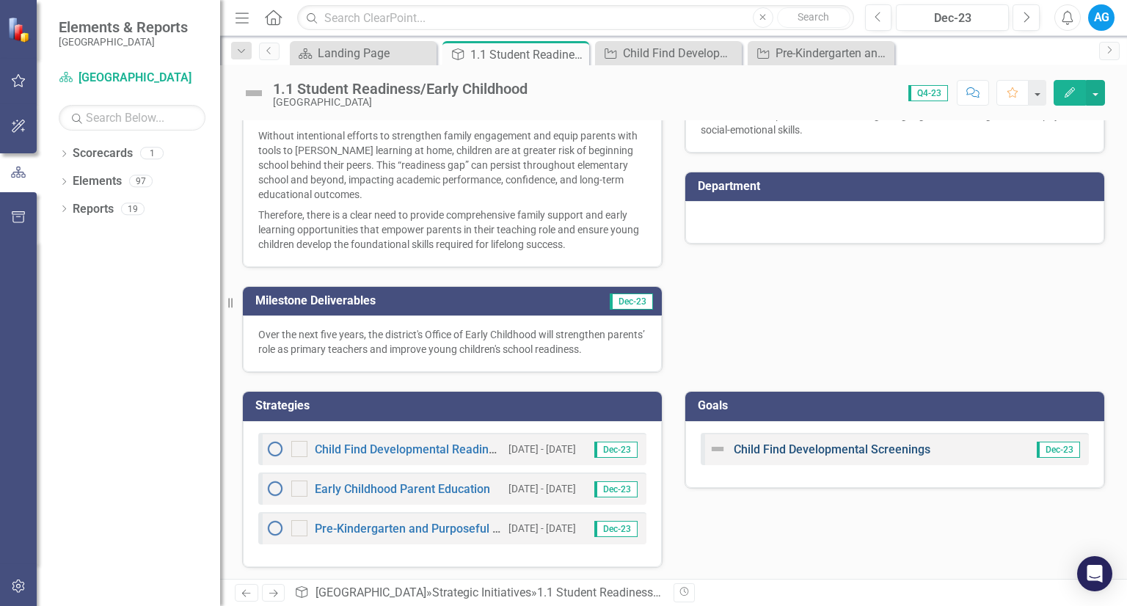
click at [761, 443] on link "Child Find Developmental Screenings" at bounding box center [831, 449] width 197 height 14
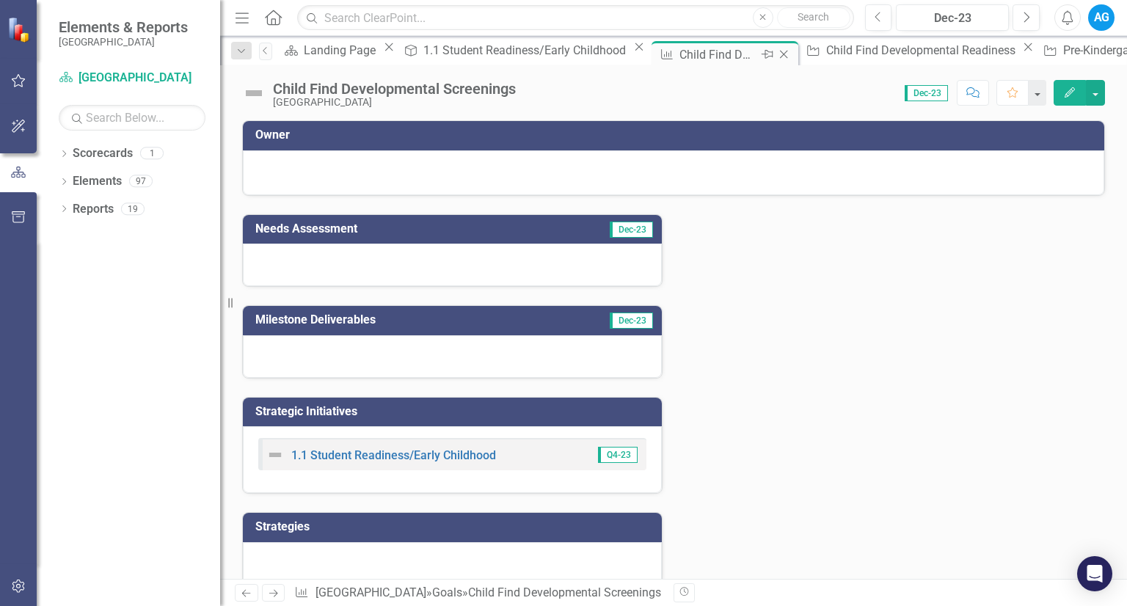
click at [776, 50] on icon "Close" at bounding box center [783, 54] width 15 height 12
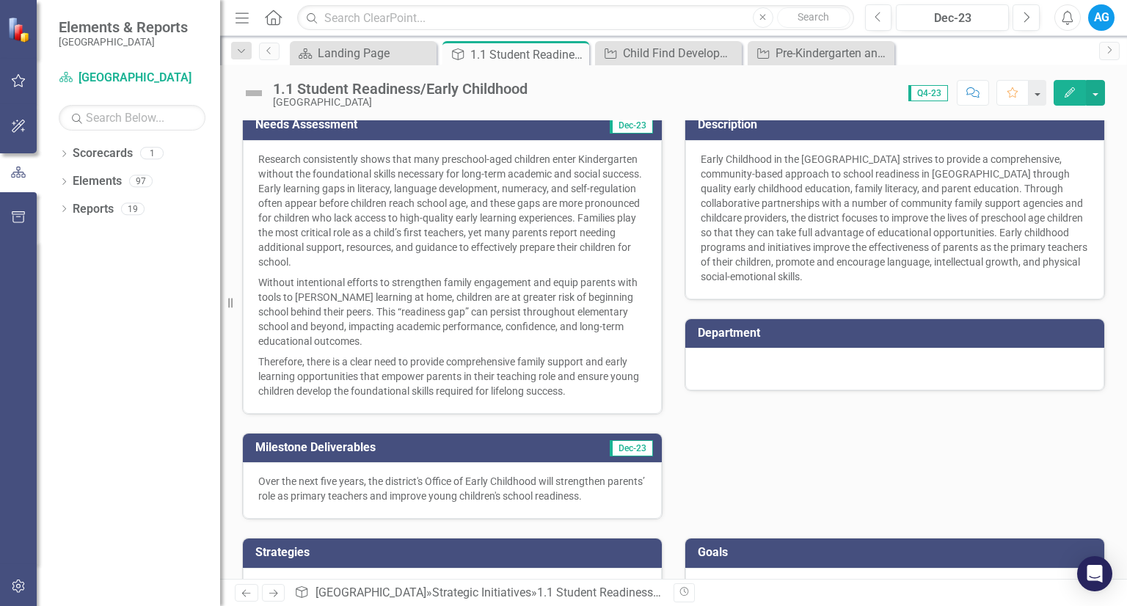
scroll to position [339, 0]
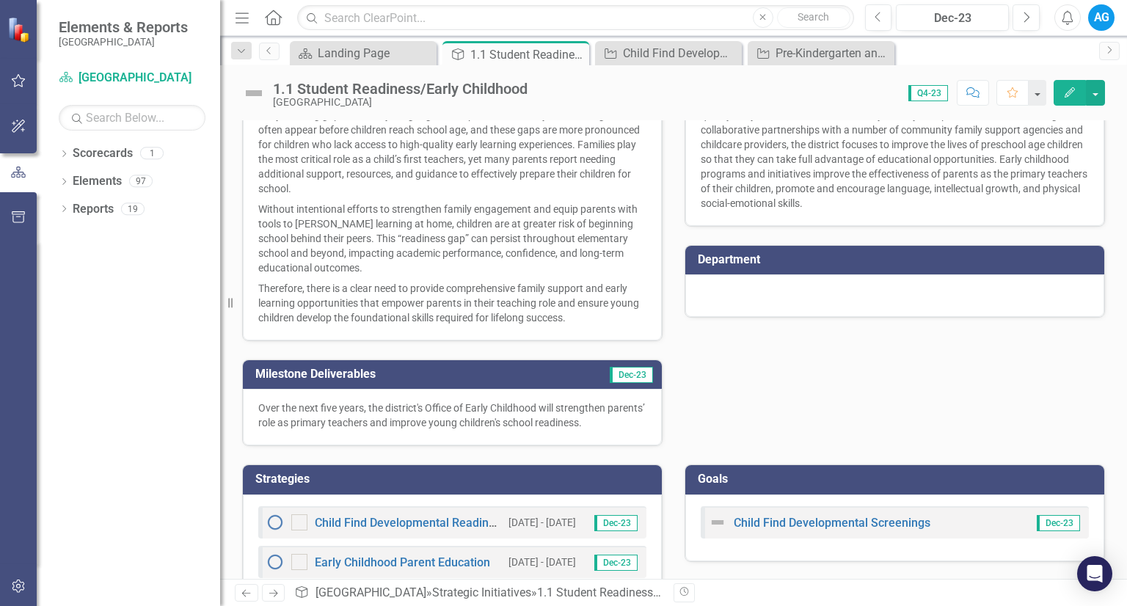
click at [813, 548] on div "Child Find Developmental Screenings Dec-23" at bounding box center [894, 527] width 419 height 67
click at [813, 549] on div "Child Find Developmental Screenings Dec-23" at bounding box center [894, 527] width 419 height 67
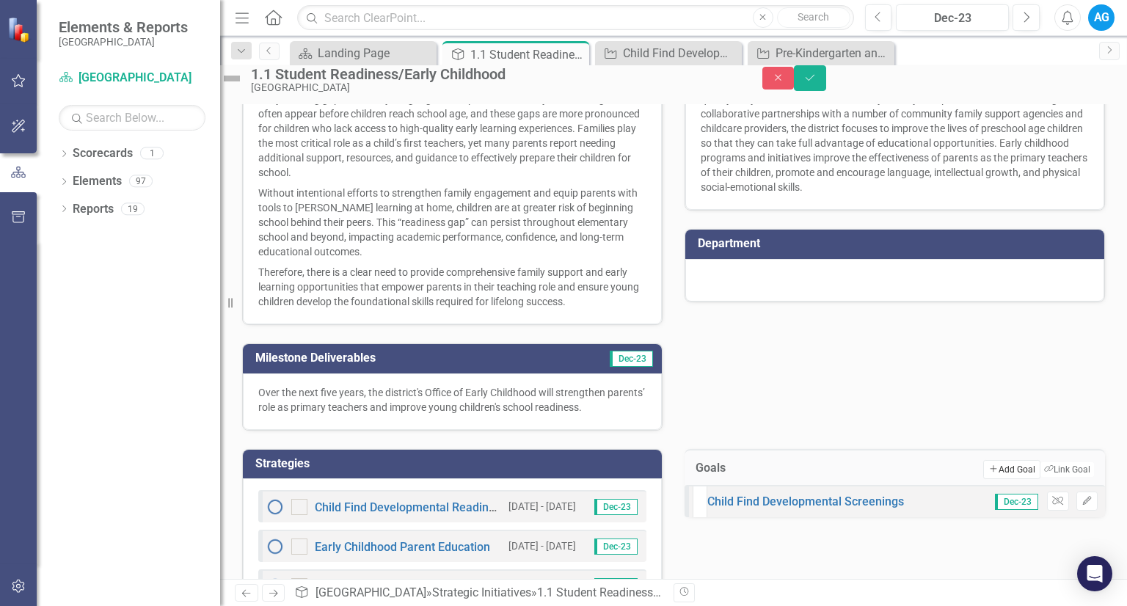
click at [994, 479] on button "Add Add Goal" at bounding box center [1011, 469] width 56 height 19
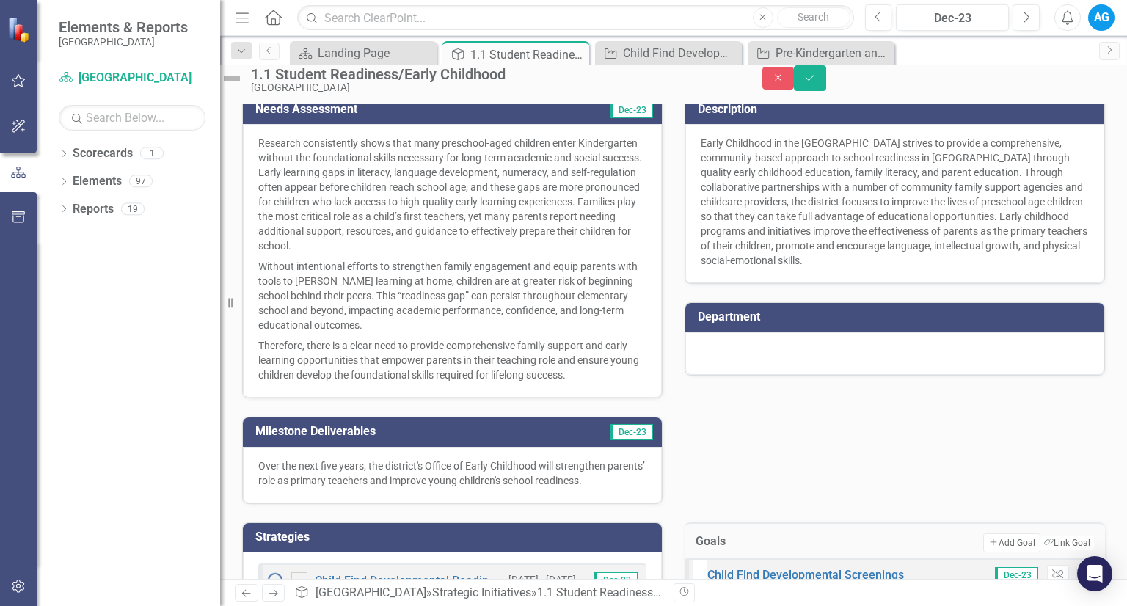
scroll to position [412, 0]
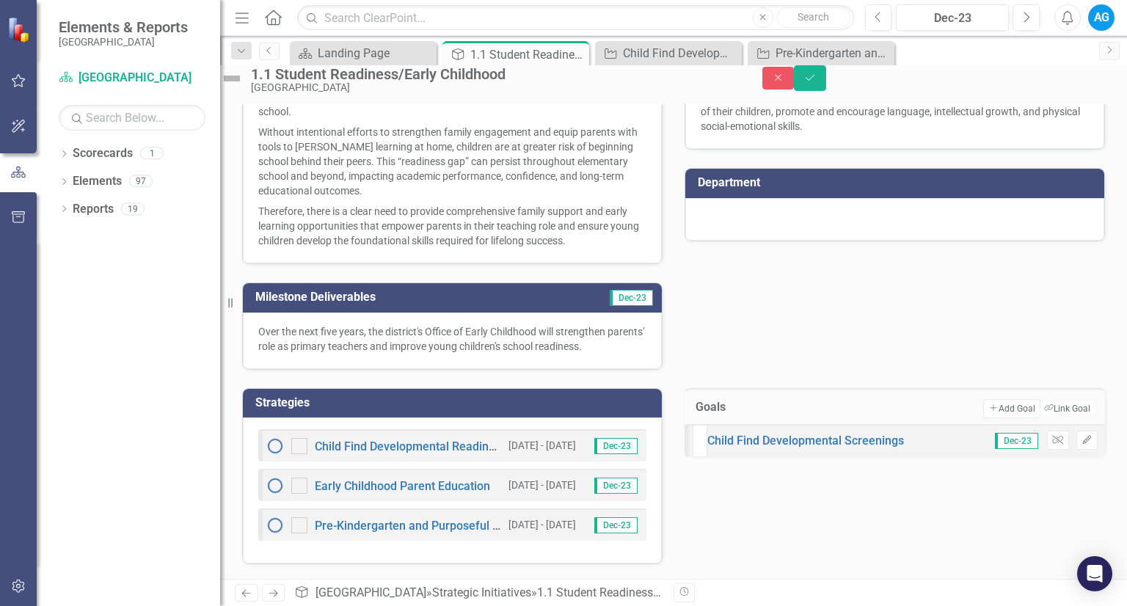
click at [805, 407] on td "Add Add Goal Link Tag Link Goal" at bounding box center [936, 408] width 313 height 19
click at [983, 411] on button "Add Add Goal" at bounding box center [1011, 408] width 56 height 19
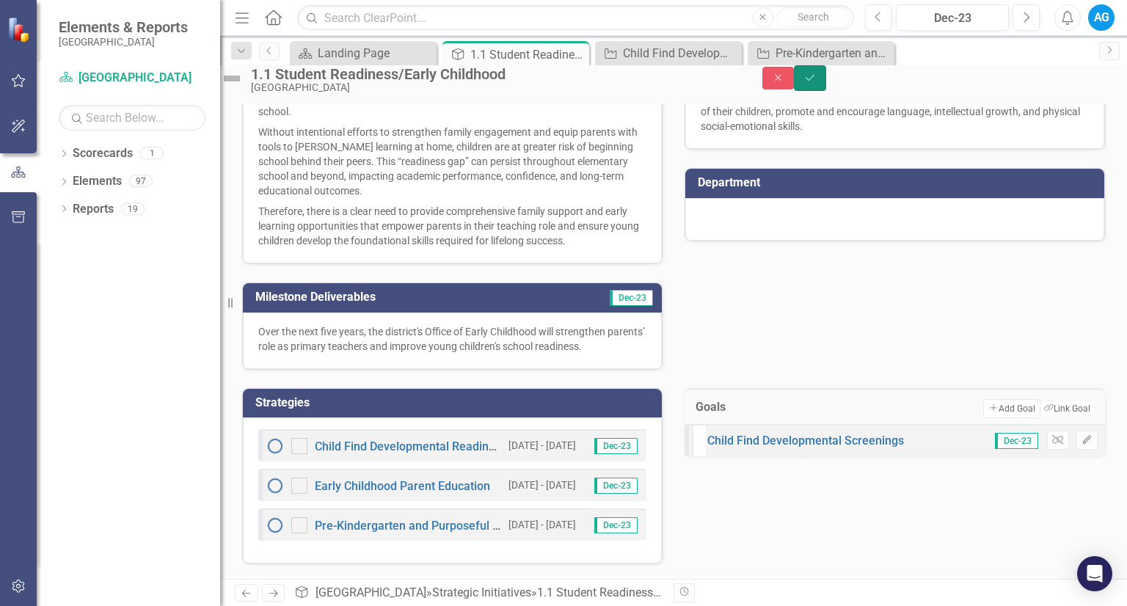
click at [826, 82] on button "Save" at bounding box center [810, 78] width 32 height 26
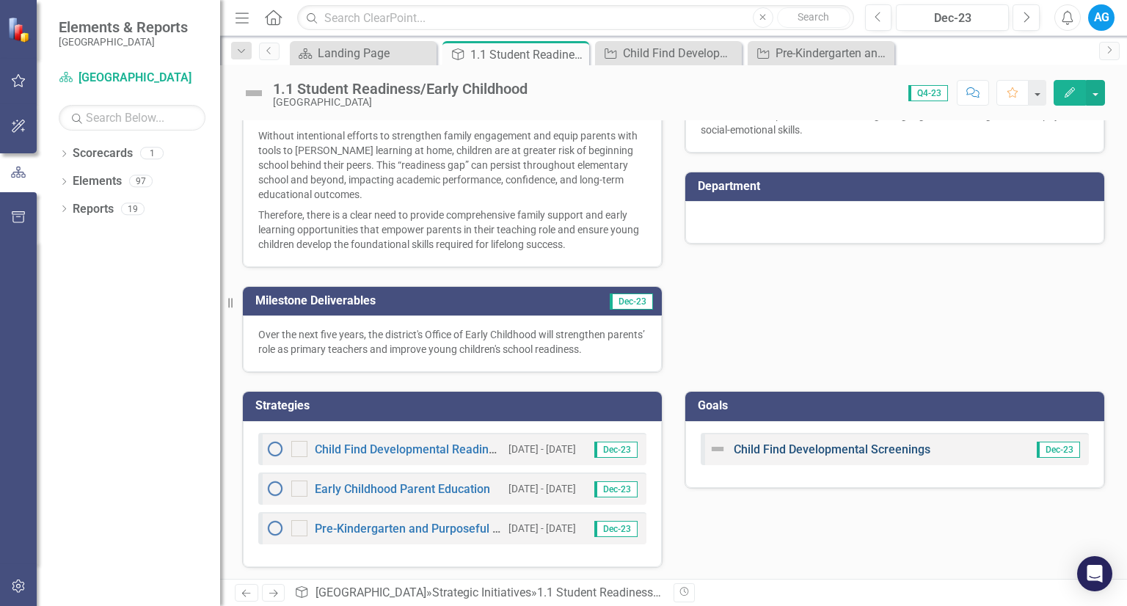
click at [842, 447] on link "Child Find Developmental Screenings" at bounding box center [831, 449] width 197 height 14
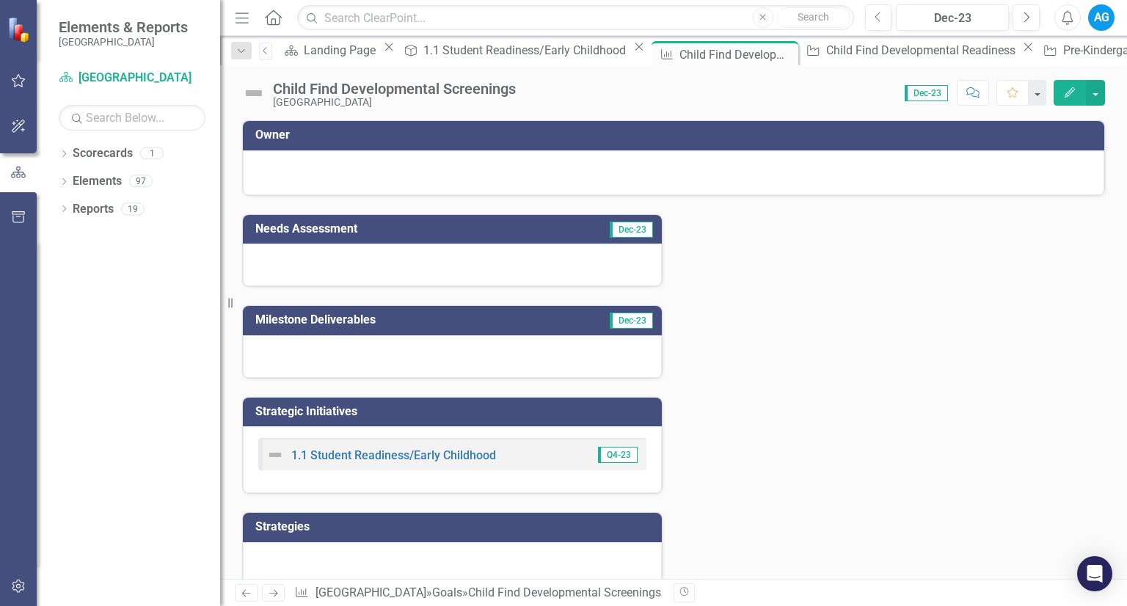
click at [1073, 93] on icon "Edit" at bounding box center [1069, 92] width 13 height 10
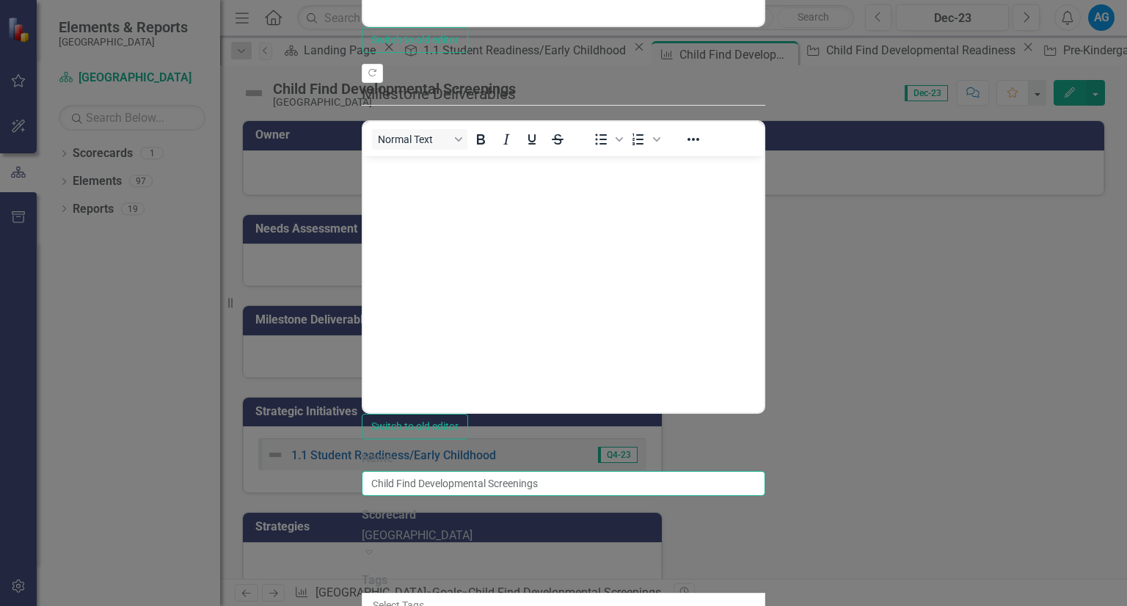
drag, startPoint x: 487, startPoint y: 86, endPoint x: 189, endPoint y: 73, distance: 298.0
click at [362, 73] on div "Update Fields Edit Fields Update Data Series Charts Links Link Map Notification…" at bounding box center [563, 317] width 403 height 1545
type input "P"
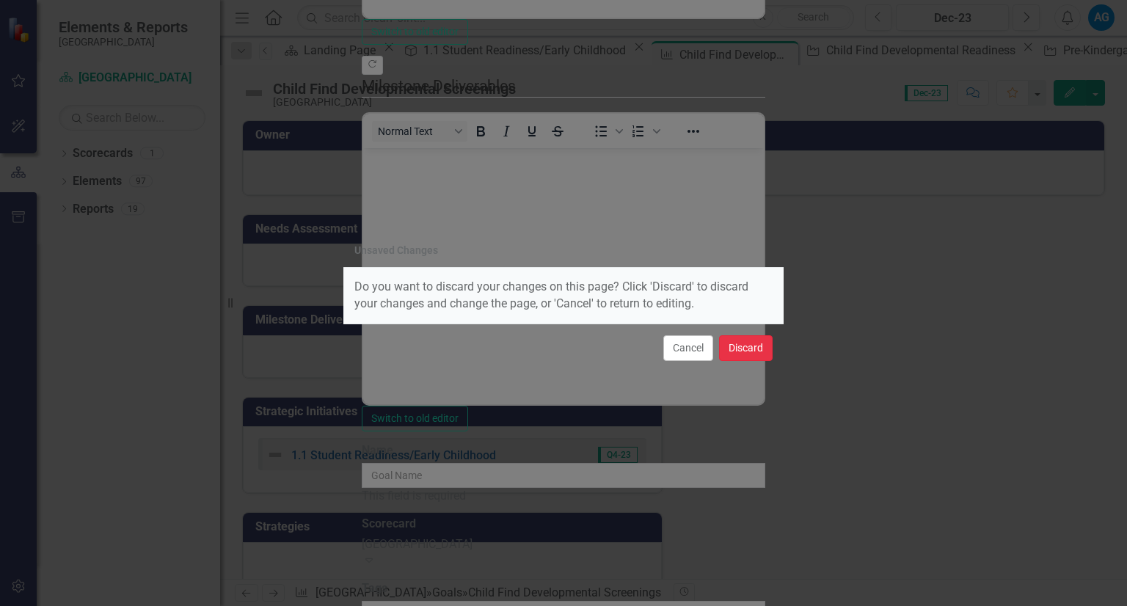
click at [739, 348] on button "Discard" at bounding box center [746, 348] width 54 height 26
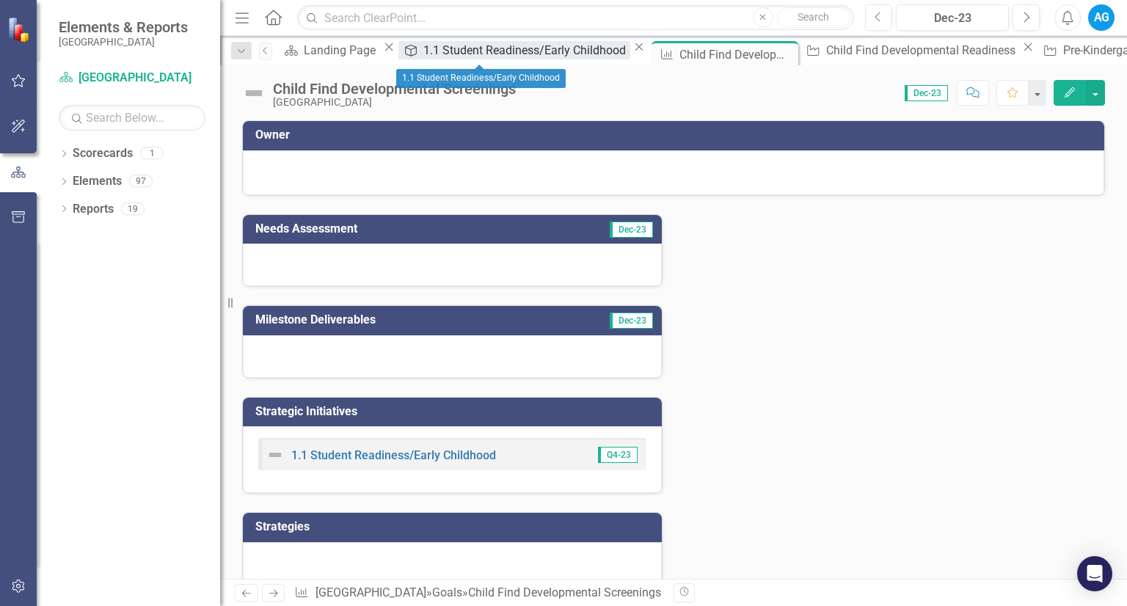
click at [466, 54] on div "1.1 Student Readiness/Early Childhood" at bounding box center [526, 50] width 206 height 18
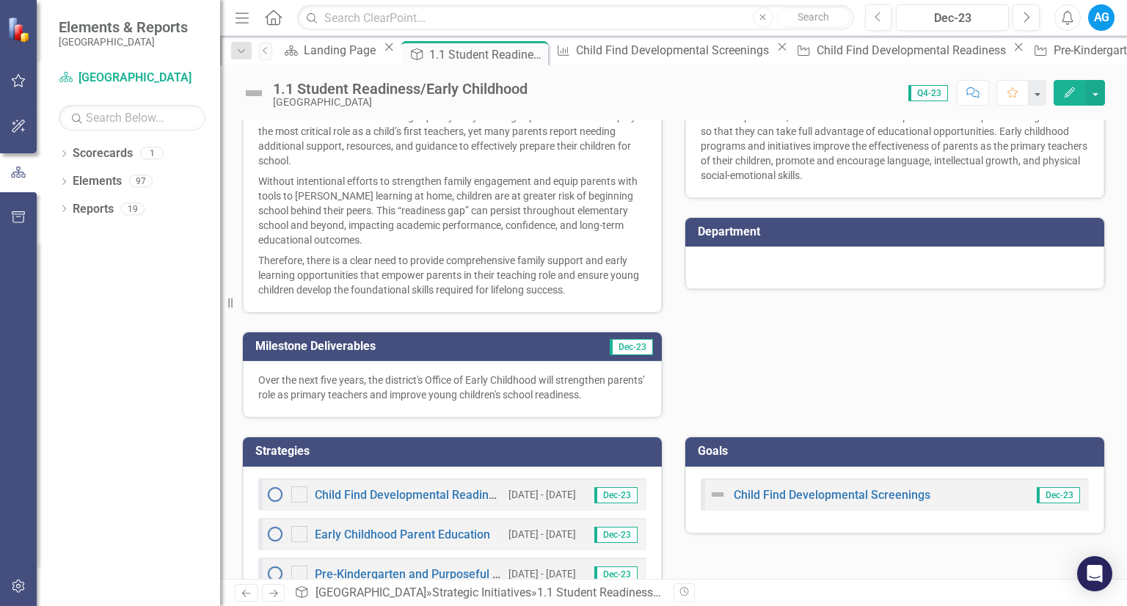
scroll to position [412, 0]
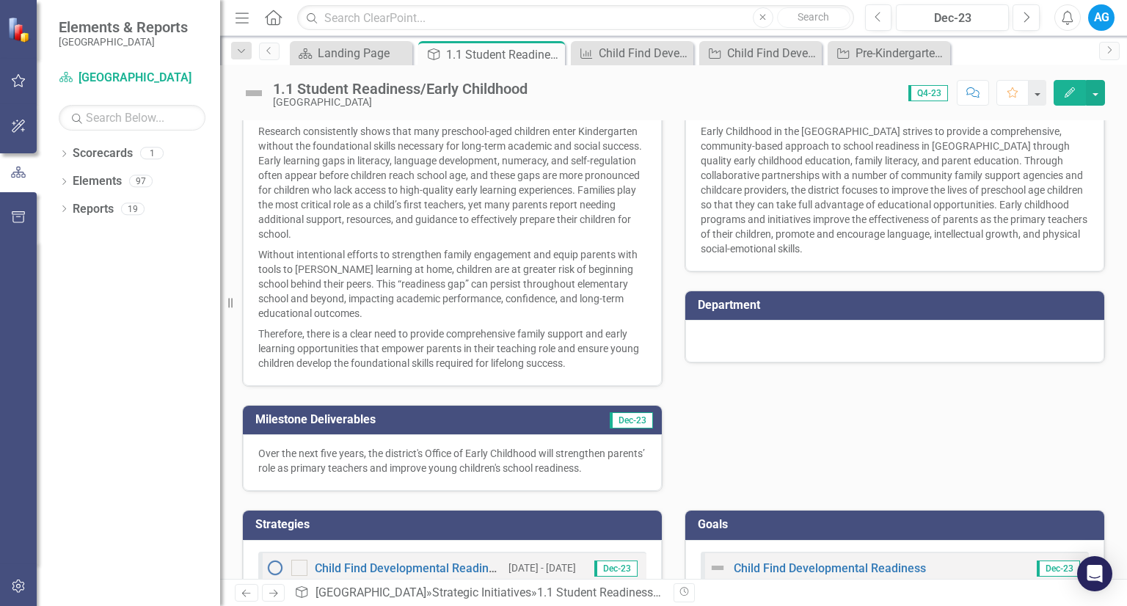
scroll to position [367, 0]
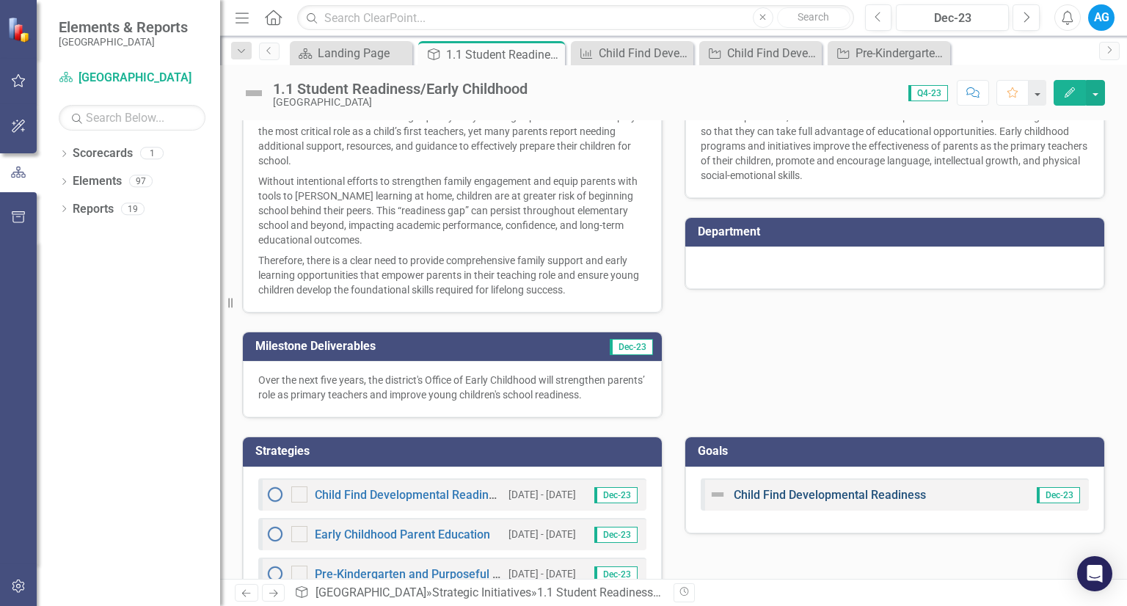
click at [887, 490] on link "Child Find Developmental Readiness" at bounding box center [829, 495] width 192 height 14
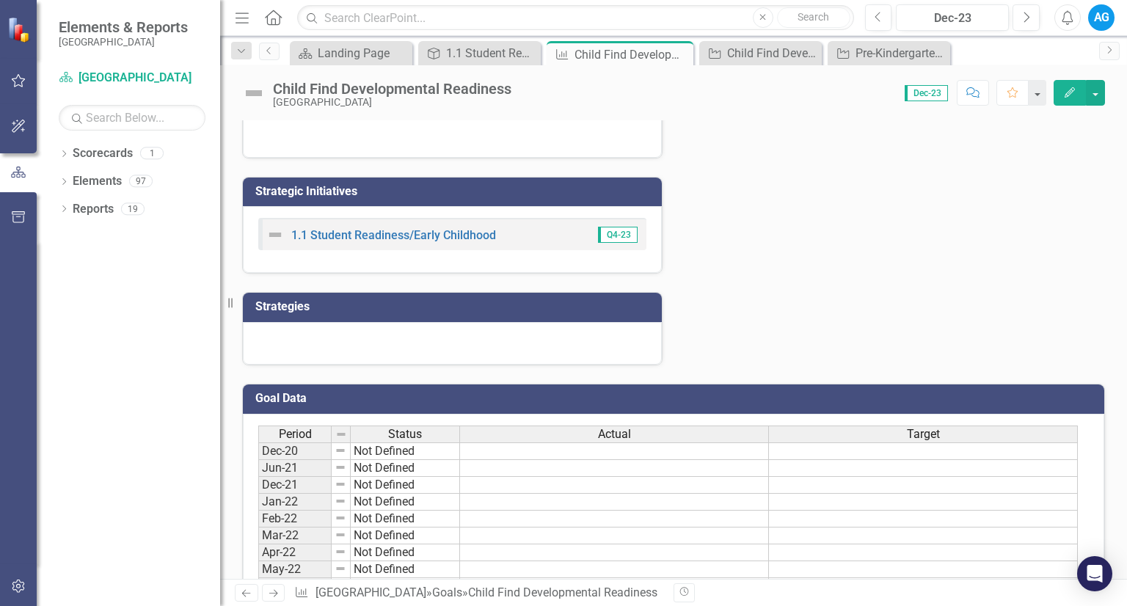
scroll to position [147, 0]
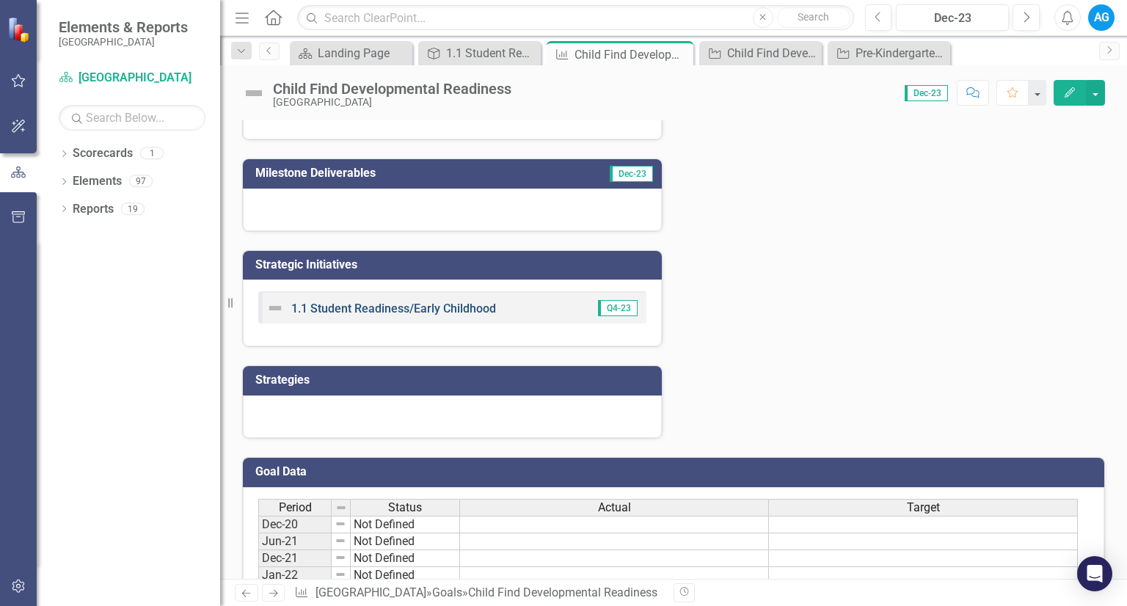
click at [438, 309] on link "1.1 Student Readiness/Early Childhood" at bounding box center [393, 308] width 205 height 14
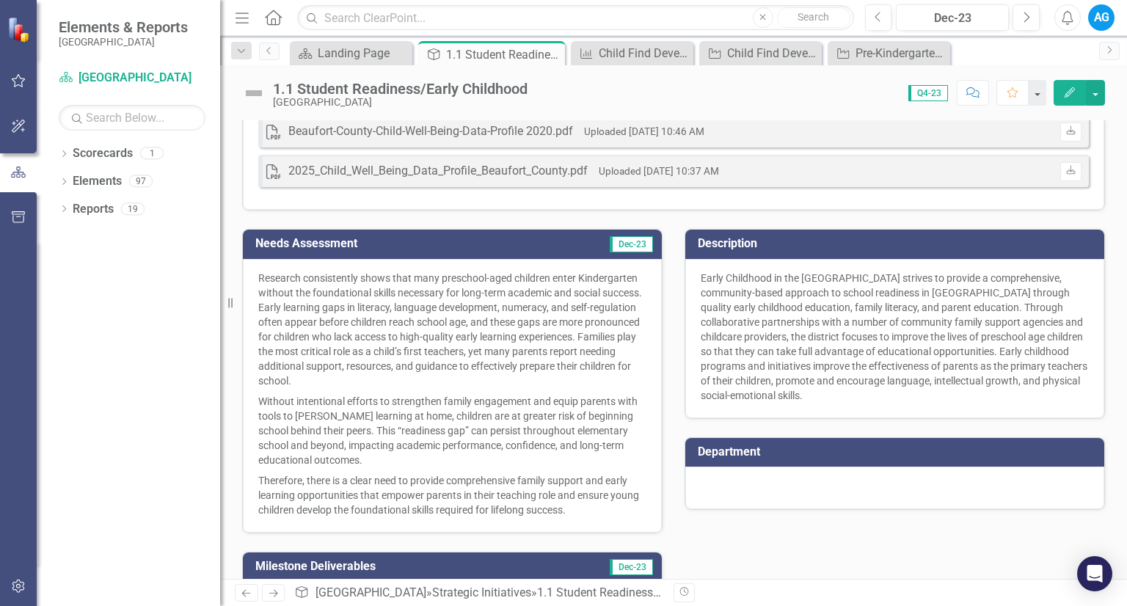
scroll to position [412, 0]
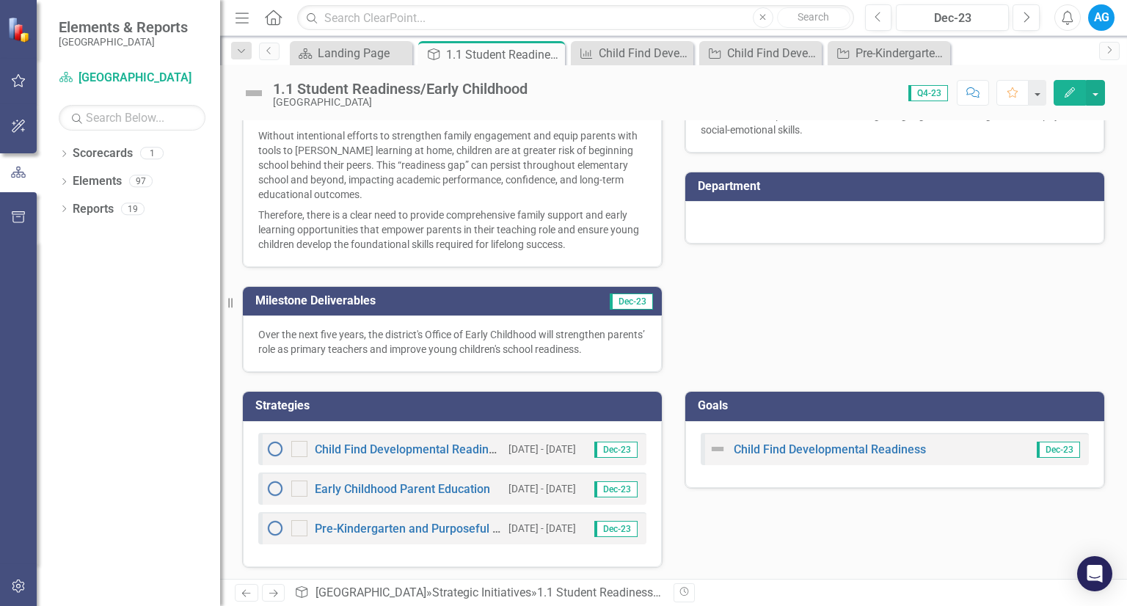
click at [714, 448] on img at bounding box center [717, 449] width 18 height 18
click at [713, 446] on img at bounding box center [717, 449] width 18 height 18
click at [752, 448] on link "Child Find Developmental Readiness" at bounding box center [829, 449] width 192 height 14
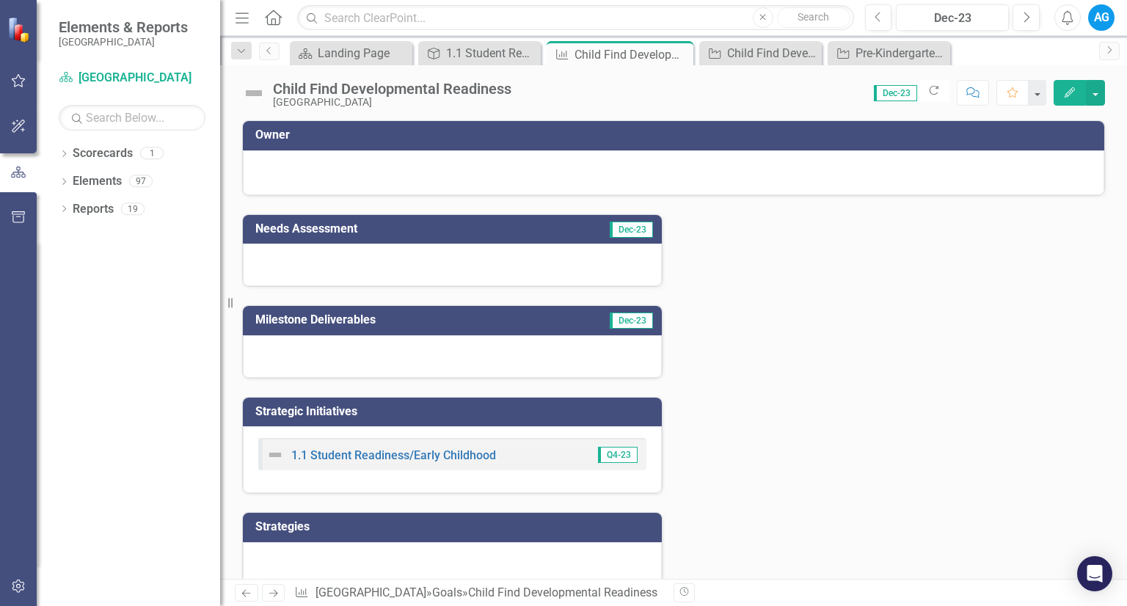
click at [555, 172] on div at bounding box center [673, 171] width 830 height 18
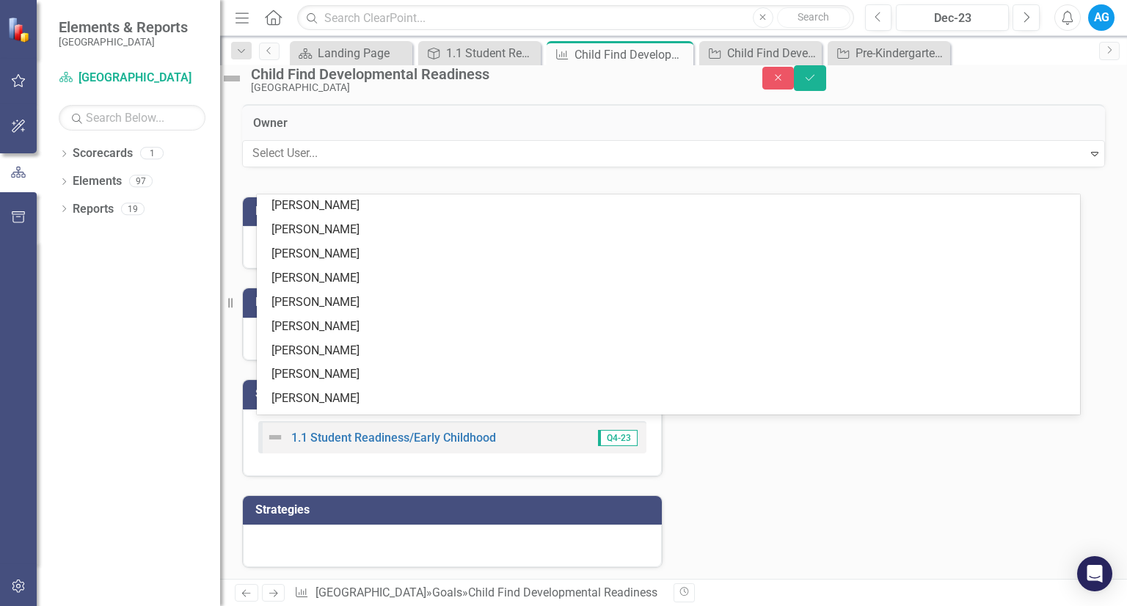
scroll to position [733, 0]
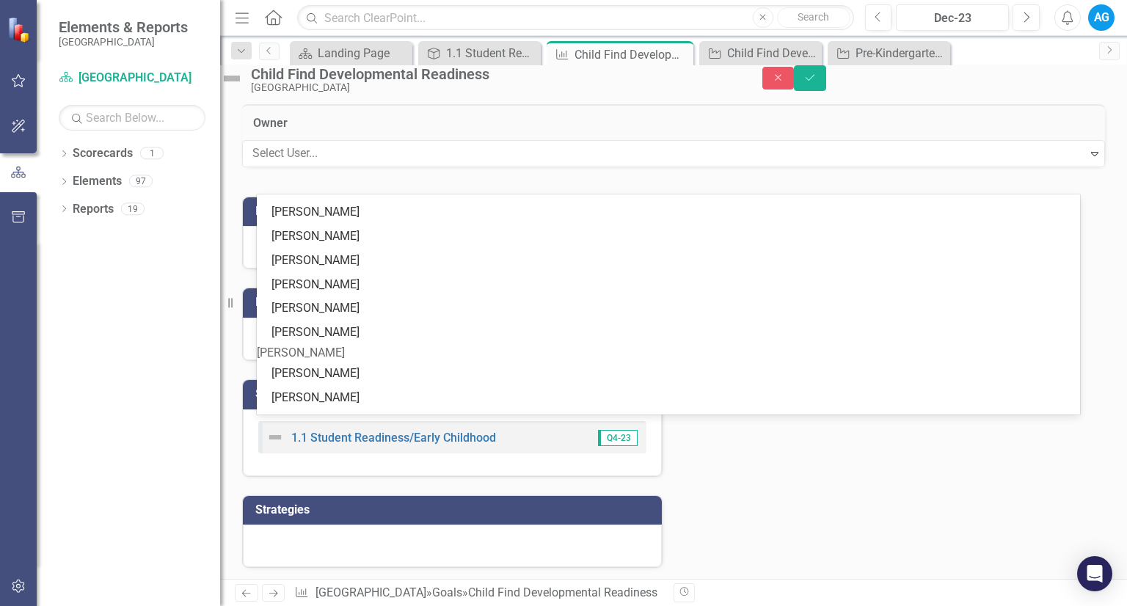
click at [396, 362] on div "[PERSON_NAME]" at bounding box center [668, 353] width 823 height 17
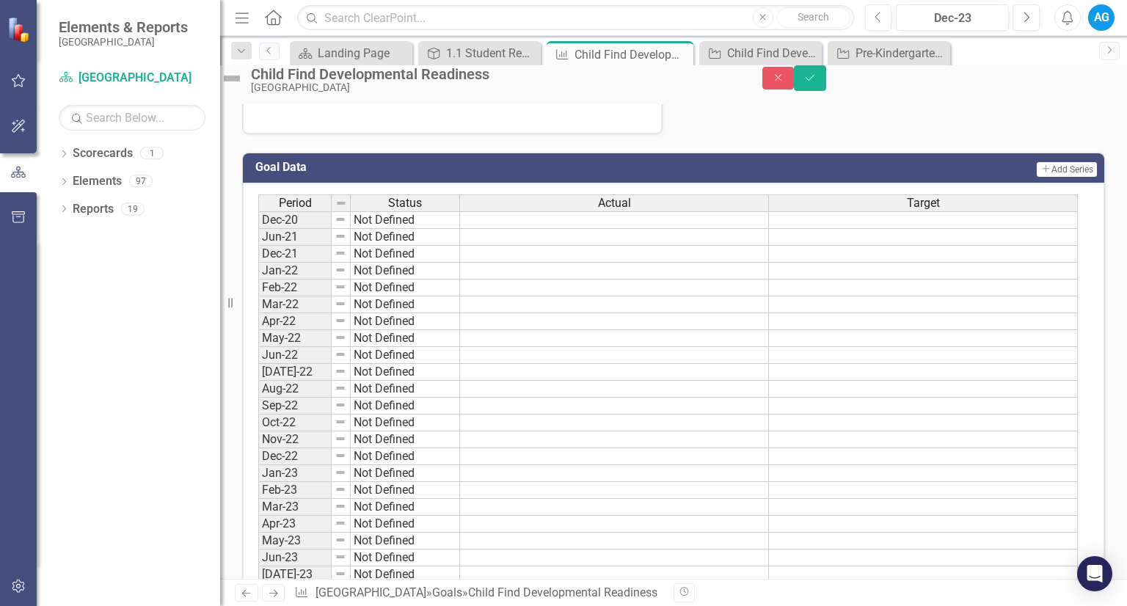
scroll to position [0, 0]
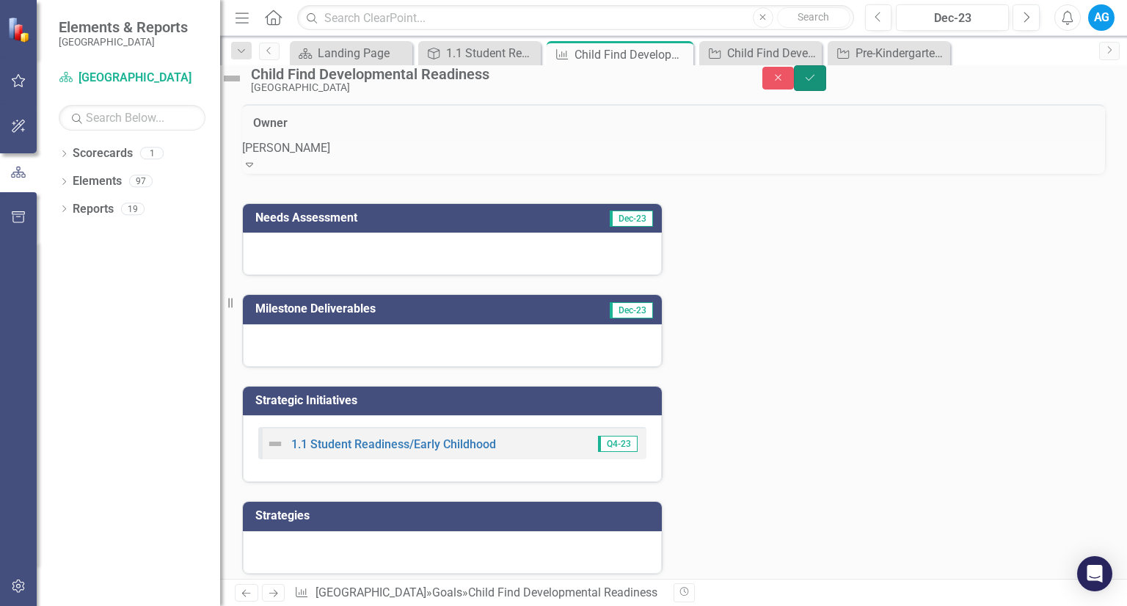
click at [826, 90] on button "Save" at bounding box center [810, 78] width 32 height 26
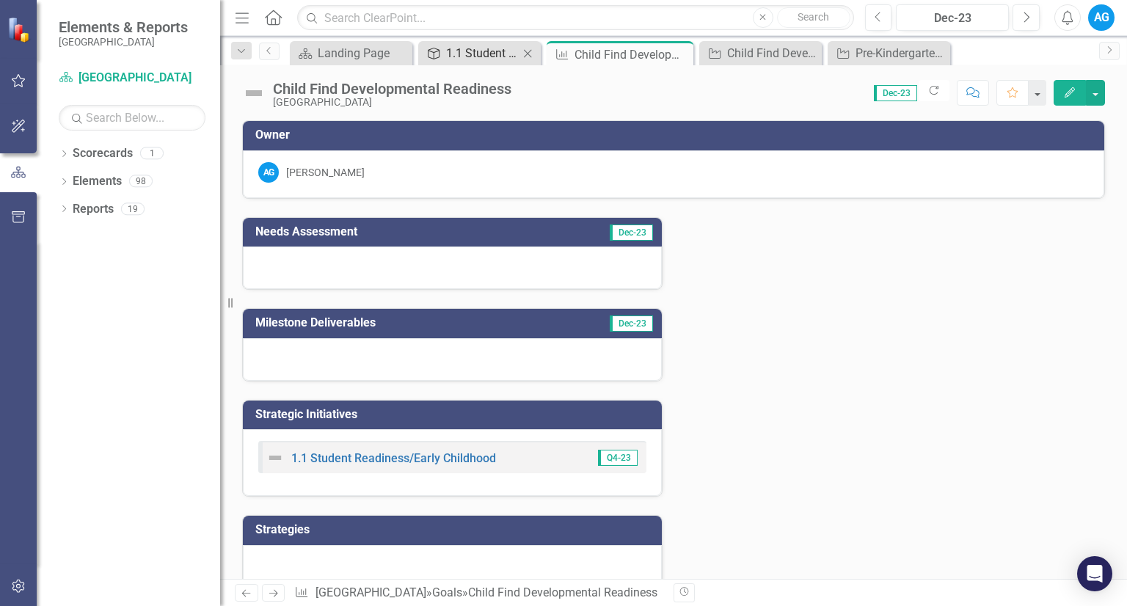
click at [457, 55] on div "1.1 Student Readiness/Early Childhood" at bounding box center [482, 53] width 73 height 18
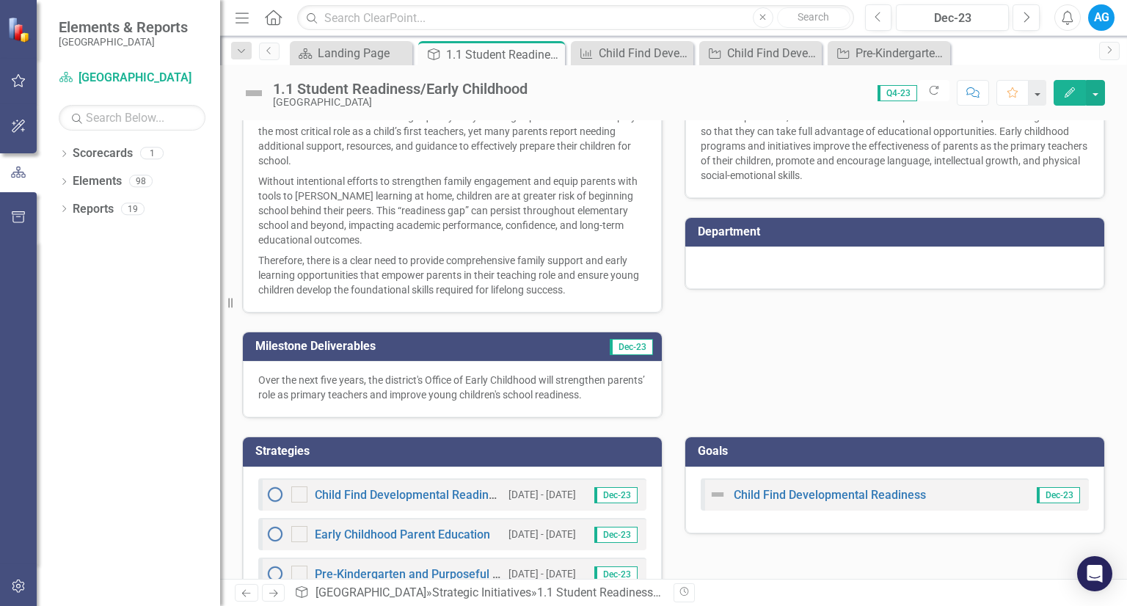
scroll to position [412, 0]
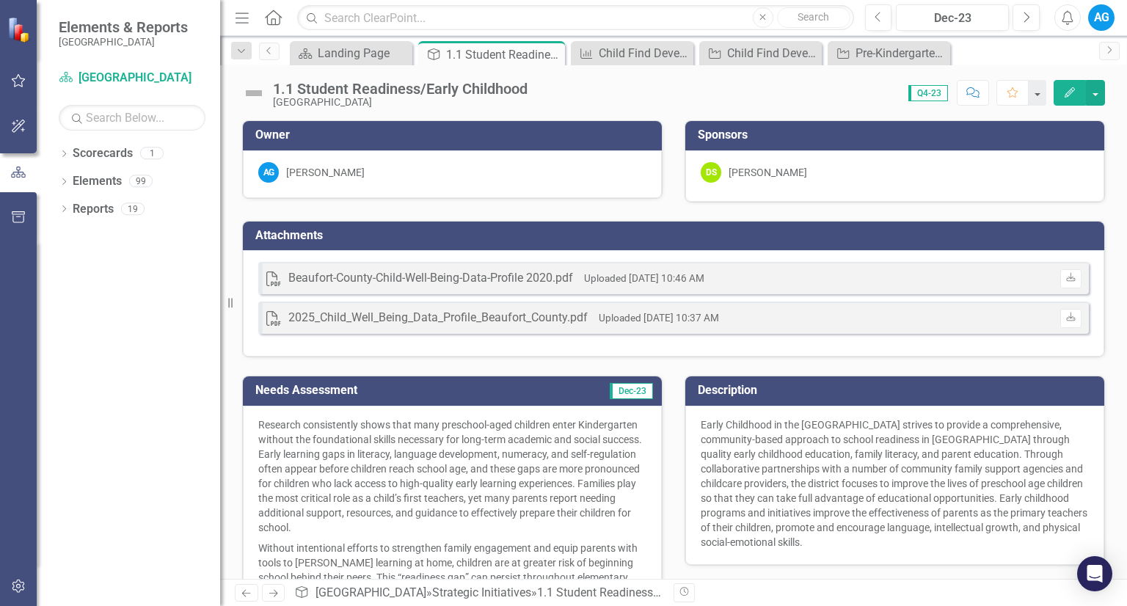
scroll to position [412, 0]
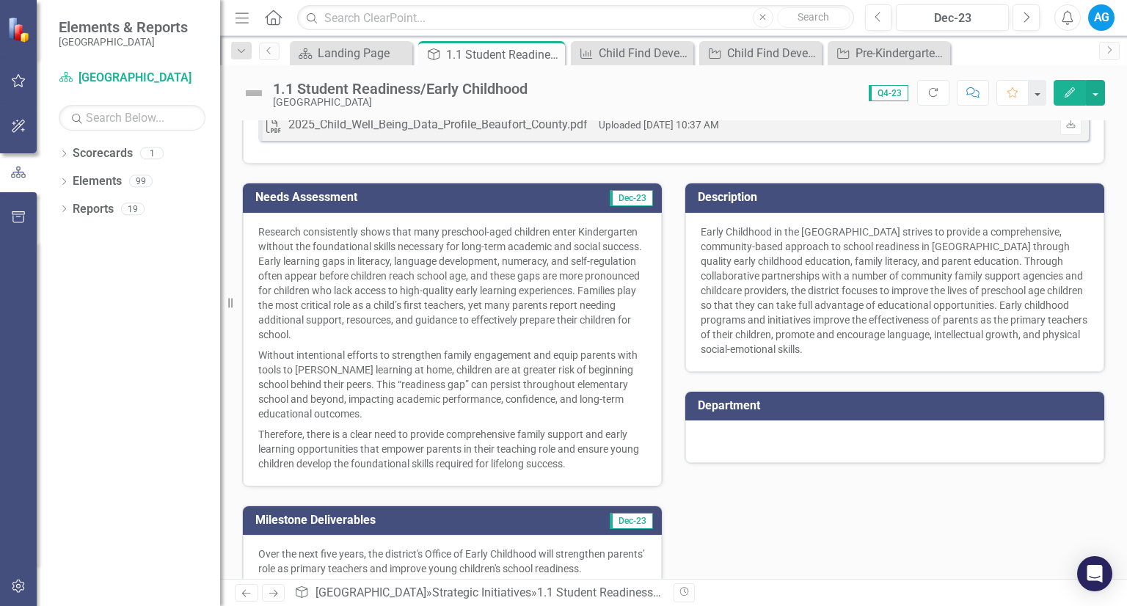
scroll to position [412, 0]
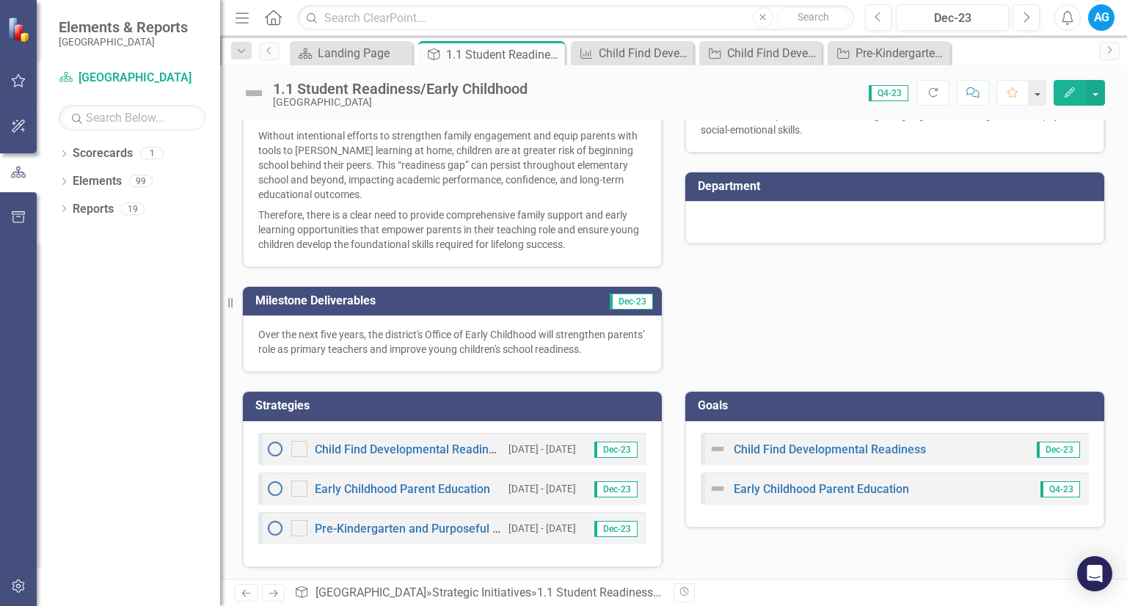
click at [352, 440] on div "Child Find Developmental Readiness" at bounding box center [383, 449] width 235 height 18
click at [356, 444] on link "Child Find Developmental Readiness" at bounding box center [411, 449] width 192 height 14
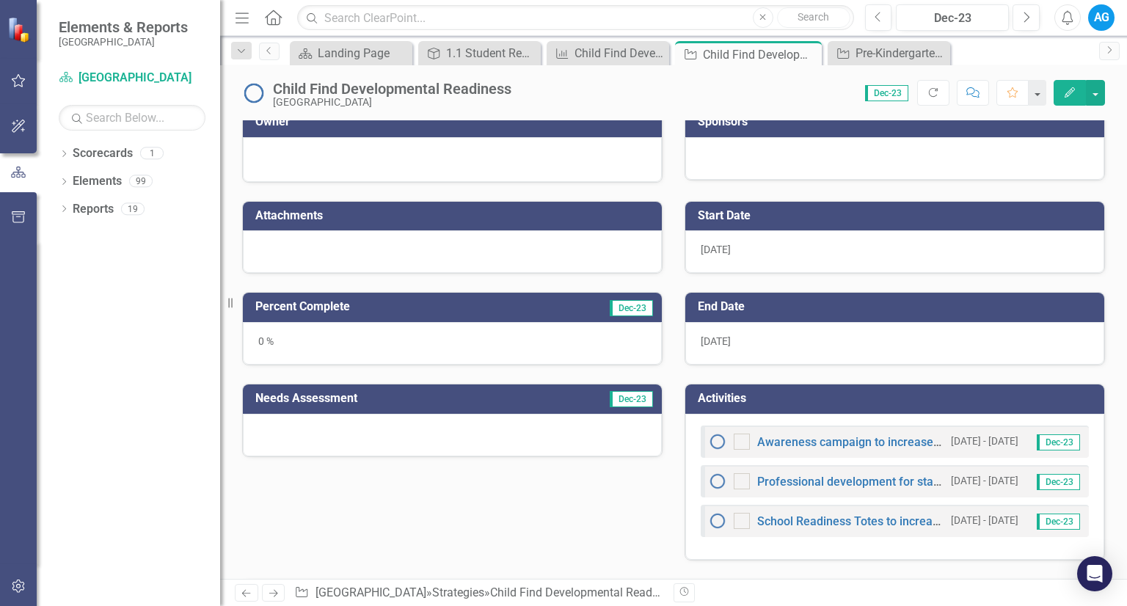
scroll to position [367, 0]
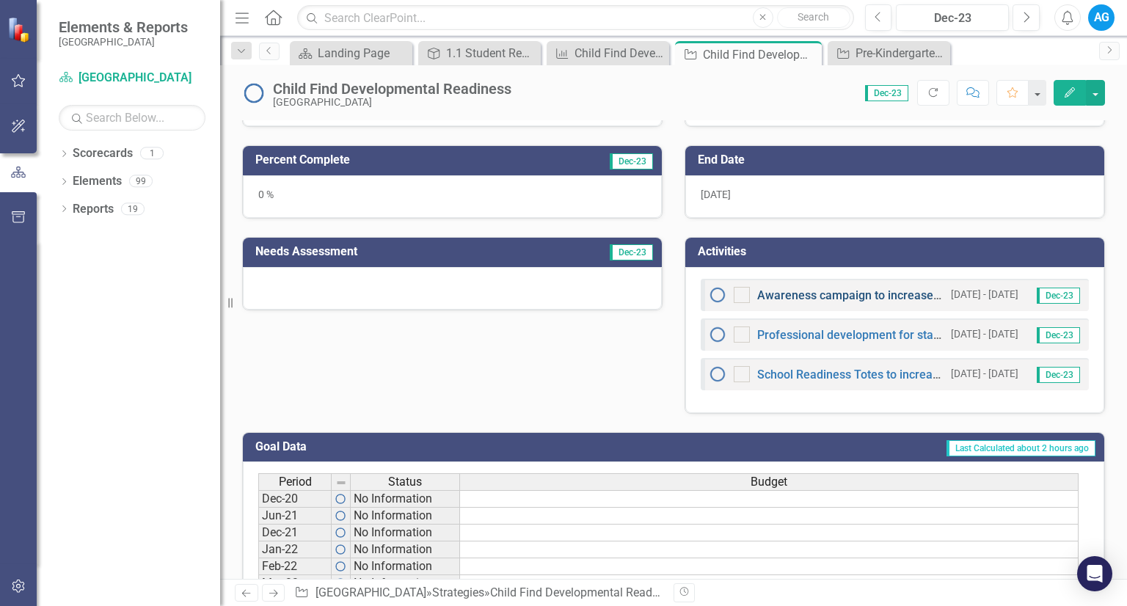
click at [785, 288] on link "Awareness campaign to increase referrals and number of children screened" at bounding box center [958, 295] width 403 height 14
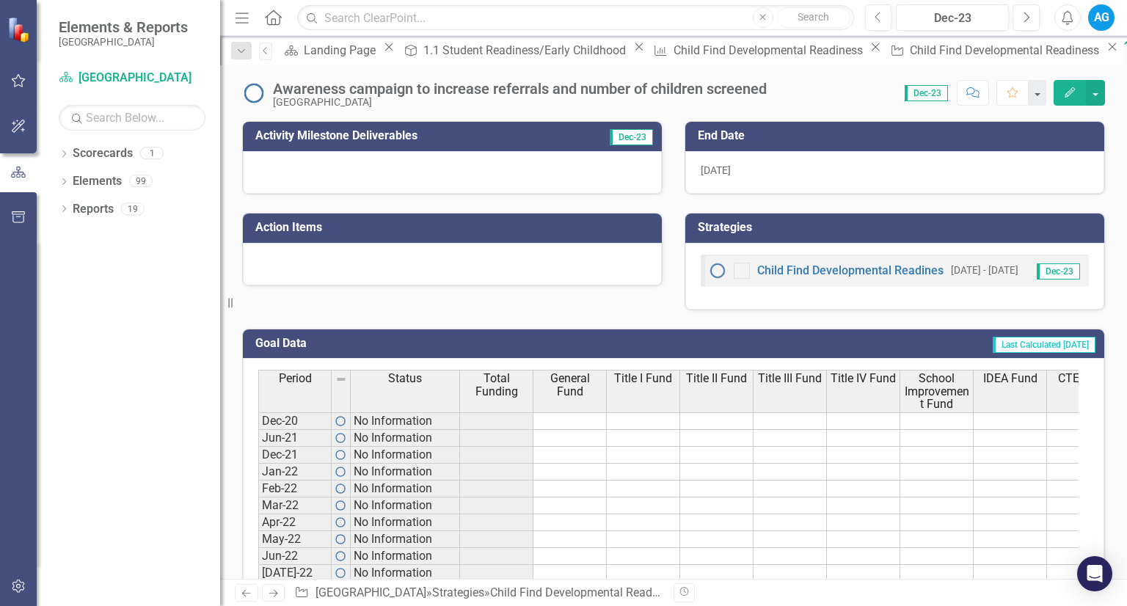
scroll to position [440, 0]
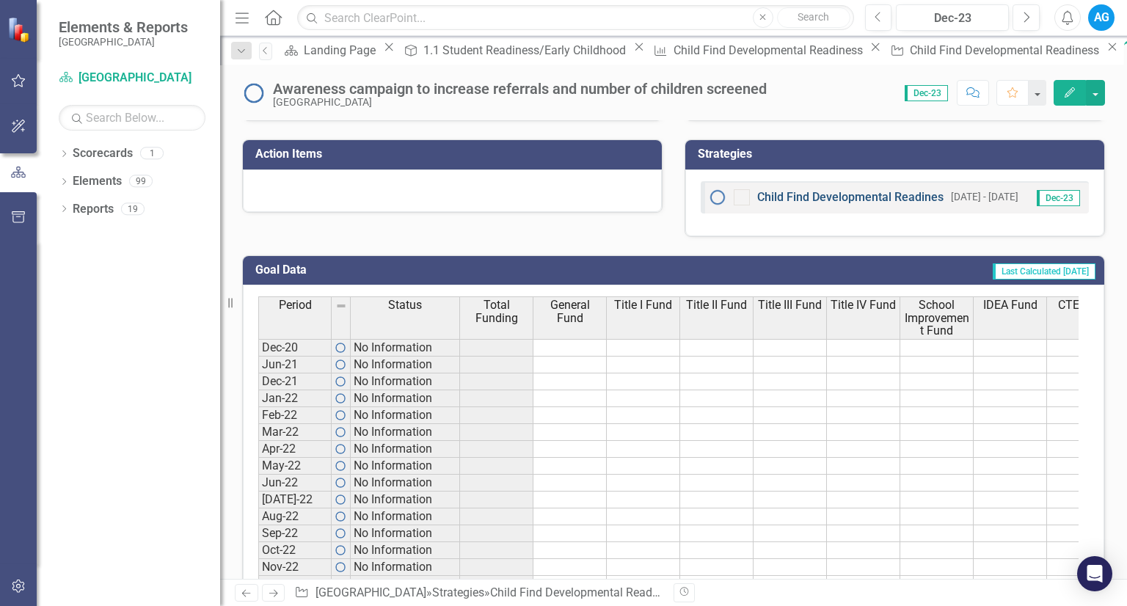
click at [804, 196] on link "Child Find Developmental Readiness" at bounding box center [853, 197] width 192 height 14
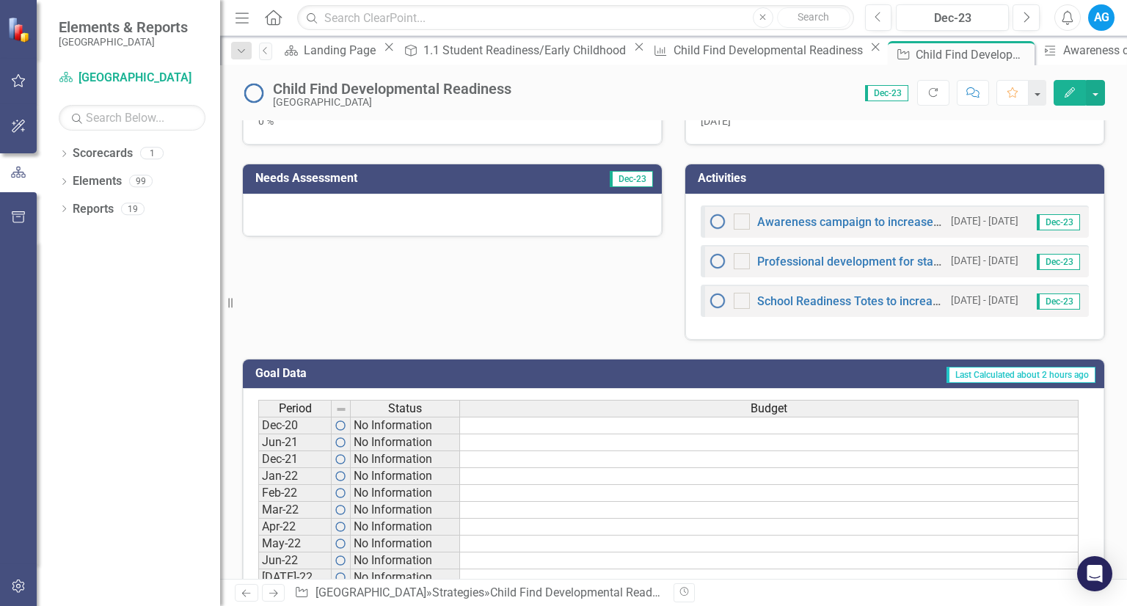
scroll to position [367, 0]
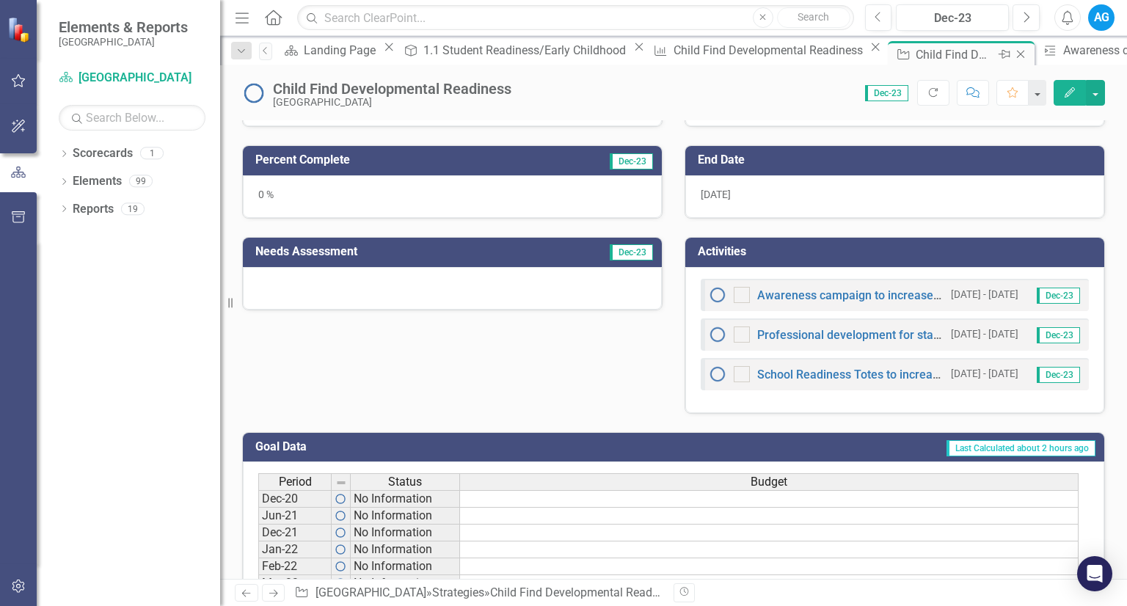
click at [1013, 56] on icon "Close" at bounding box center [1020, 54] width 15 height 12
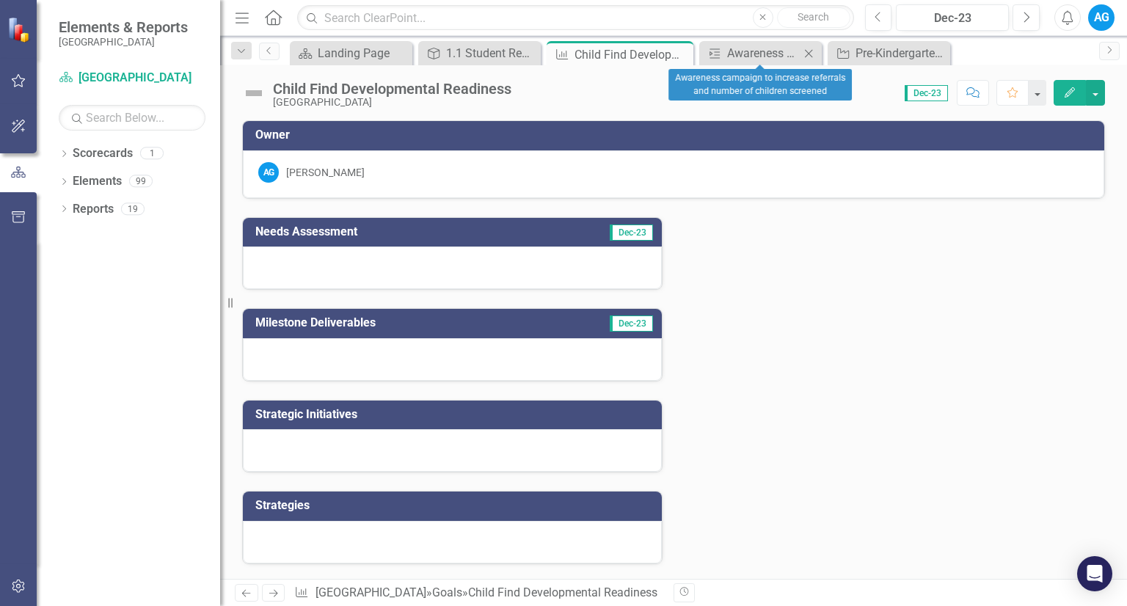
click at [806, 58] on icon "Close" at bounding box center [808, 54] width 15 height 12
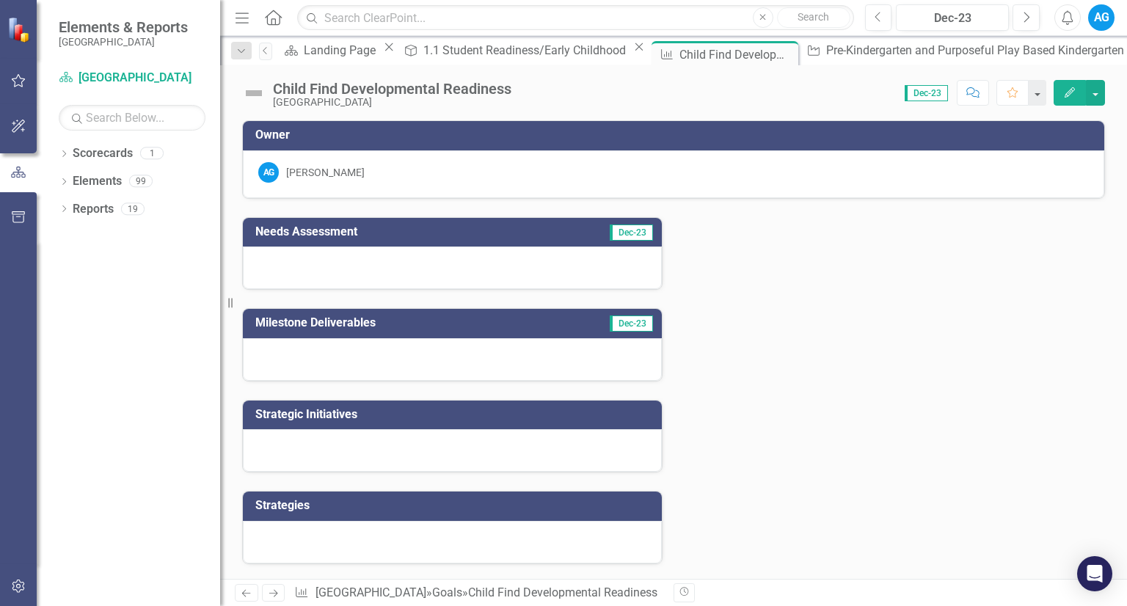
click at [516, 59] on div "Strategic Initiatives 1.1 Student Readiness/Early Childhood Close" at bounding box center [522, 50] width 249 height 18
click at [498, 51] on div "1.1 Student Readiness/Early Childhood" at bounding box center [526, 50] width 206 height 18
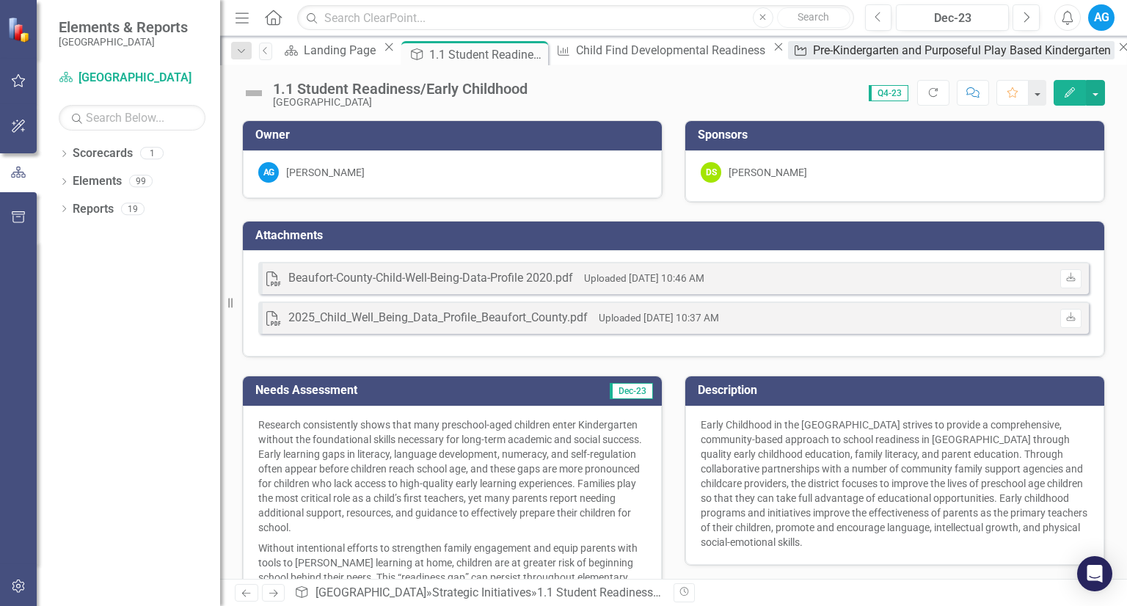
click at [813, 55] on div "Pre-Kindergarten and Purposeful Play Based Kindergarten" at bounding box center [963, 50] width 301 height 18
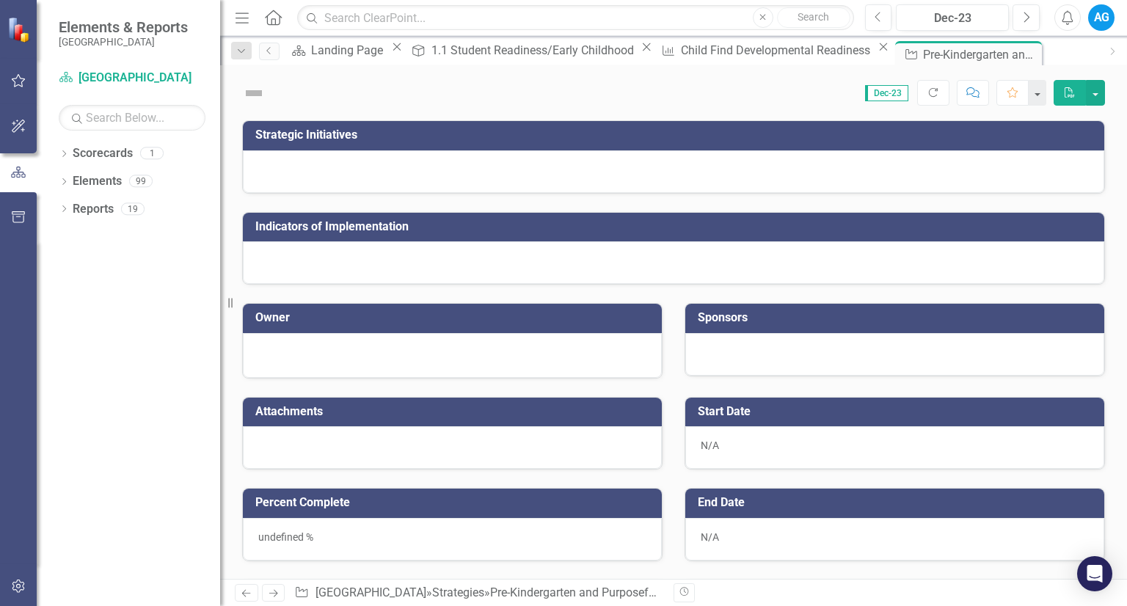
click at [0, 0] on icon "Close" at bounding box center [0, 0] width 0 height 0
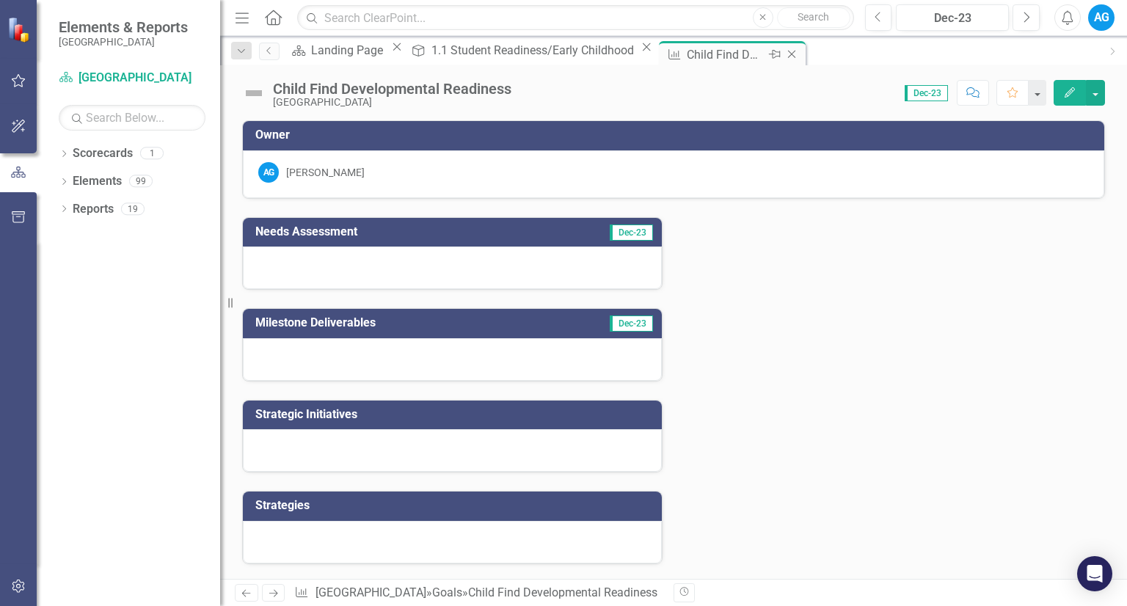
click at [788, 55] on icon at bounding box center [792, 55] width 8 height 8
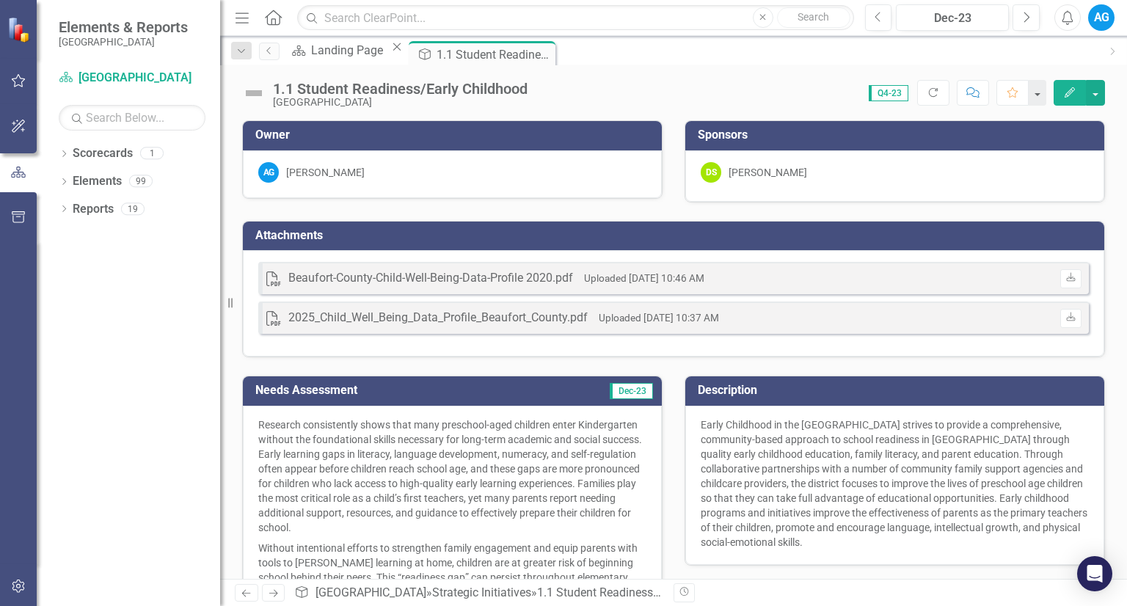
scroll to position [412, 0]
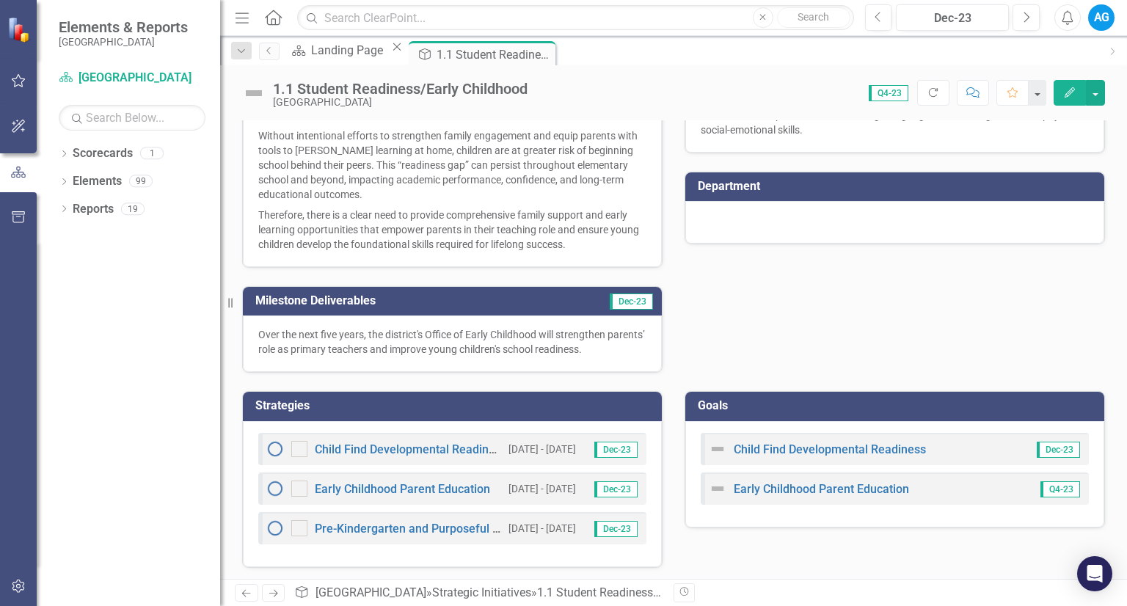
click at [795, 568] on div "Owner AG [PERSON_NAME] Sponsors DS [PERSON_NAME] Attachments PDF Beaufort-Count…" at bounding box center [673, 136] width 907 height 893
click at [776, 453] on link "Child Find Developmental Readiness" at bounding box center [829, 449] width 192 height 14
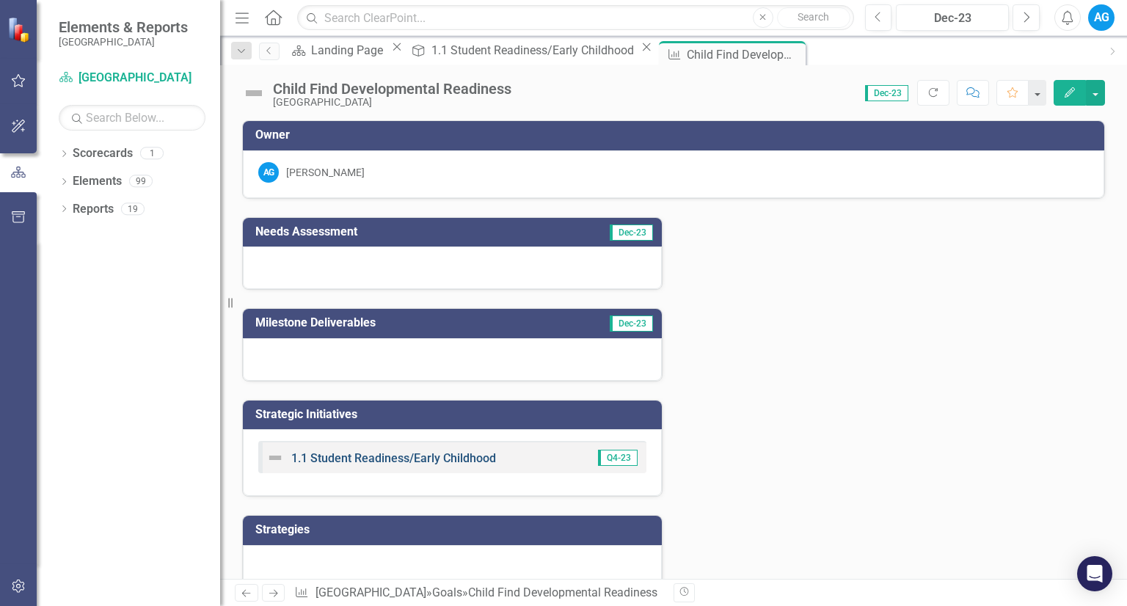
click at [470, 453] on link "1.1 Student Readiness/Early Childhood" at bounding box center [393, 458] width 205 height 14
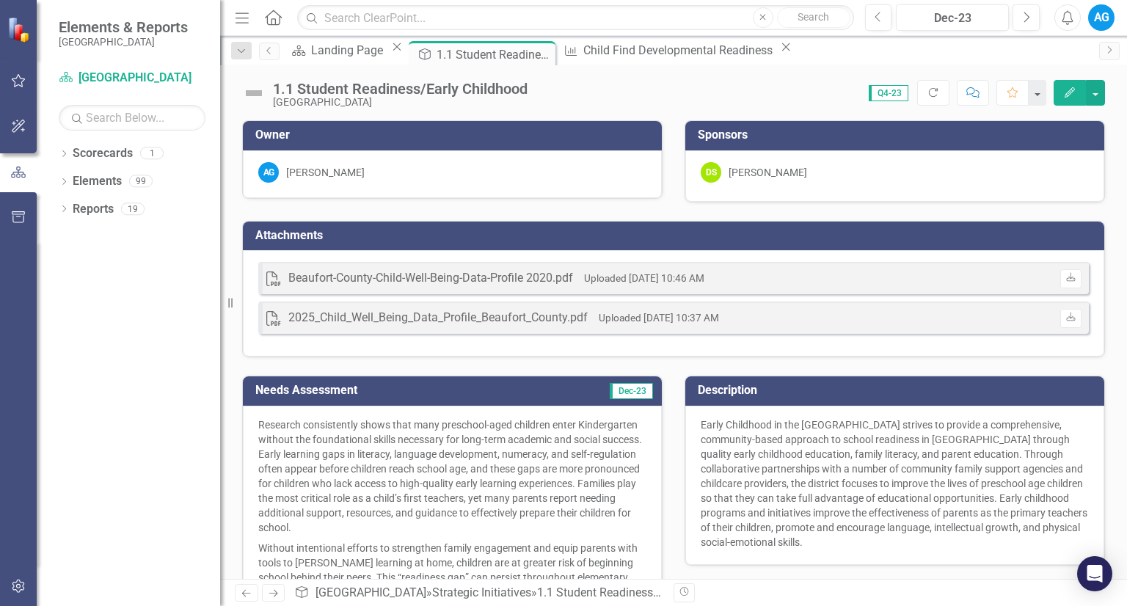
scroll to position [412, 0]
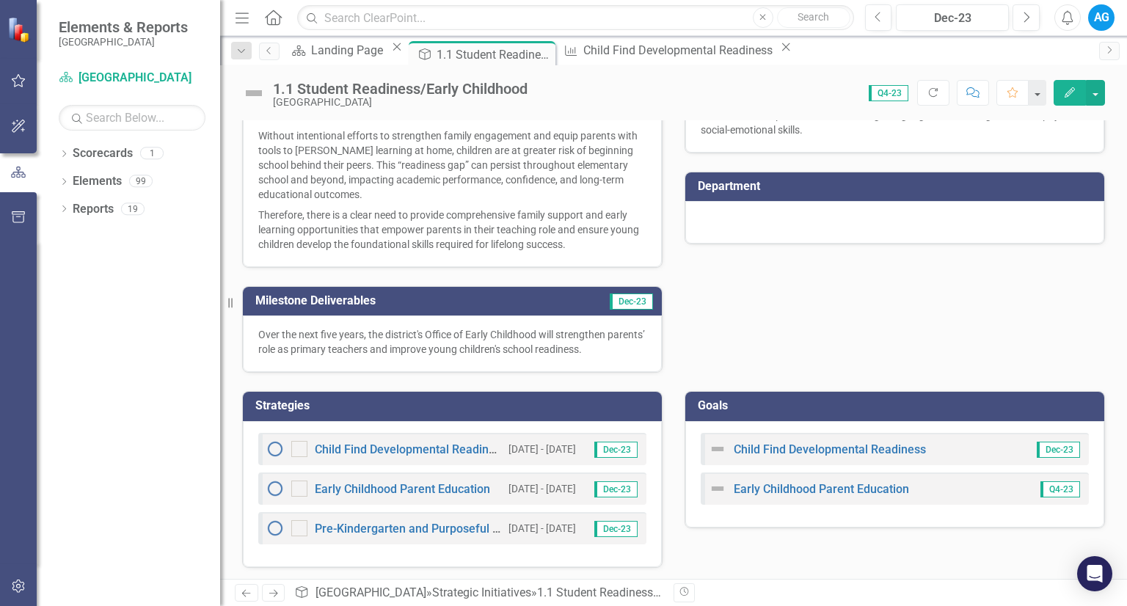
click at [960, 447] on div "Child Find Developmental Readiness Dec-23" at bounding box center [894, 449] width 388 height 32
click at [931, 504] on div "Child Find Developmental Readiness Dec-23 Early Childhood Parent Education Q4-23" at bounding box center [894, 474] width 419 height 106
